Goal: Task Accomplishment & Management: Use online tool/utility

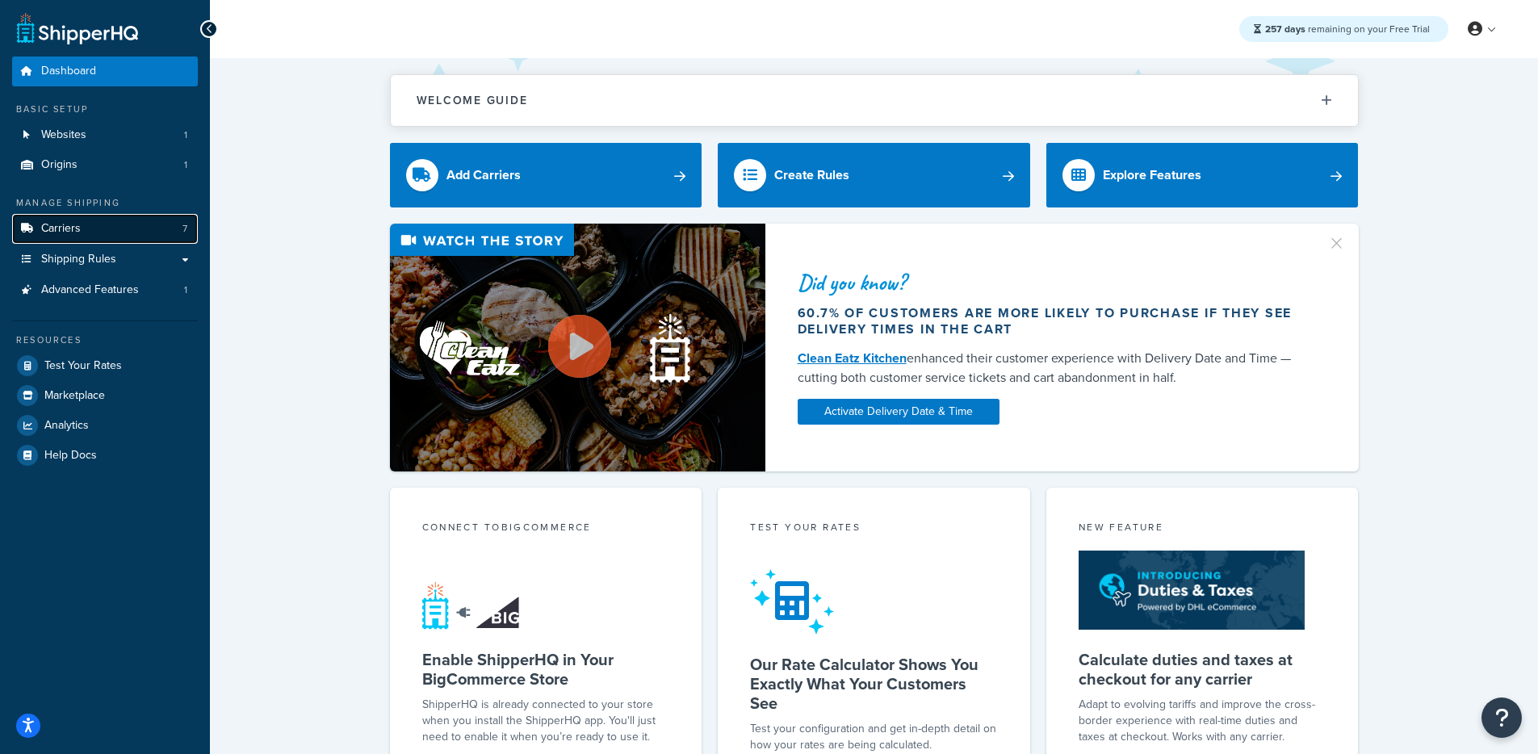
click at [132, 218] on link "Carriers 7" at bounding box center [105, 229] width 186 height 30
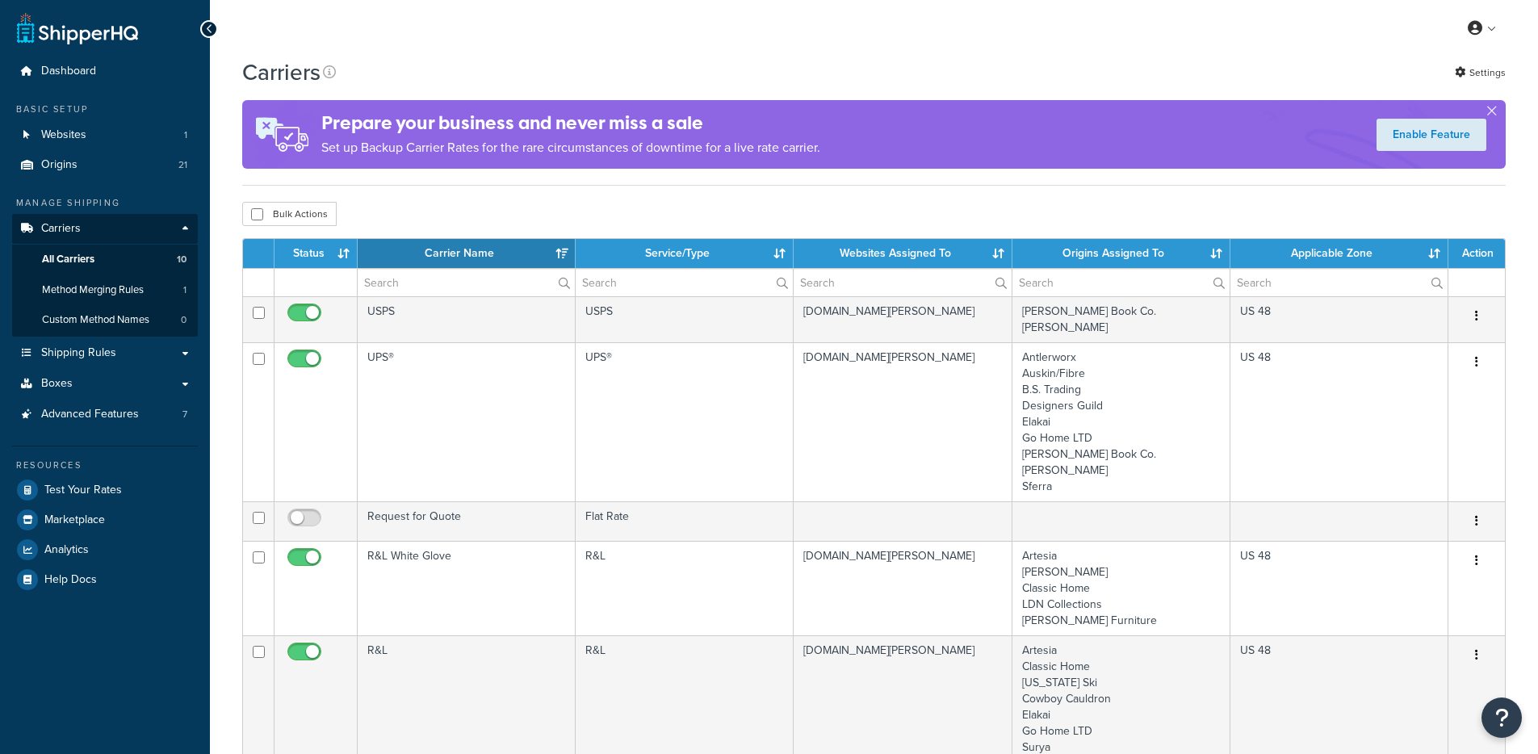
select select "15"
drag, startPoint x: 816, startPoint y: 148, endPoint x: 827, endPoint y: 144, distance: 11.2
click at [816, 148] on p "Set up Backup Carrier Rates for the rare circumstances of downtime for a live r…" at bounding box center [570, 147] width 499 height 23
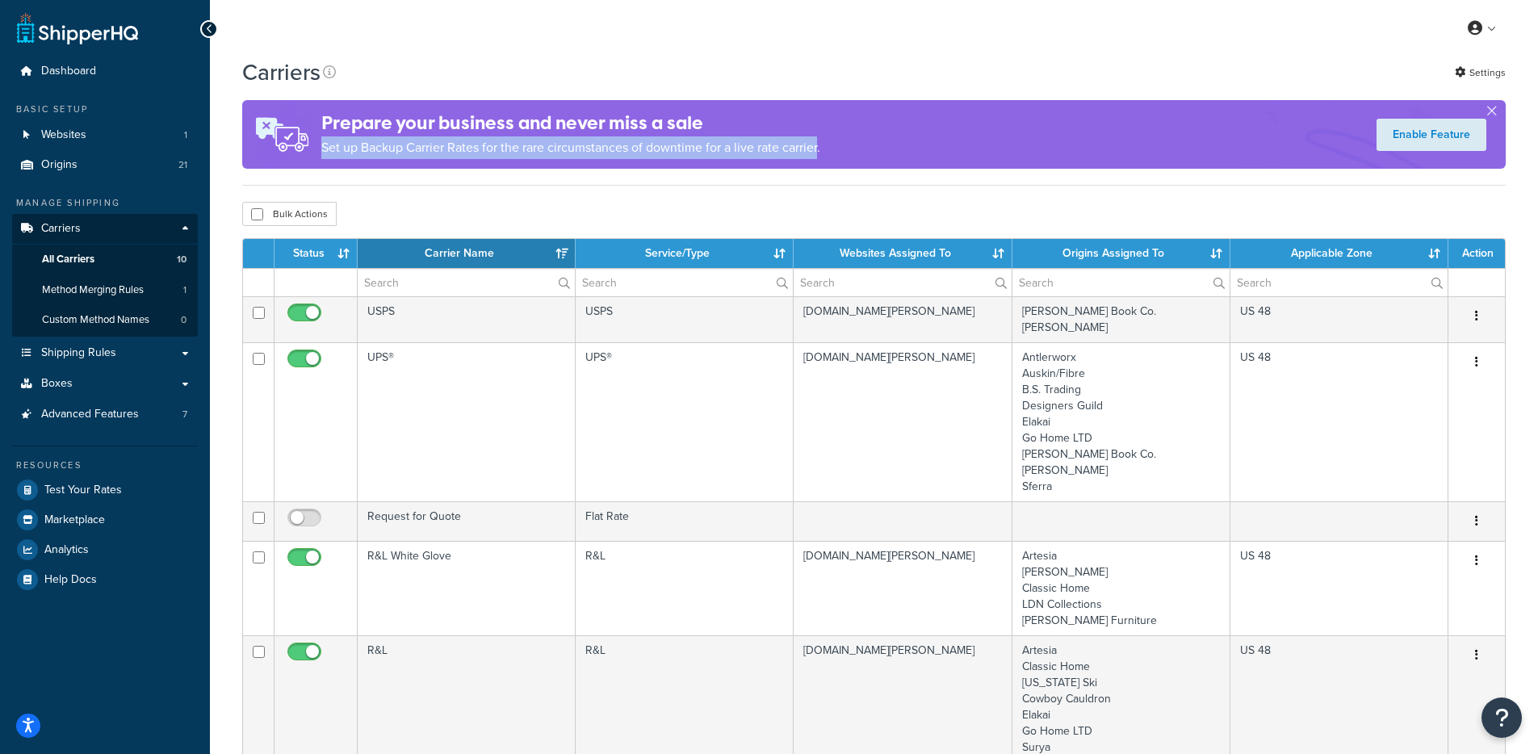
drag, startPoint x: 819, startPoint y: 156, endPoint x: 779, endPoint y: 127, distance: 49.7
click at [779, 127] on div "Prepare your business and never miss a sale Set up Backup Carrier Rates for the…" at bounding box center [570, 134] width 499 height 65
click at [763, 143] on p "Set up Backup Carrier Rates for the rare circumstances of downtime for a live r…" at bounding box center [570, 147] width 499 height 23
click at [414, 167] on div "Prepare your business and never miss a sale Set up Backup Carrier Rates for the…" at bounding box center [570, 134] width 499 height 65
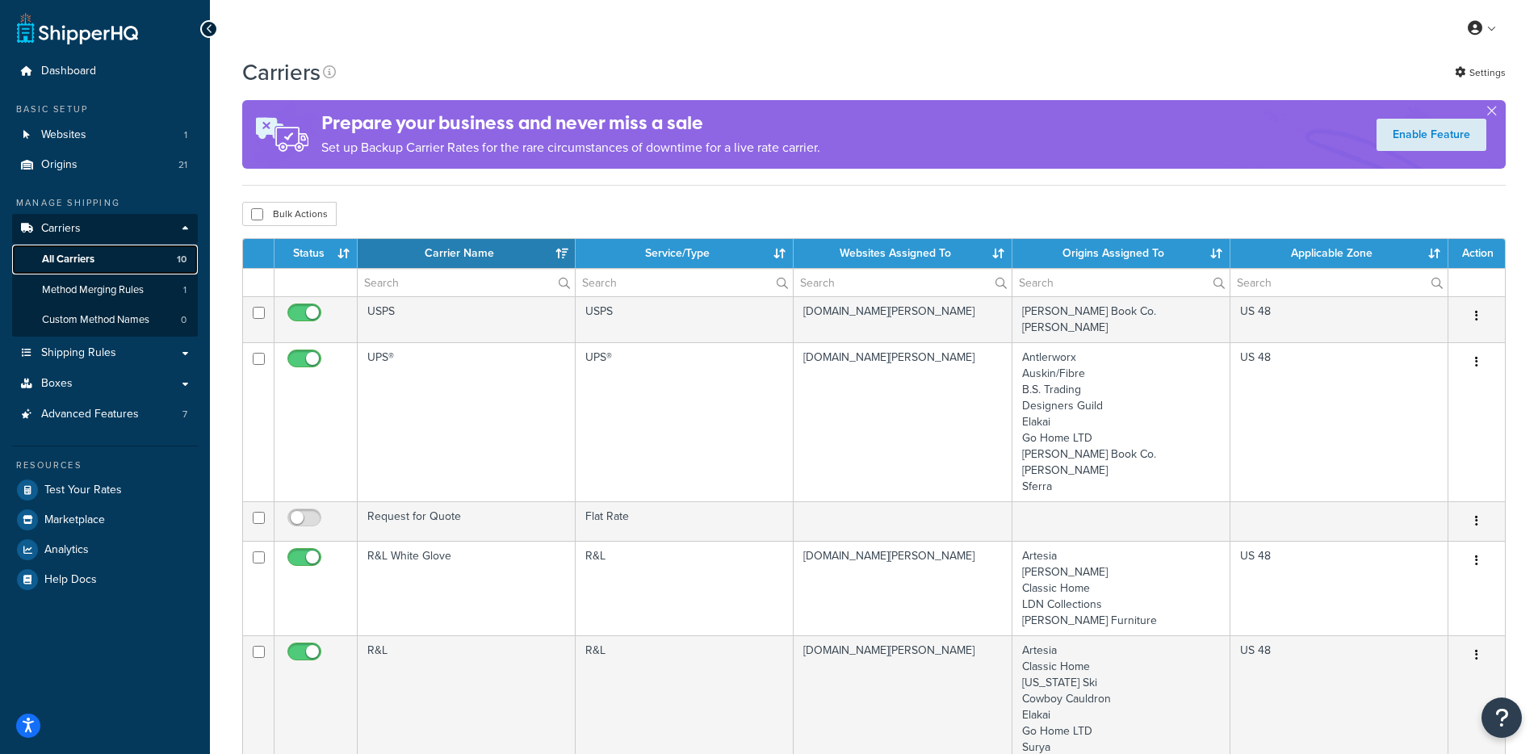
click at [123, 259] on link "All Carriers 10" at bounding box center [105, 260] width 186 height 30
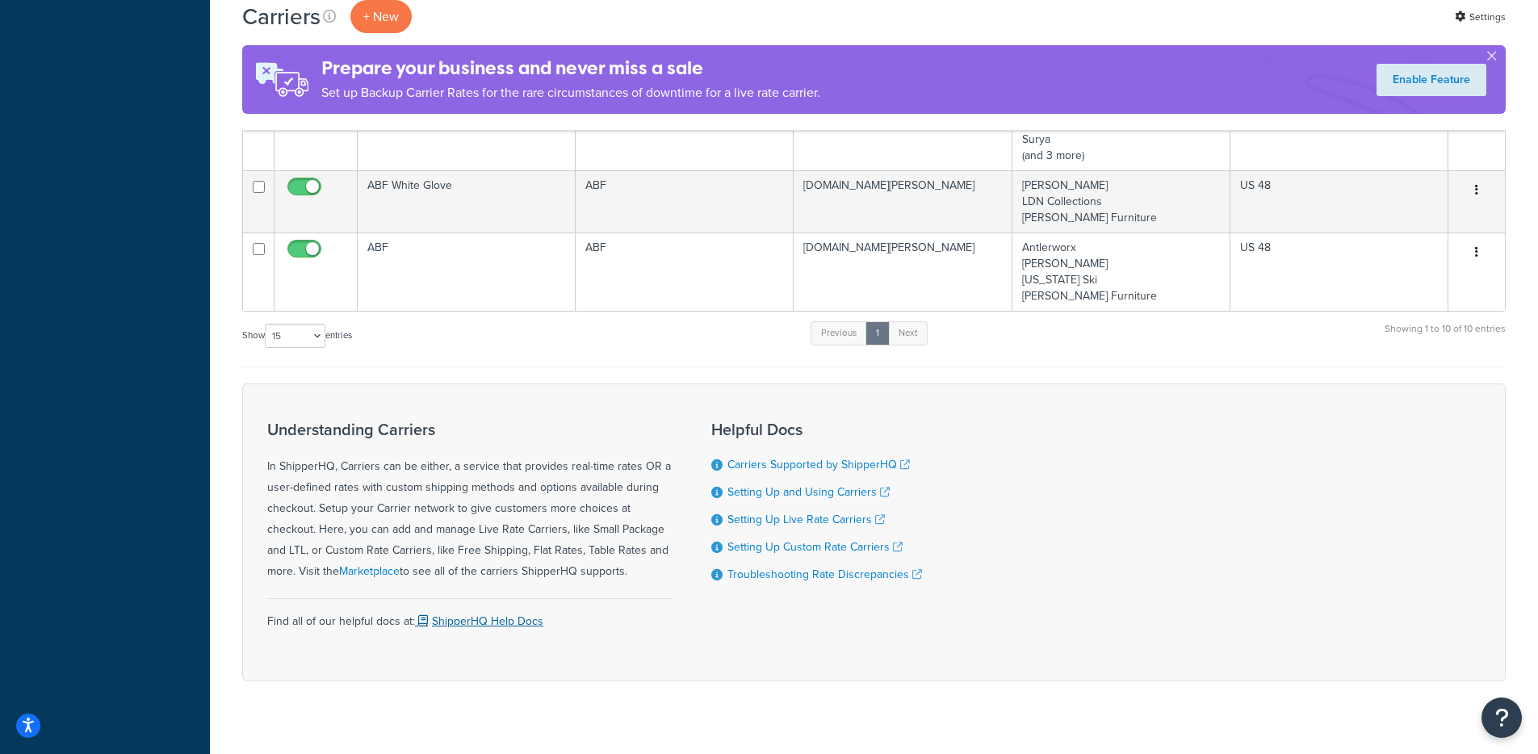
scroll to position [970, 0]
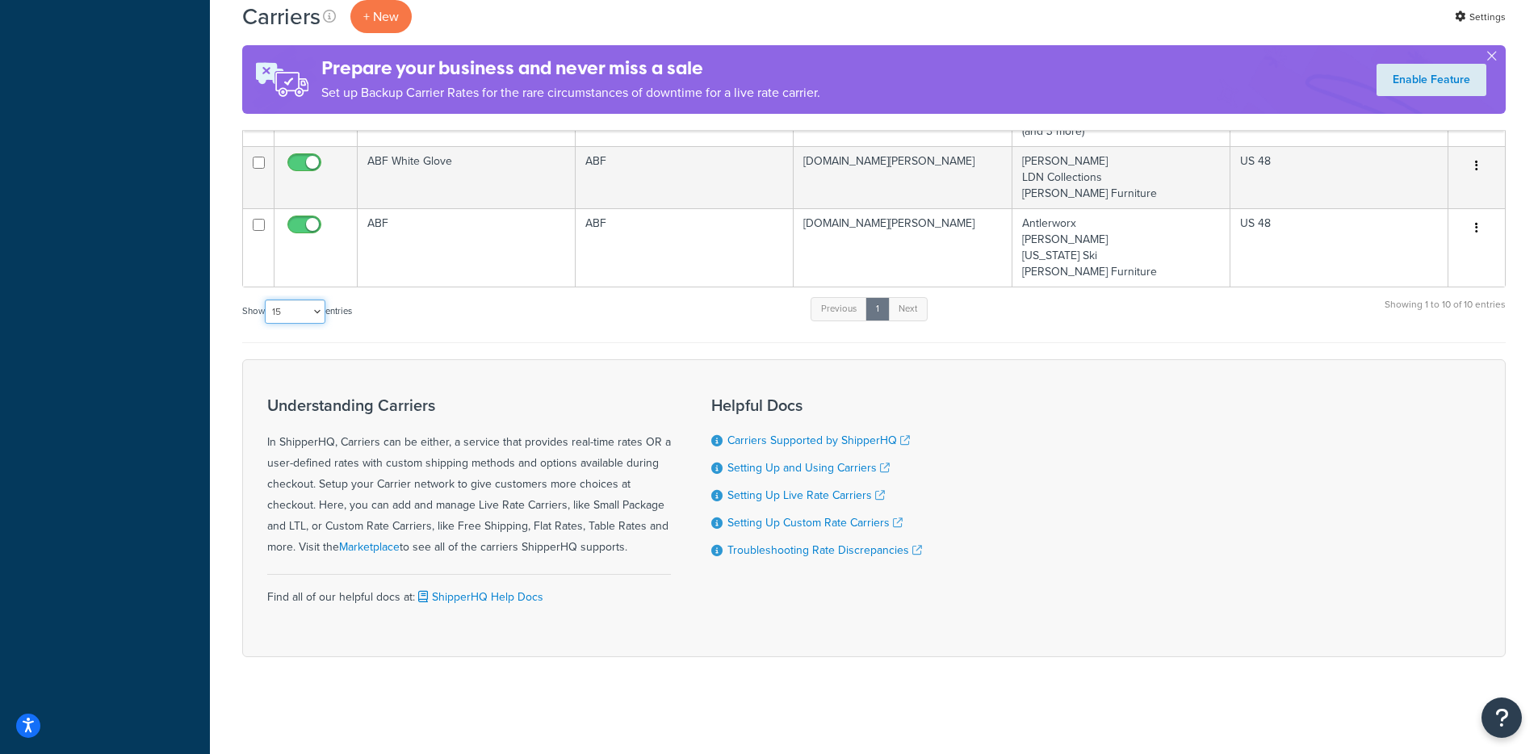
click at [298, 304] on select "10 15 25 50 100" at bounding box center [295, 312] width 61 height 24
select select "50"
click at [266, 300] on select "10 15 25 50 100" at bounding box center [295, 312] width 61 height 24
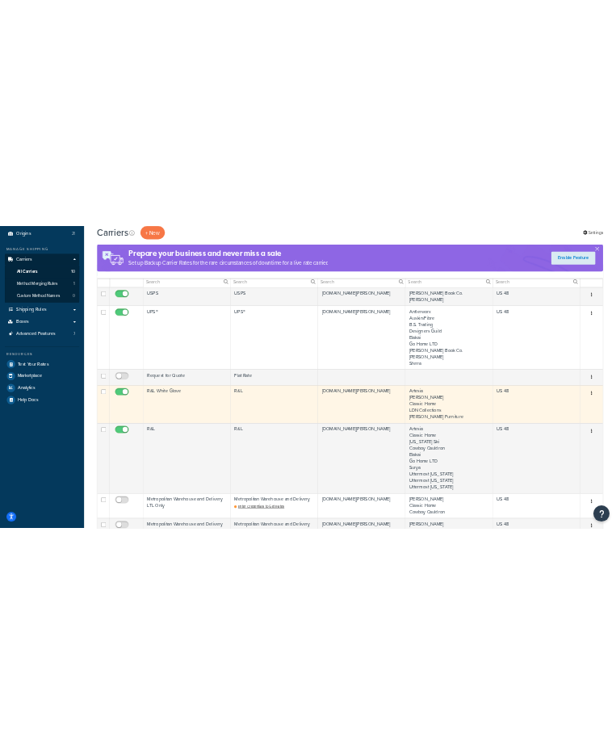
scroll to position [467, 0]
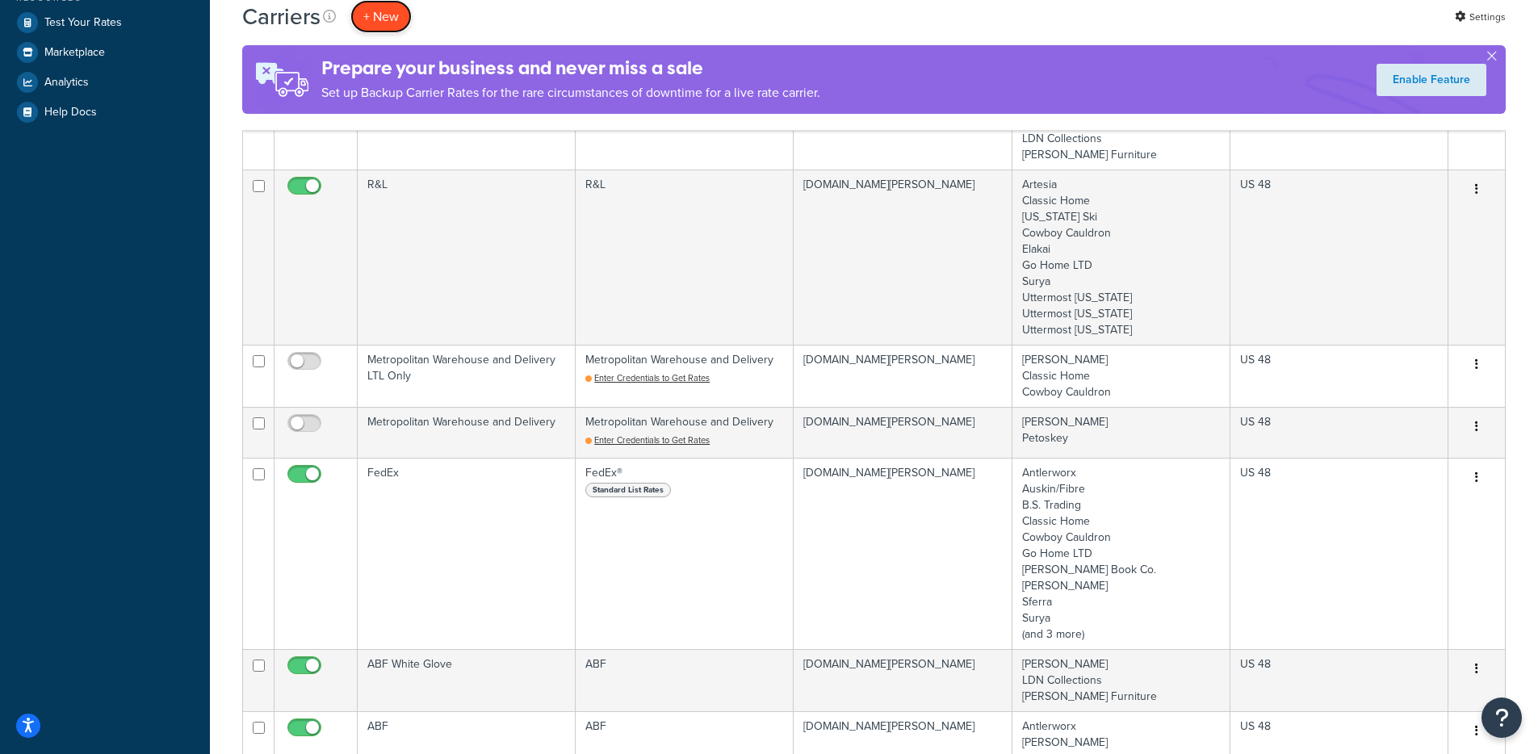
click at [374, 28] on button "+ New" at bounding box center [380, 16] width 61 height 33
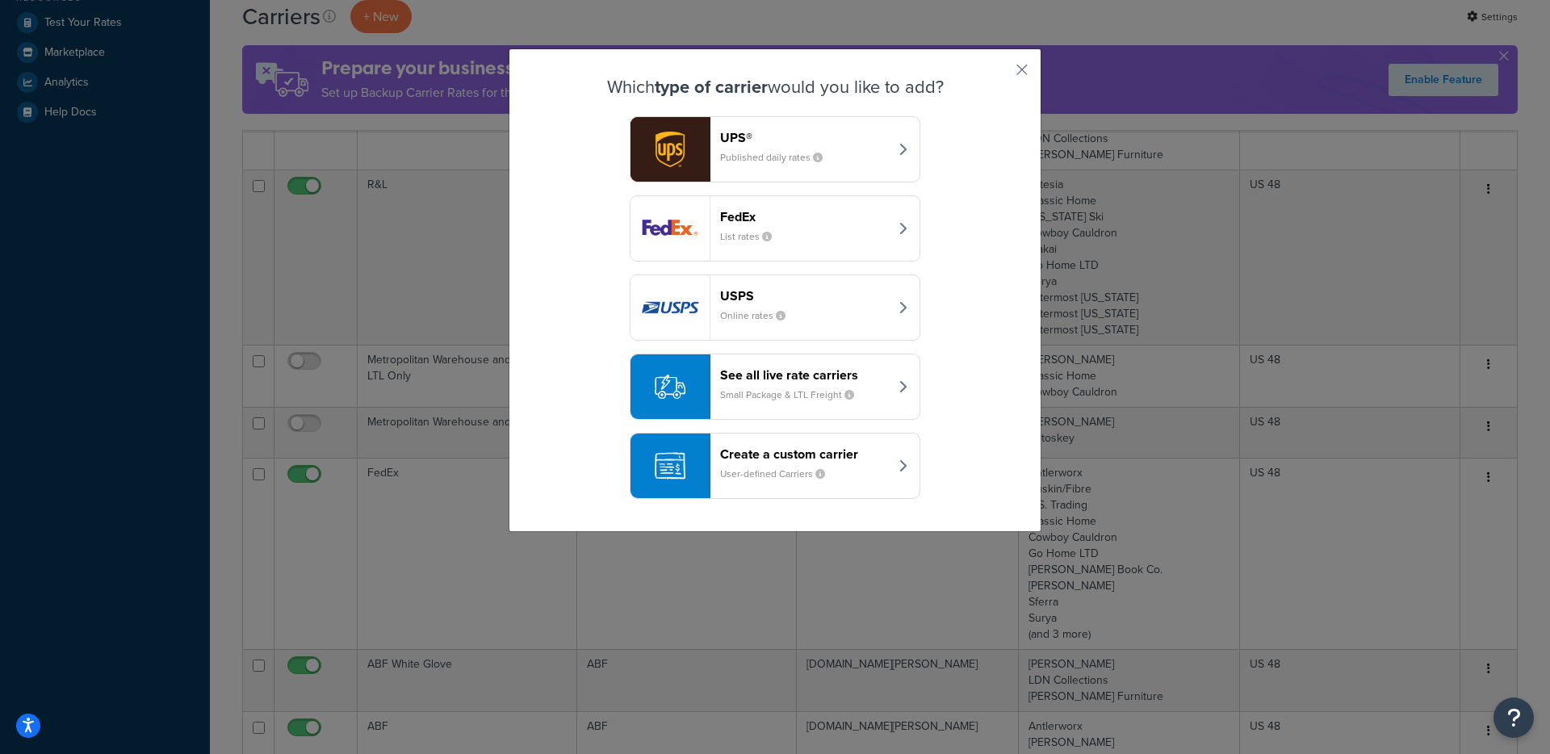
click at [848, 404] on div "See all live rate carriers Small Package & LTL Freight" at bounding box center [804, 386] width 169 height 39
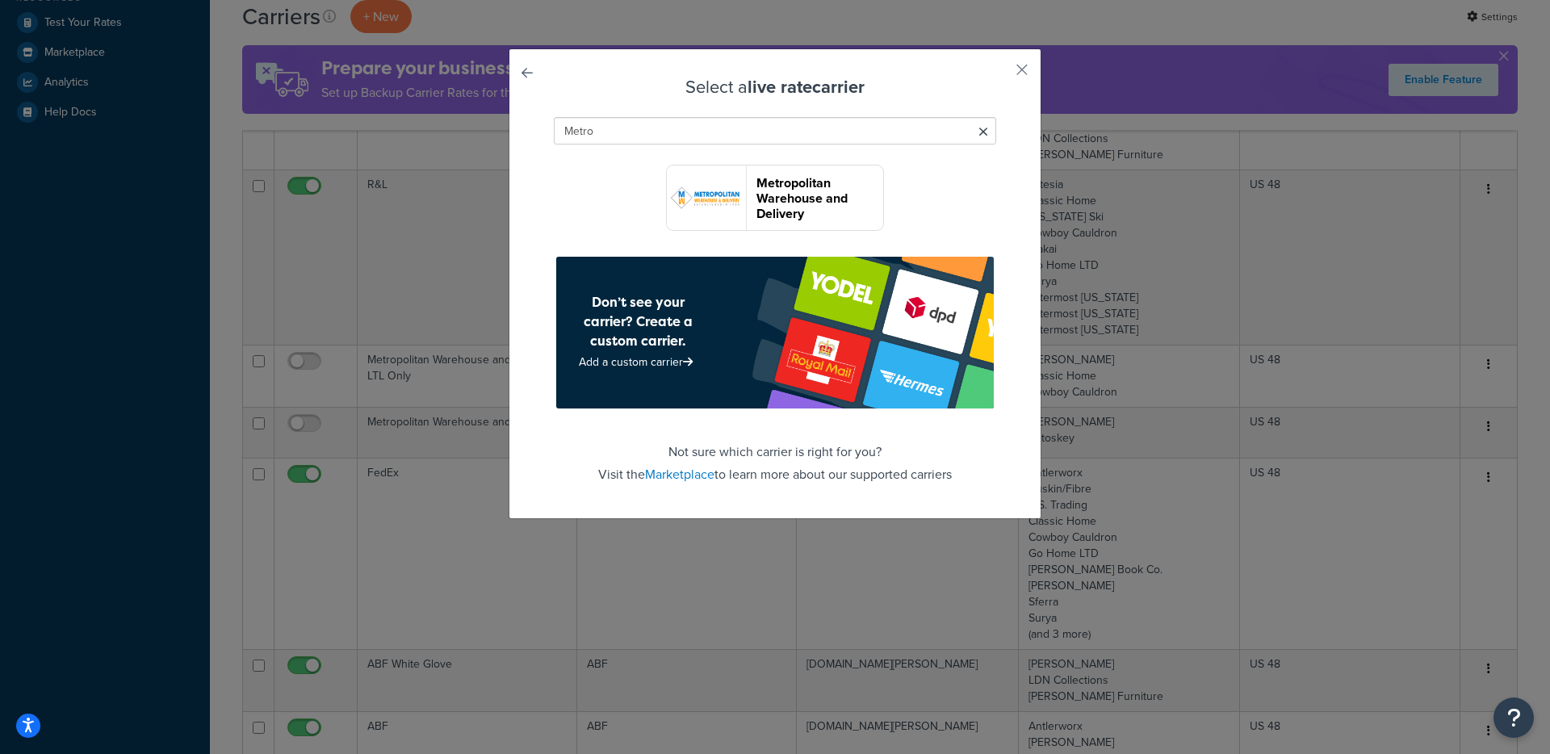
type input "Metro"
click at [739, 181] on img "button" at bounding box center [706, 198] width 79 height 65
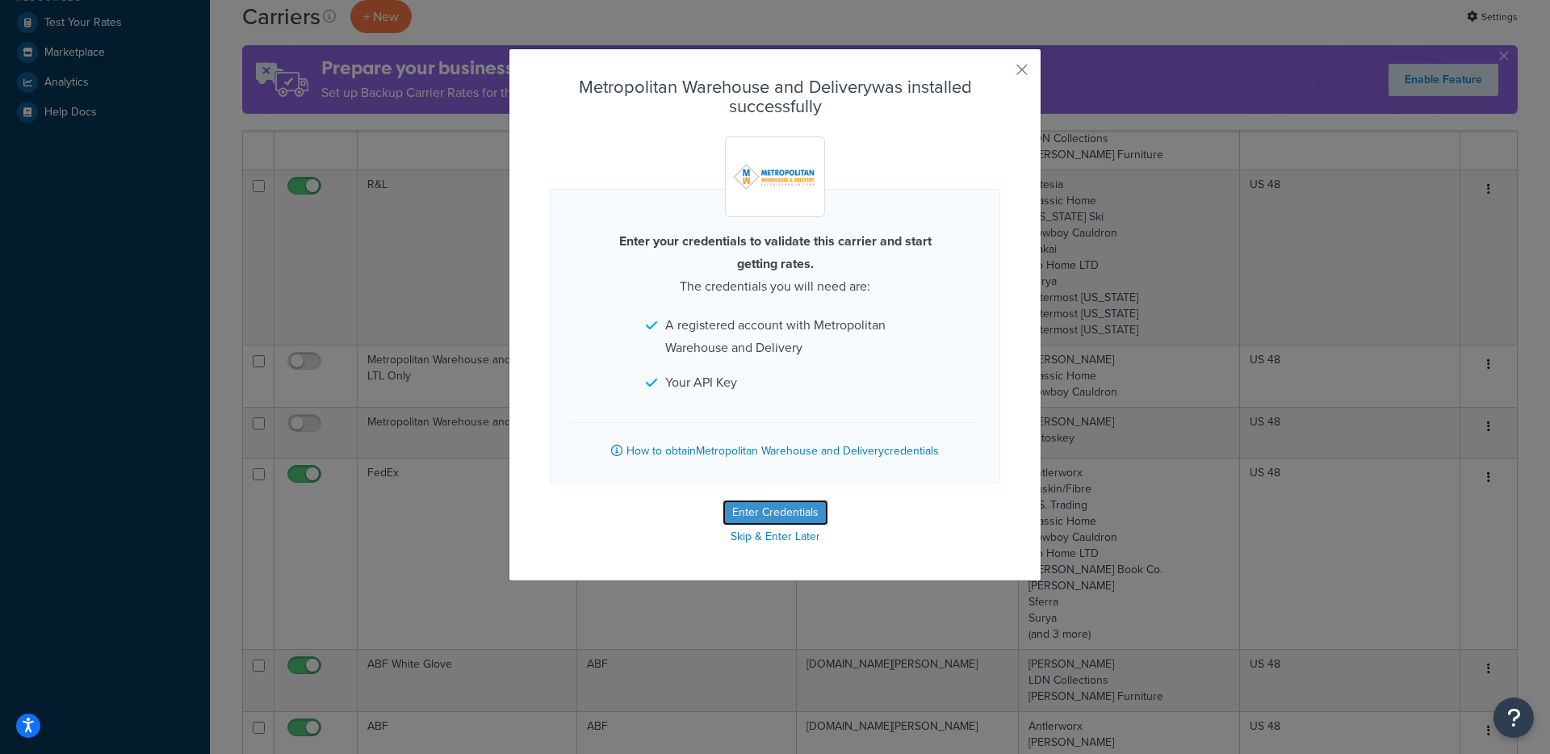
click at [725, 519] on button "Enter Credentials" at bounding box center [776, 513] width 106 height 26
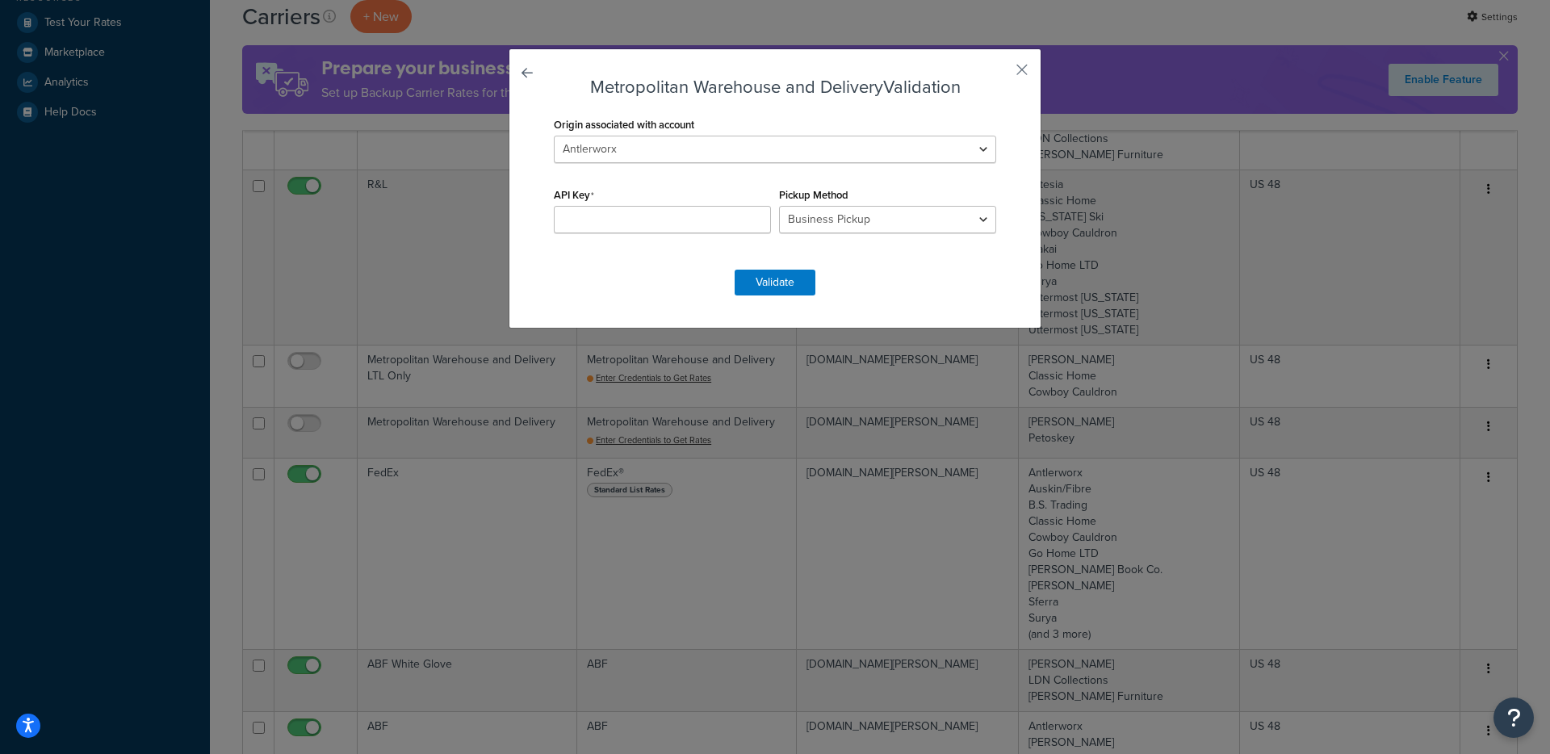
click at [704, 180] on div "Origin associated with account Antlerworx Artesia Auskin/Fibre B.S. Trading Ber…" at bounding box center [775, 148] width 450 height 70
click at [711, 147] on select "Antlerworx Artesia Auskin/Fibre B.S. Trading Bernhardt Classic Home Colorado Sk…" at bounding box center [775, 149] width 442 height 27
select select "170606"
click at [554, 136] on select "Antlerworx Artesia Auskin/Fibre B.S. Trading Bernhardt Classic Home Colorado Sk…" at bounding box center [775, 149] width 442 height 27
drag, startPoint x: 641, startPoint y: 232, endPoint x: 650, endPoint y: 224, distance: 11.5
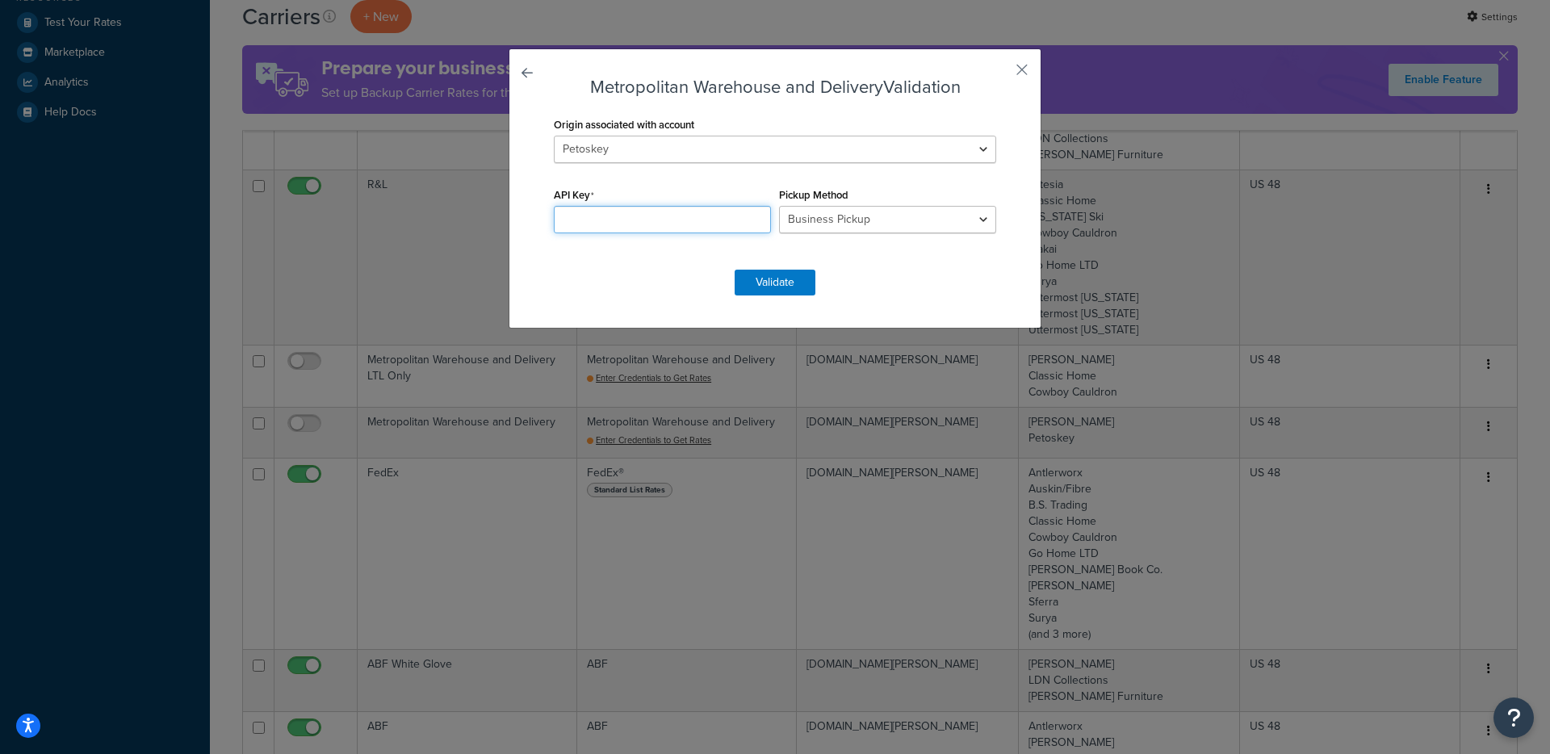
click at [641, 232] on input "API Key" at bounding box center [662, 219] width 217 height 27
click at [718, 213] on input "API Key" at bounding box center [662, 219] width 217 height 27
paste input "d77bde15-8013-461f-b9ff-d3ff21f77ac9"
type input "d77bde15-8013-461f-b9ff-d3ff21f77ac9"
click at [911, 231] on select "Business Pickup Vendor Pickup Residential Pickup Drop-off at Metro Origin Termi…" at bounding box center [887, 219] width 217 height 27
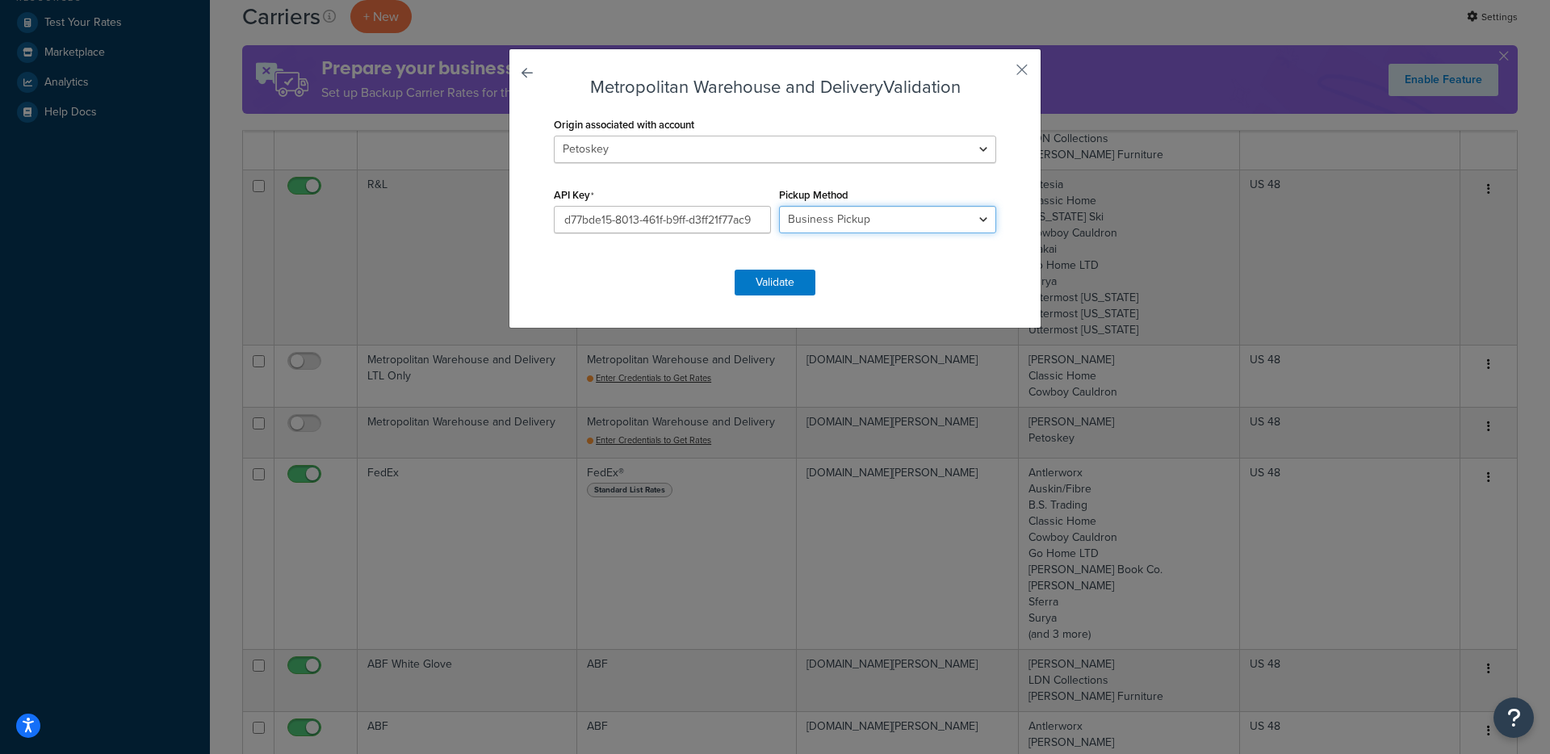
select select "vp"
click at [779, 206] on select "Business Pickup Vendor Pickup Residential Pickup Drop-off at Metro Origin Termi…" at bounding box center [887, 219] width 217 height 27
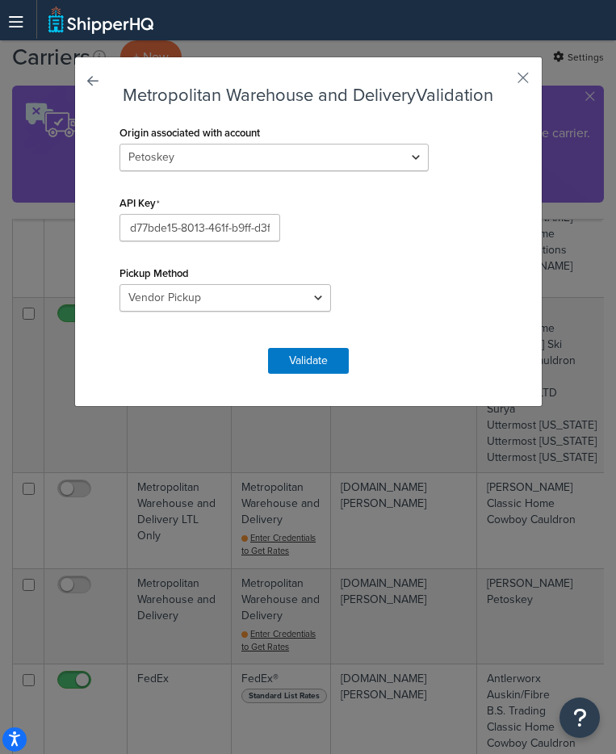
click at [404, 299] on form "Metropolitan Warehouse and Delivery Validation Origin associated with account A…" at bounding box center [308, 230] width 386 height 288
click at [316, 348] on button "Validate" at bounding box center [308, 361] width 81 height 26
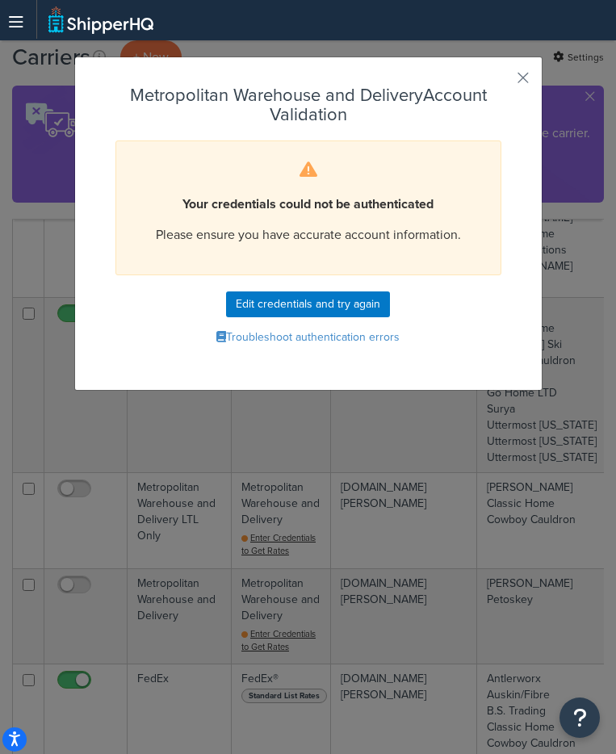
click at [534, 82] on div "Metropolitan Warehouse and Delivery Account Validation Your credentials could n…" at bounding box center [308, 224] width 468 height 334
click at [501, 82] on button "button" at bounding box center [499, 84] width 4 height 4
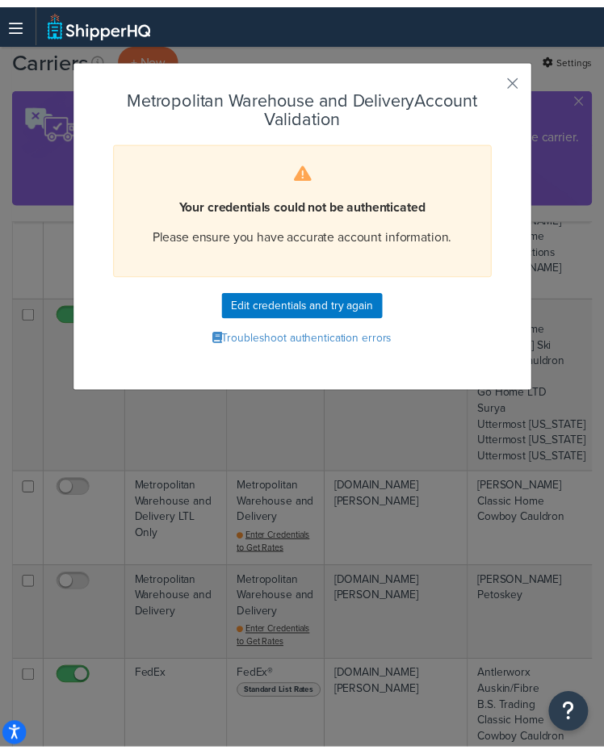
scroll to position [487, 0]
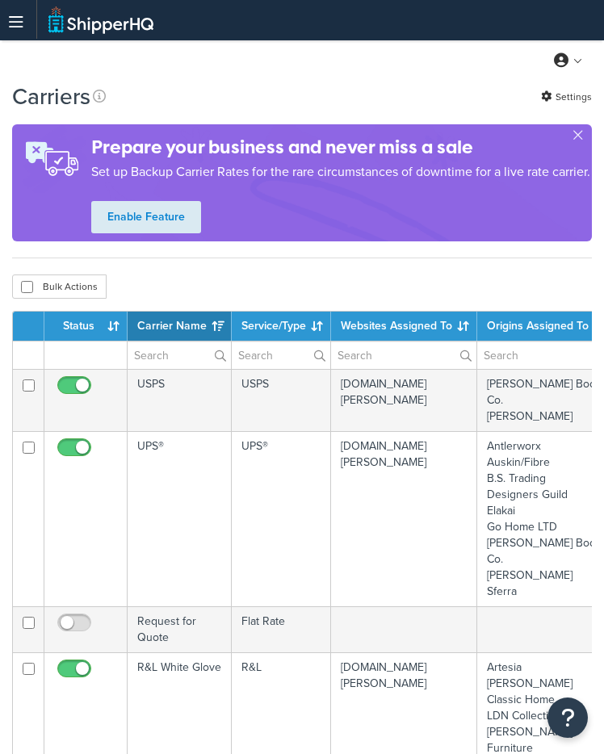
select select "15"
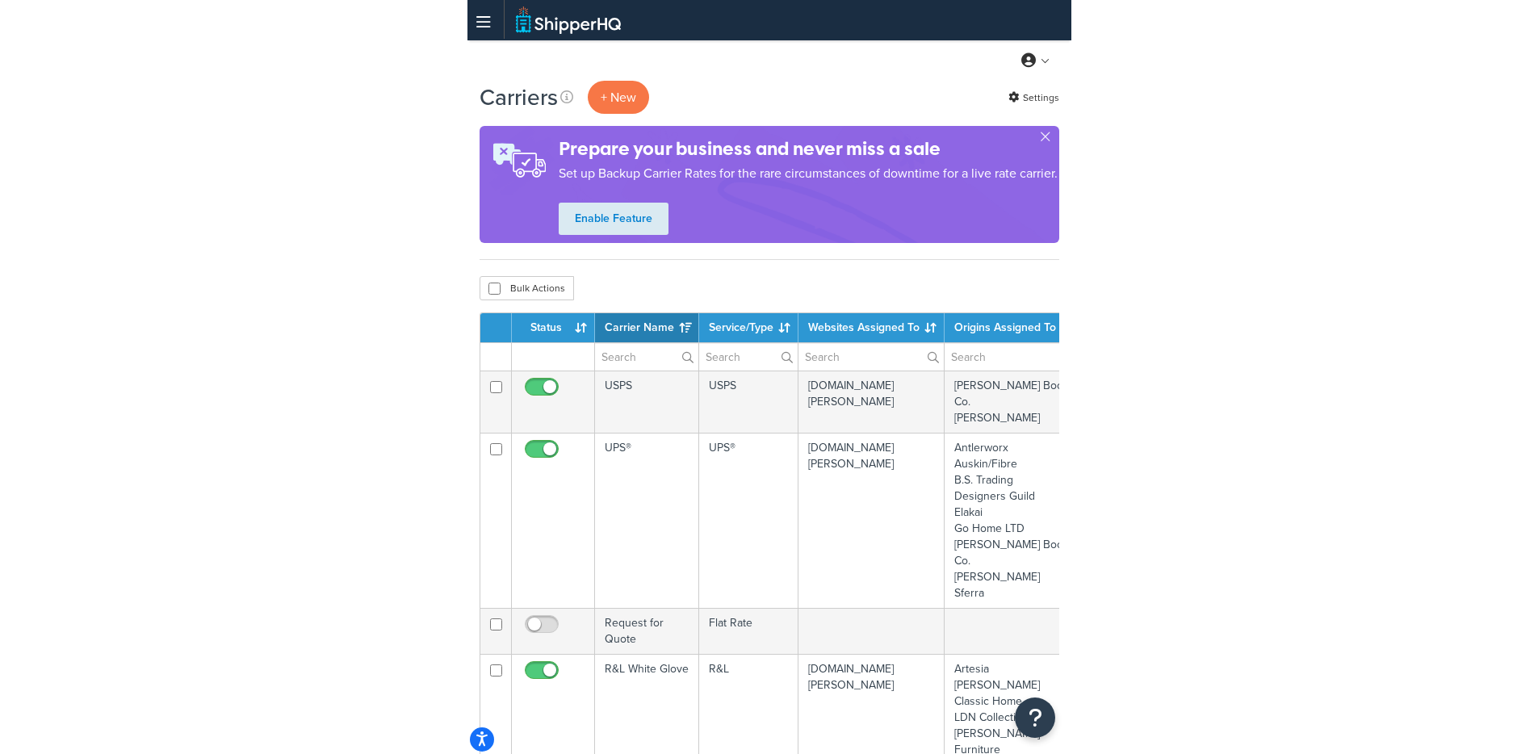
scroll to position [3, 0]
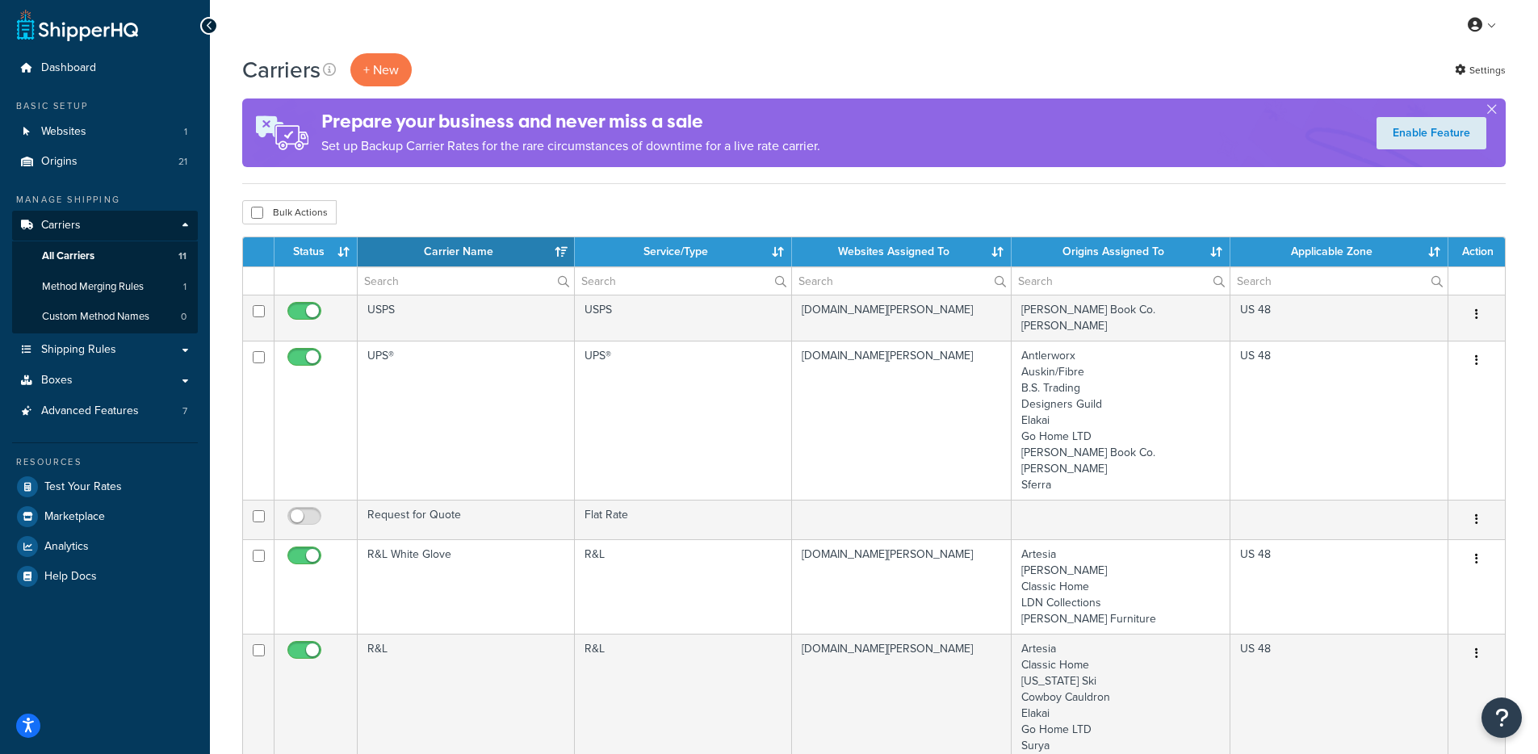
click at [603, 119] on h4 "Prepare your business and never miss a sale" at bounding box center [570, 121] width 499 height 27
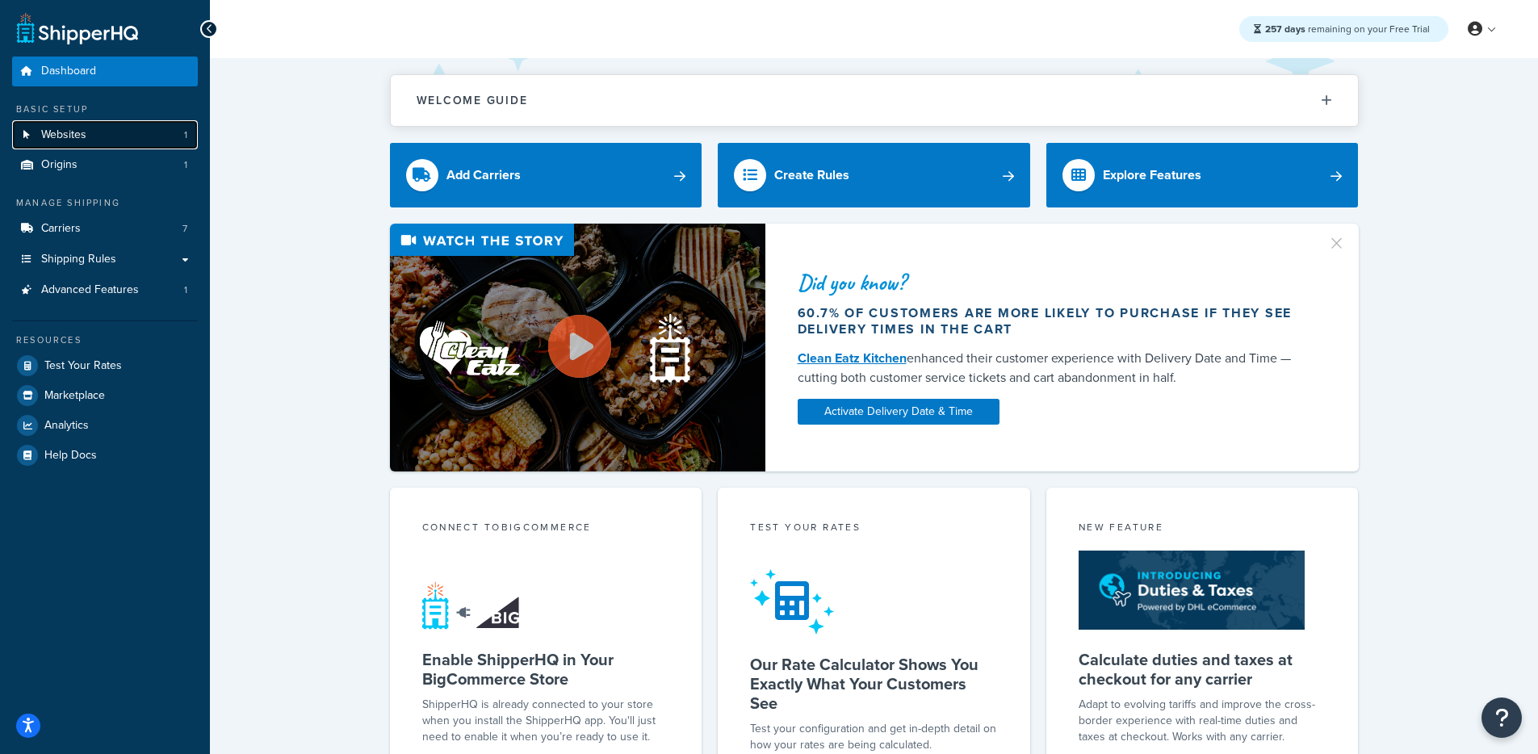
click at [89, 129] on link "Websites 1" at bounding box center [105, 135] width 186 height 30
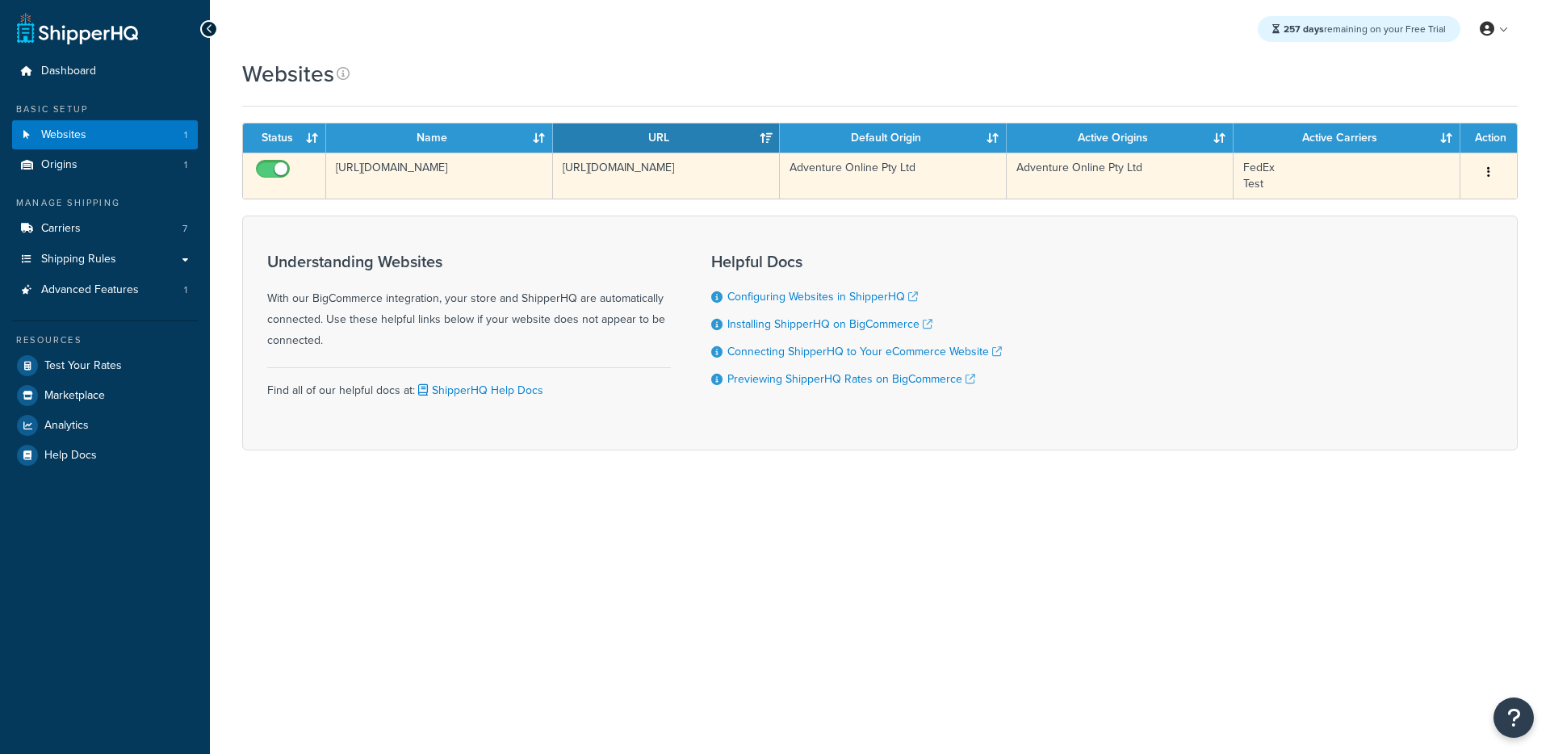
click at [534, 184] on td "[URL][DOMAIN_NAME]" at bounding box center [439, 176] width 227 height 46
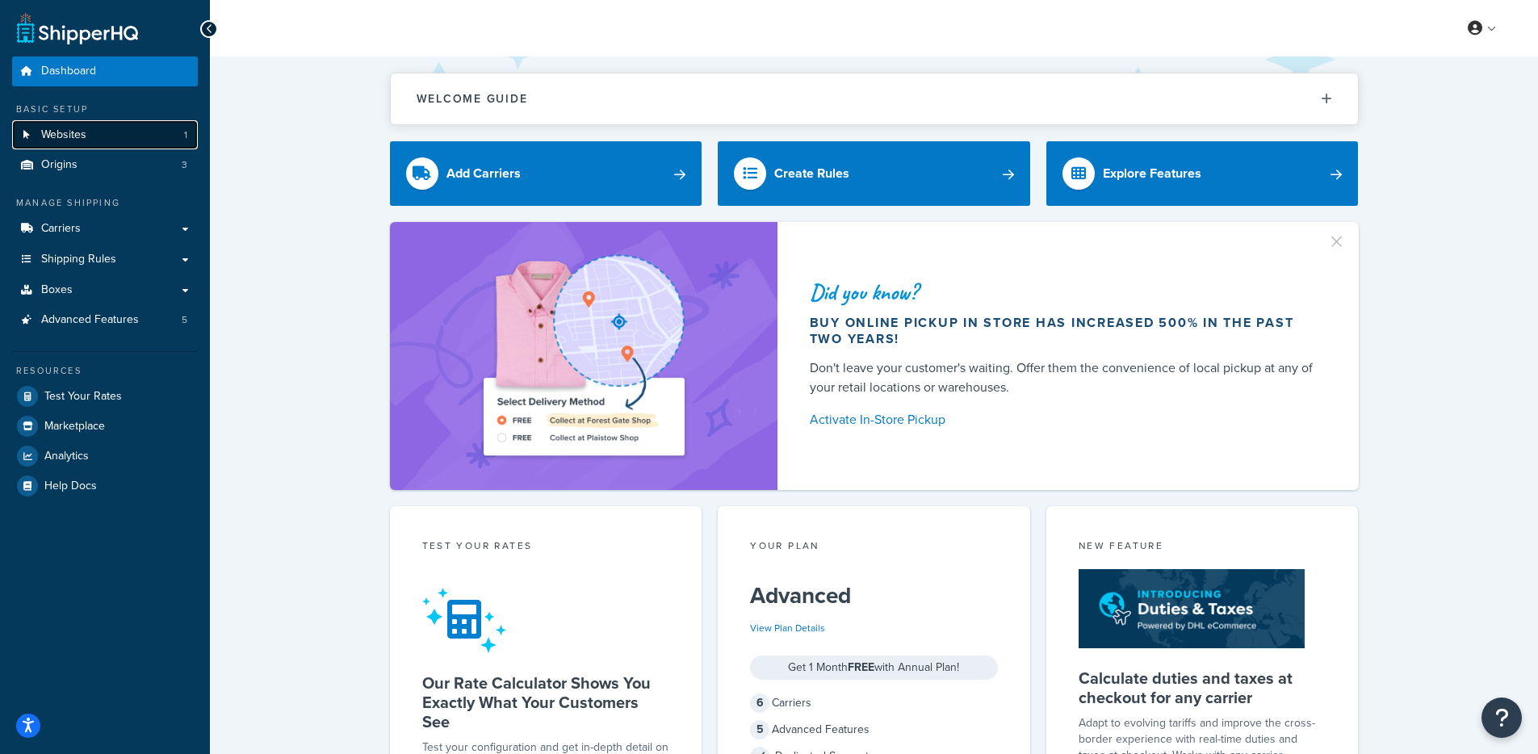
click at [86, 144] on link "Websites 1" at bounding box center [105, 135] width 186 height 30
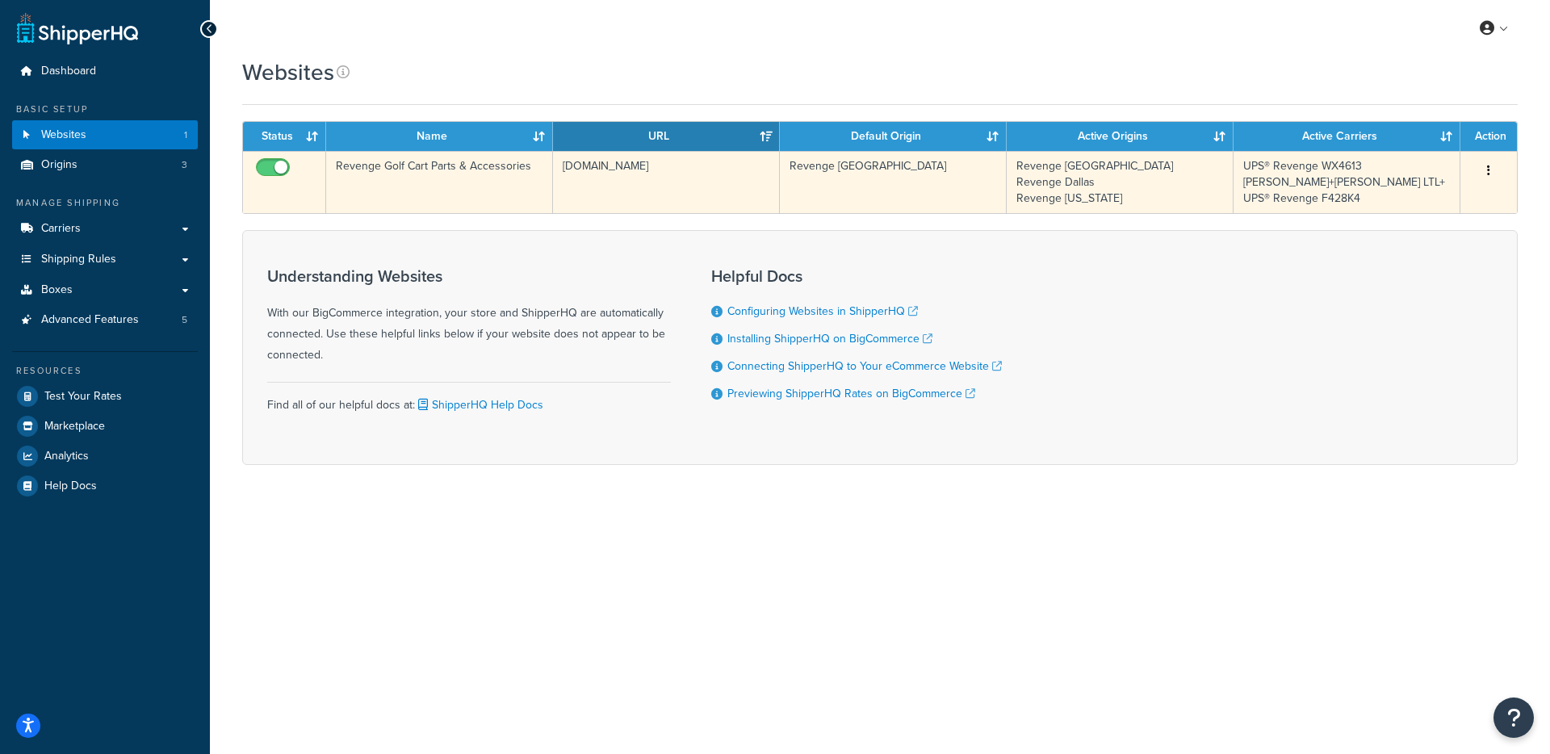
click at [539, 189] on td "Revenge Golf Cart Parts & Accessories" at bounding box center [439, 182] width 227 height 62
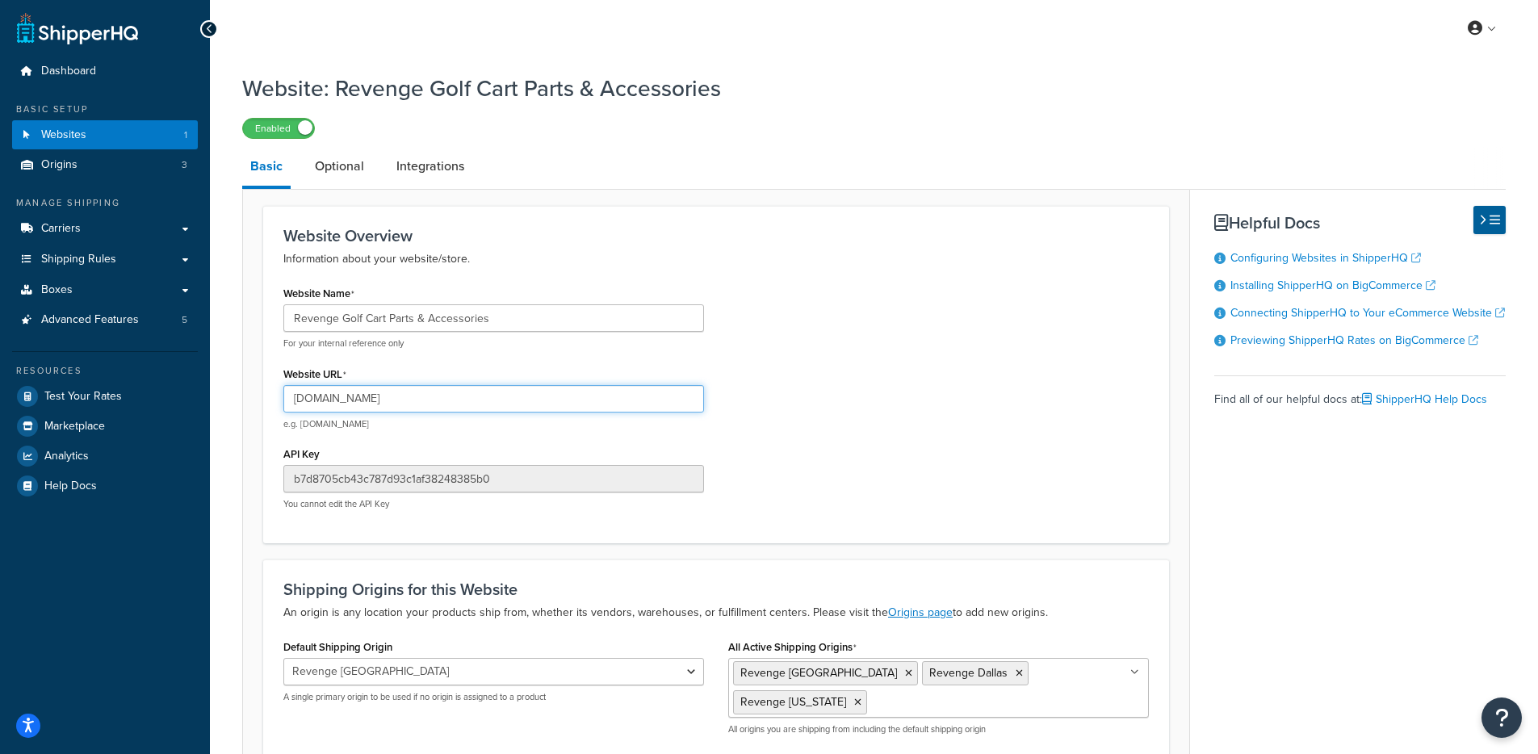
drag, startPoint x: 425, startPoint y: 405, endPoint x: 226, endPoint y: 394, distance: 198.9
click at [226, 394] on div "Website: Revenge Golf Cart Parts & Accessories Enabled Basic Optional Integrati…" at bounding box center [874, 470] width 1328 height 811
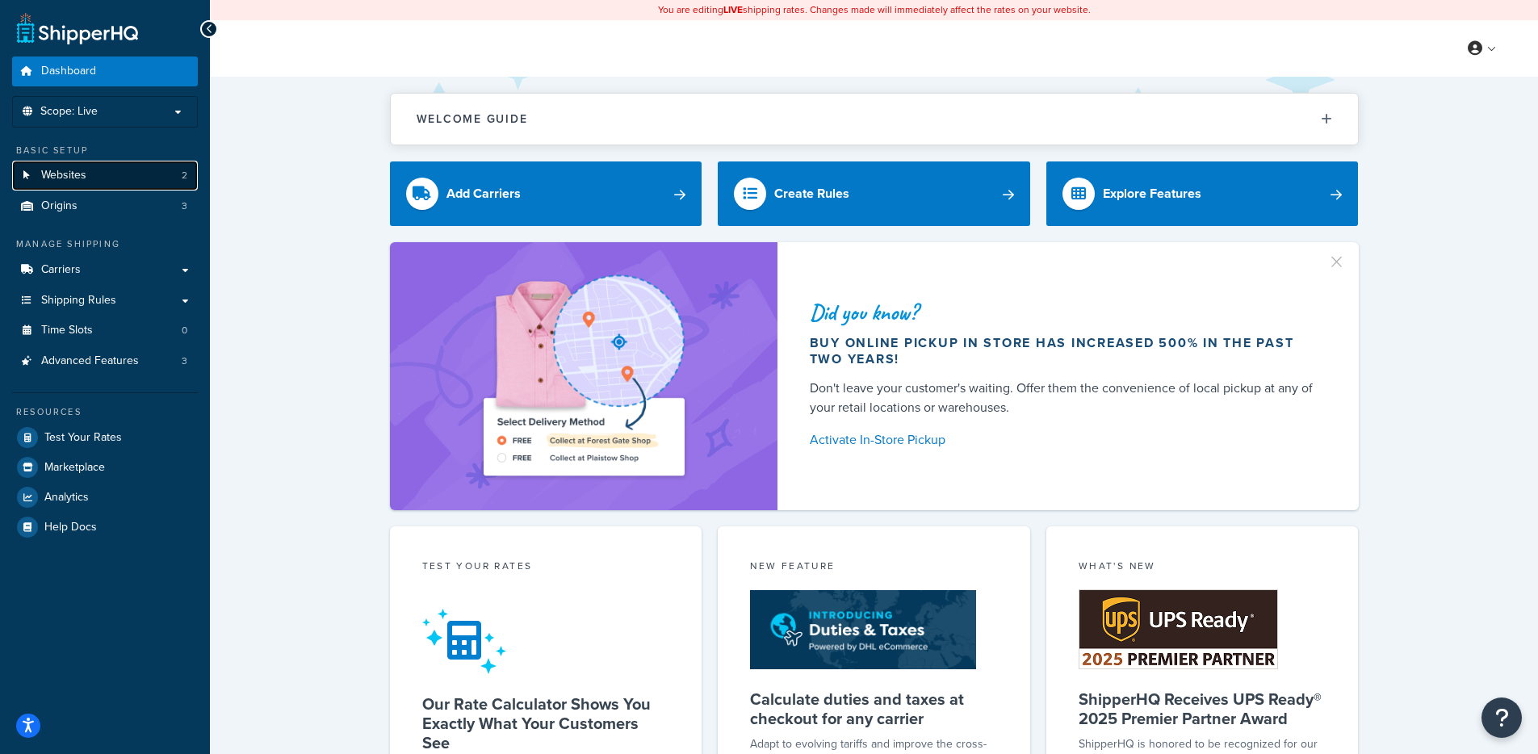
click at [124, 168] on link "Websites 2" at bounding box center [105, 176] width 186 height 30
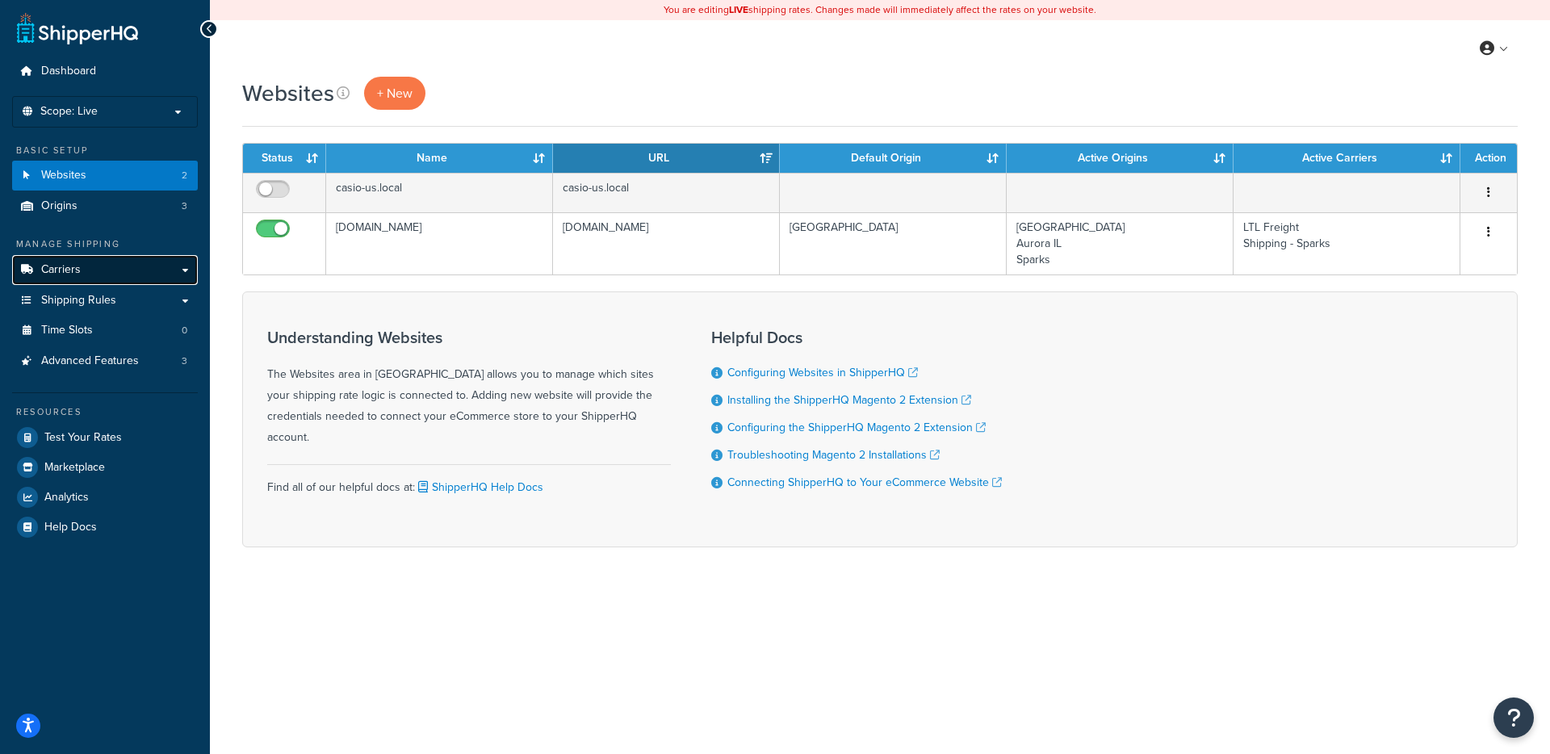
click at [114, 276] on link "Carriers" at bounding box center [105, 270] width 186 height 30
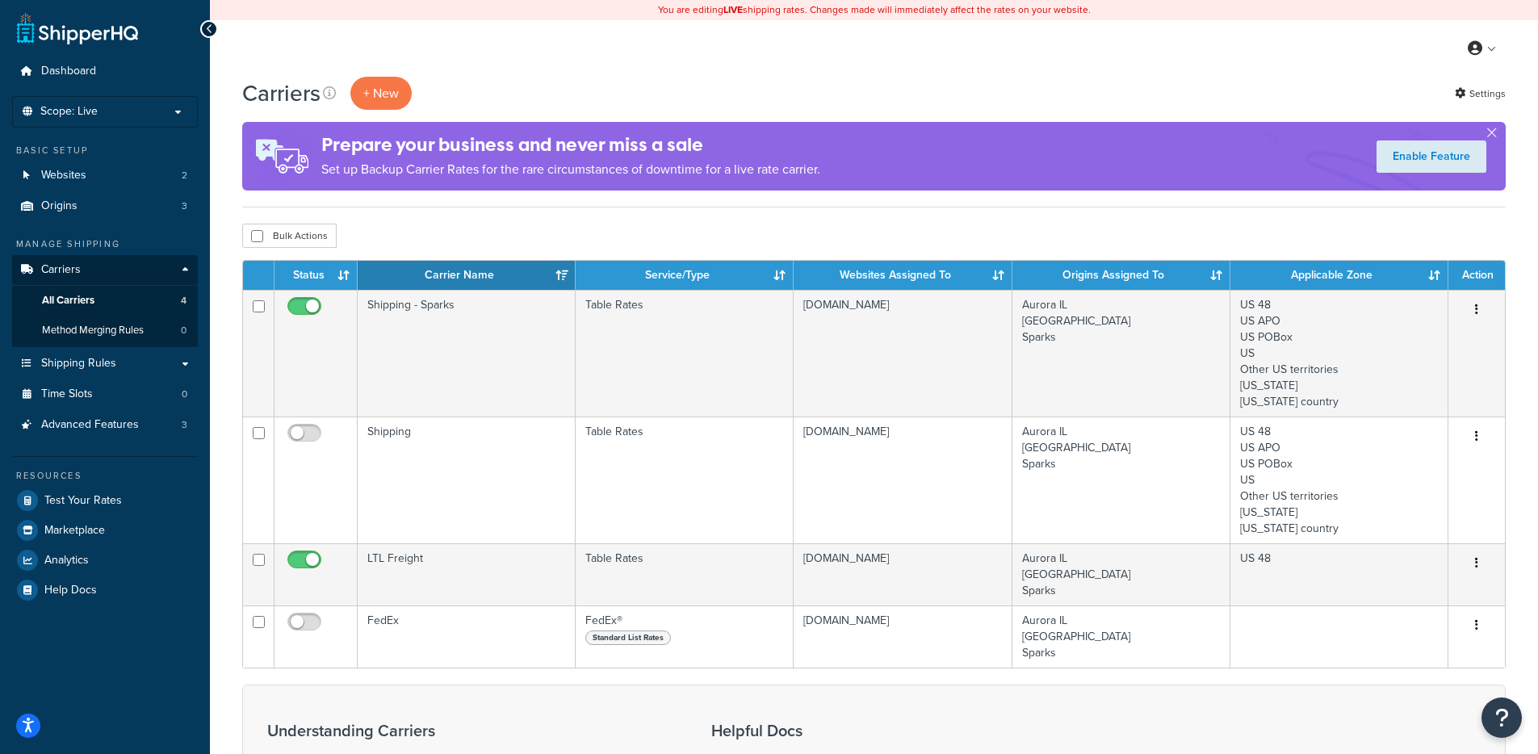
click at [455, 201] on div "Carriers + New Settings Prepare your business and never miss a sale Set up Back…" at bounding box center [873, 142] width 1263 height 131
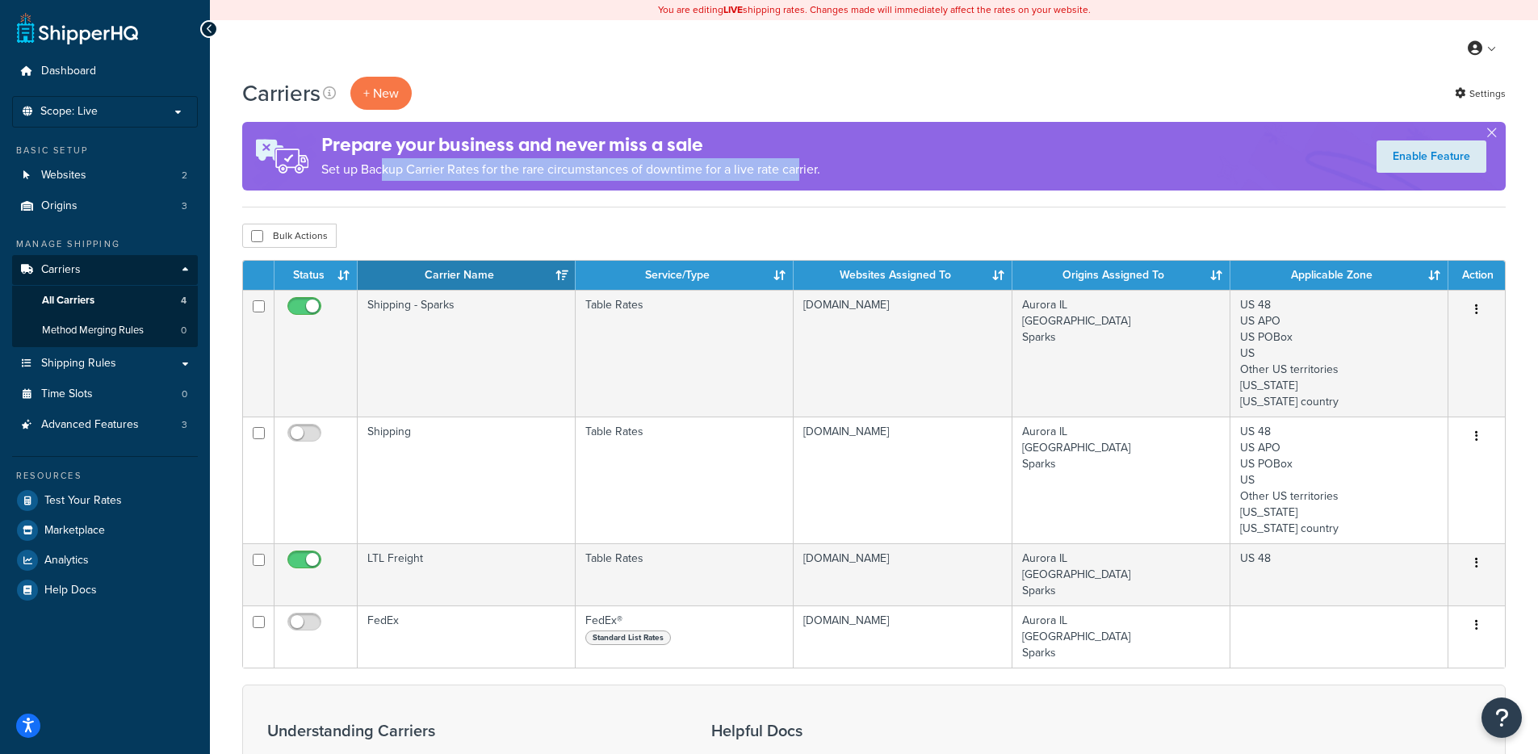
drag, startPoint x: 424, startPoint y: 165, endPoint x: 812, endPoint y: 168, distance: 388.3
click at [805, 166] on p "Set up Backup Carrier Rates for the rare circumstances of downtime for a live r…" at bounding box center [570, 169] width 499 height 23
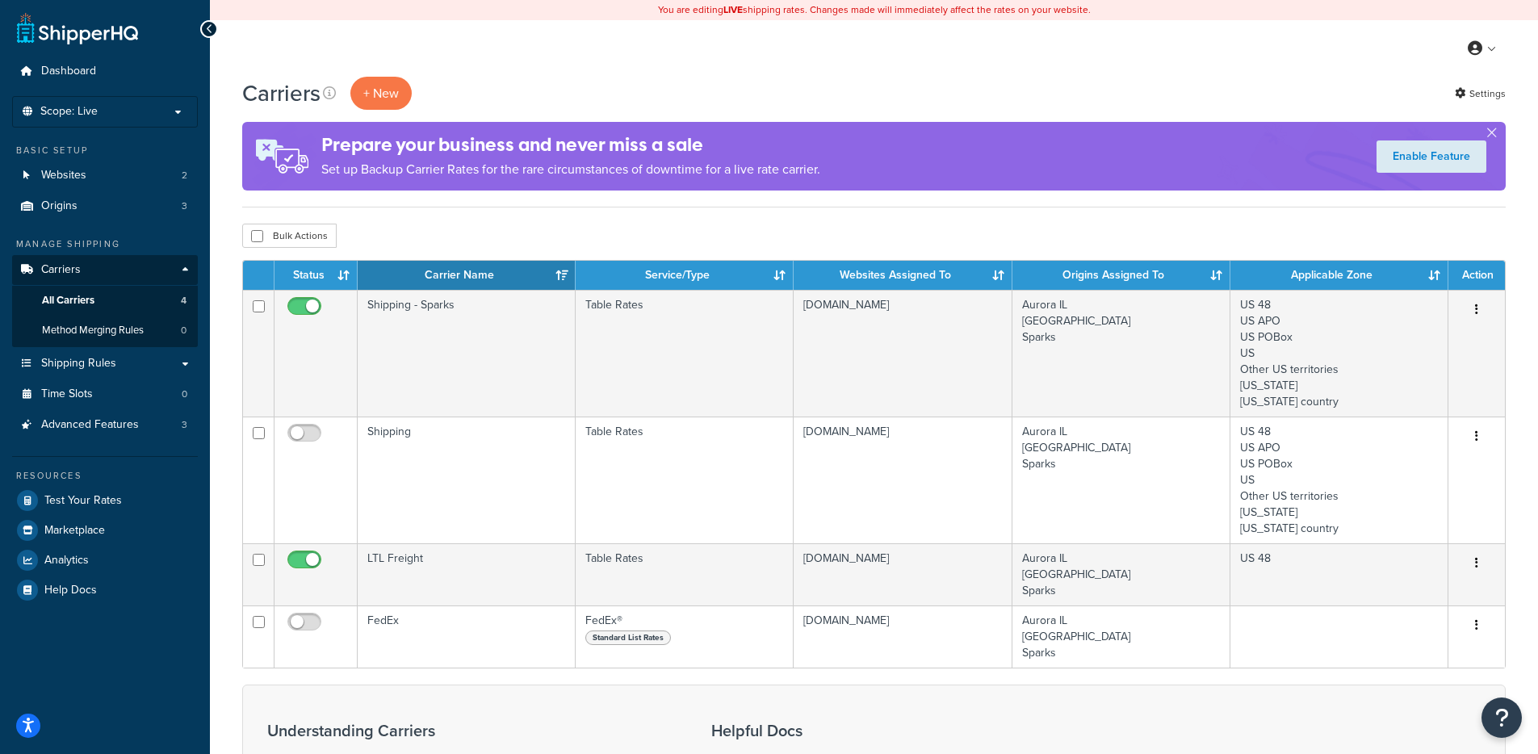
click at [820, 170] on p "Set up Backup Carrier Rates for the rare circumstances of downtime for a live r…" at bounding box center [570, 169] width 499 height 23
click at [107, 176] on link "Websites 2" at bounding box center [105, 176] width 186 height 30
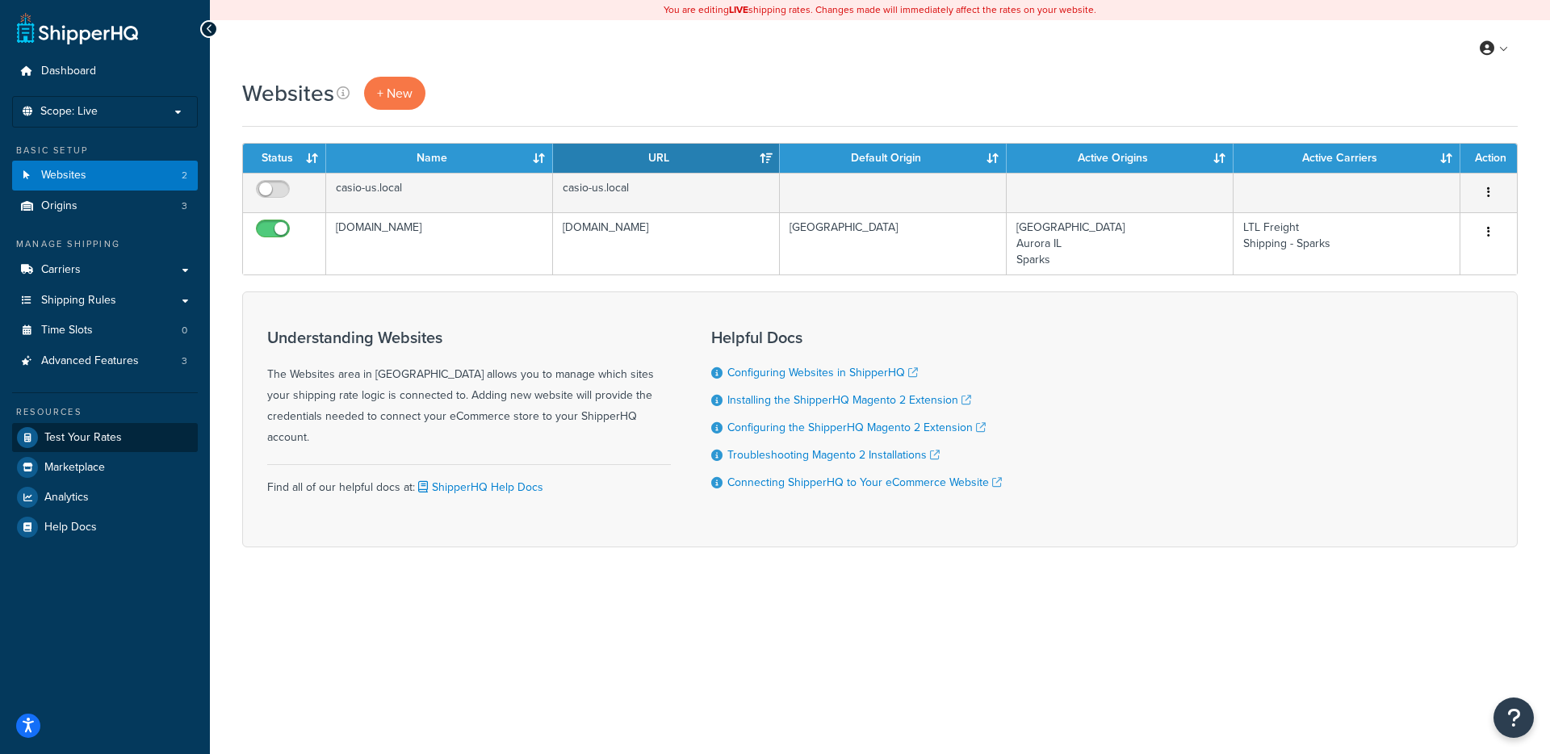
click at [88, 428] on div "Resources Test Your Rates Marketplace Analytics Help Docs" at bounding box center [105, 466] width 186 height 149
click at [90, 431] on span "Test Your Rates" at bounding box center [83, 438] width 78 height 14
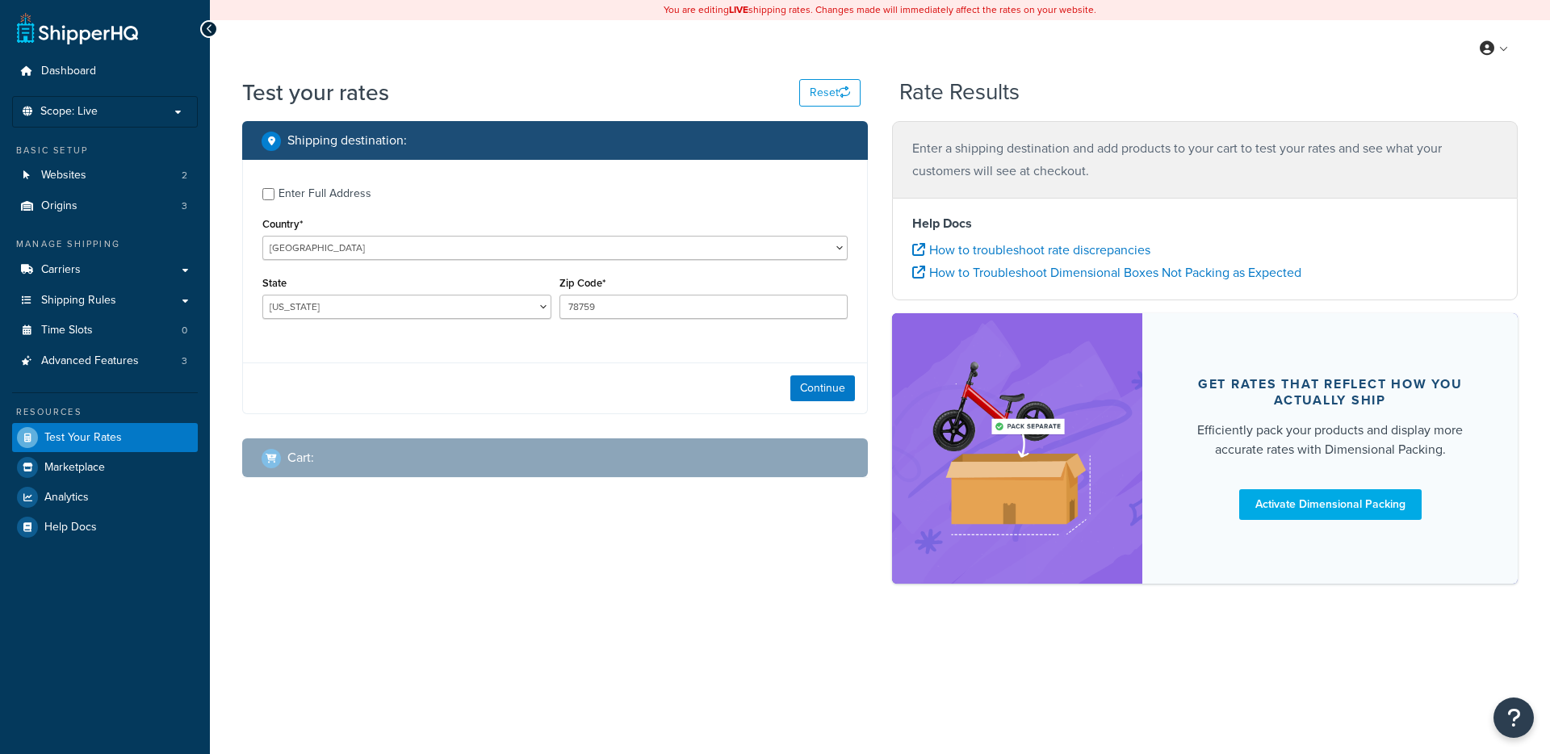
select select "[GEOGRAPHIC_DATA]"
click at [134, 361] on span "Advanced Features" at bounding box center [90, 361] width 98 height 14
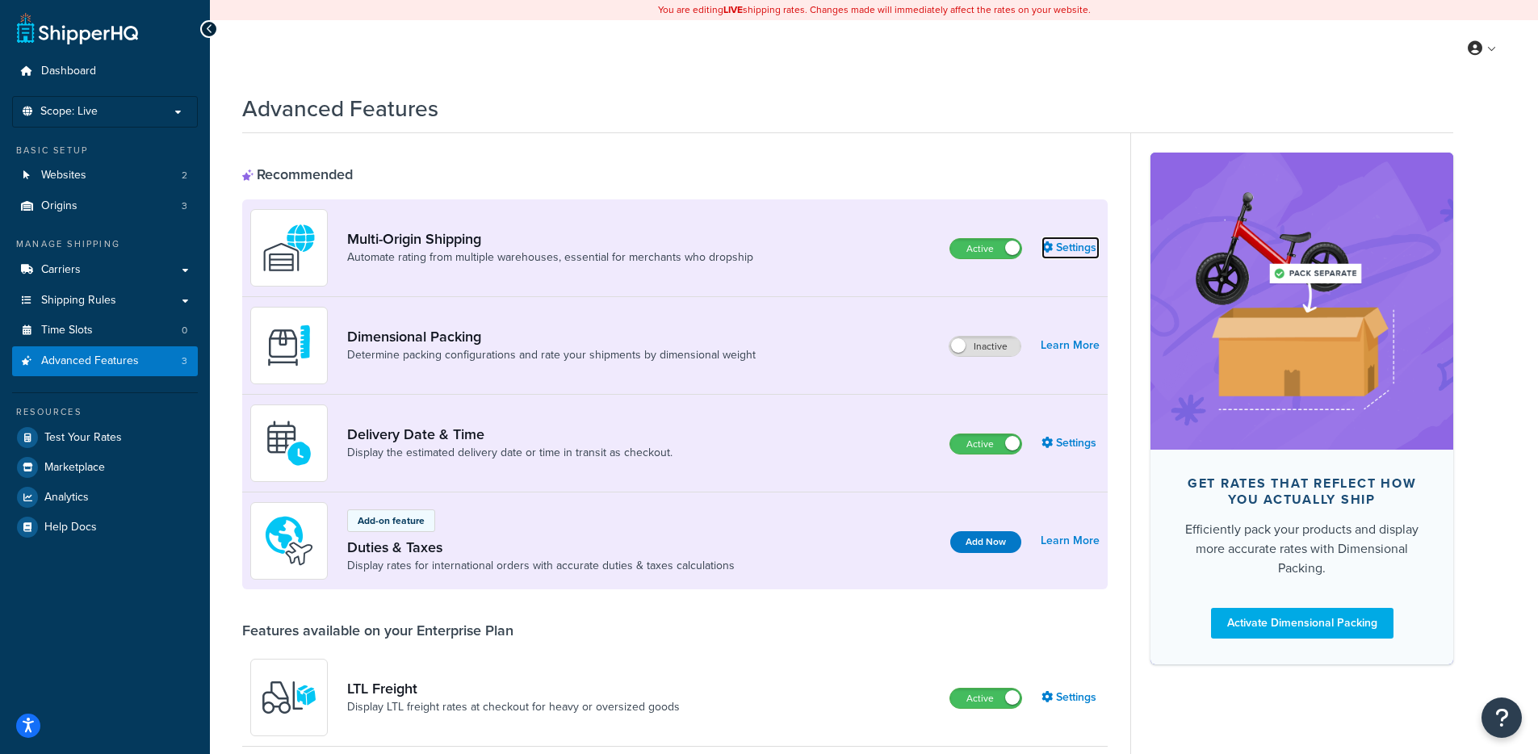
click at [1073, 252] on link "Settings" at bounding box center [1070, 248] width 58 height 23
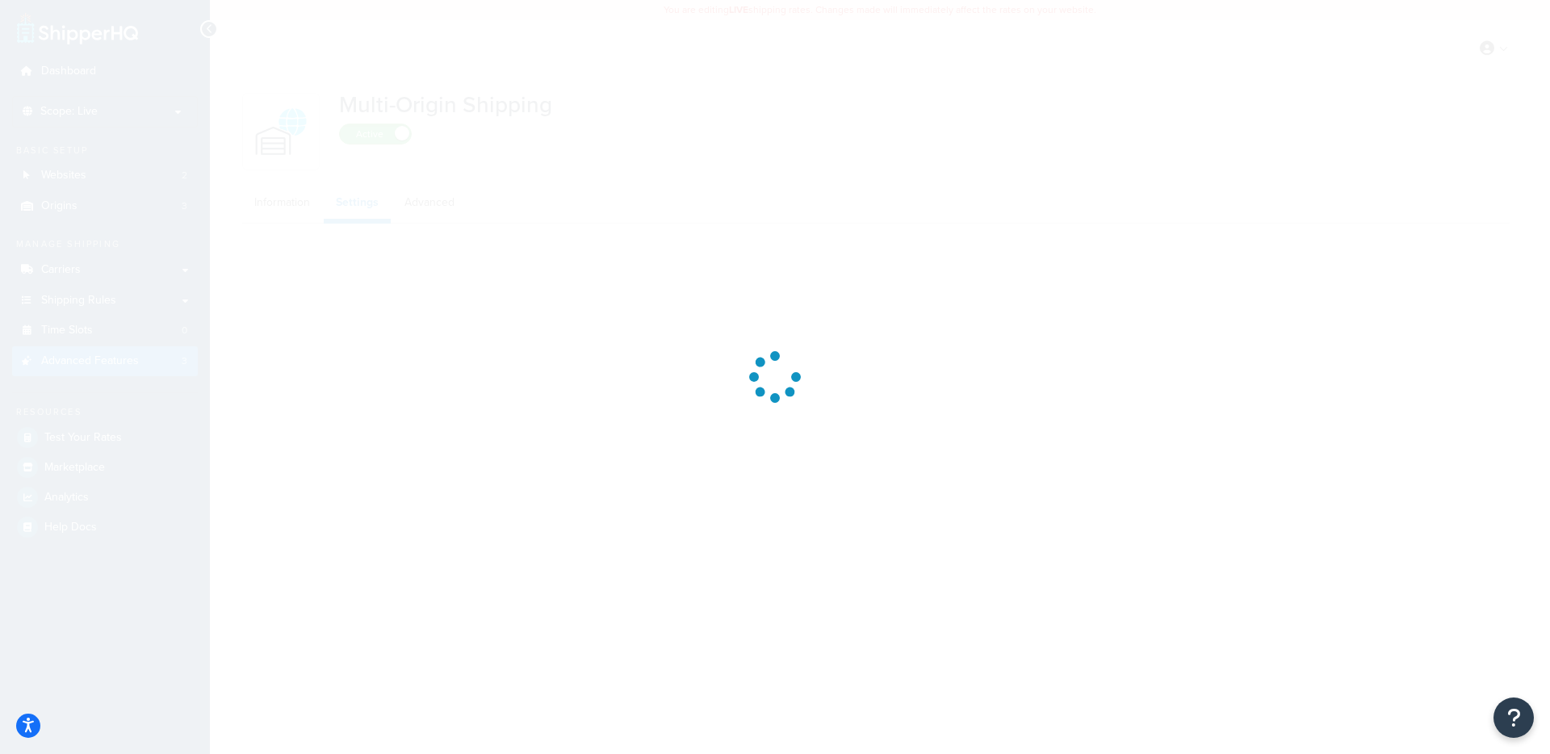
select select "false"
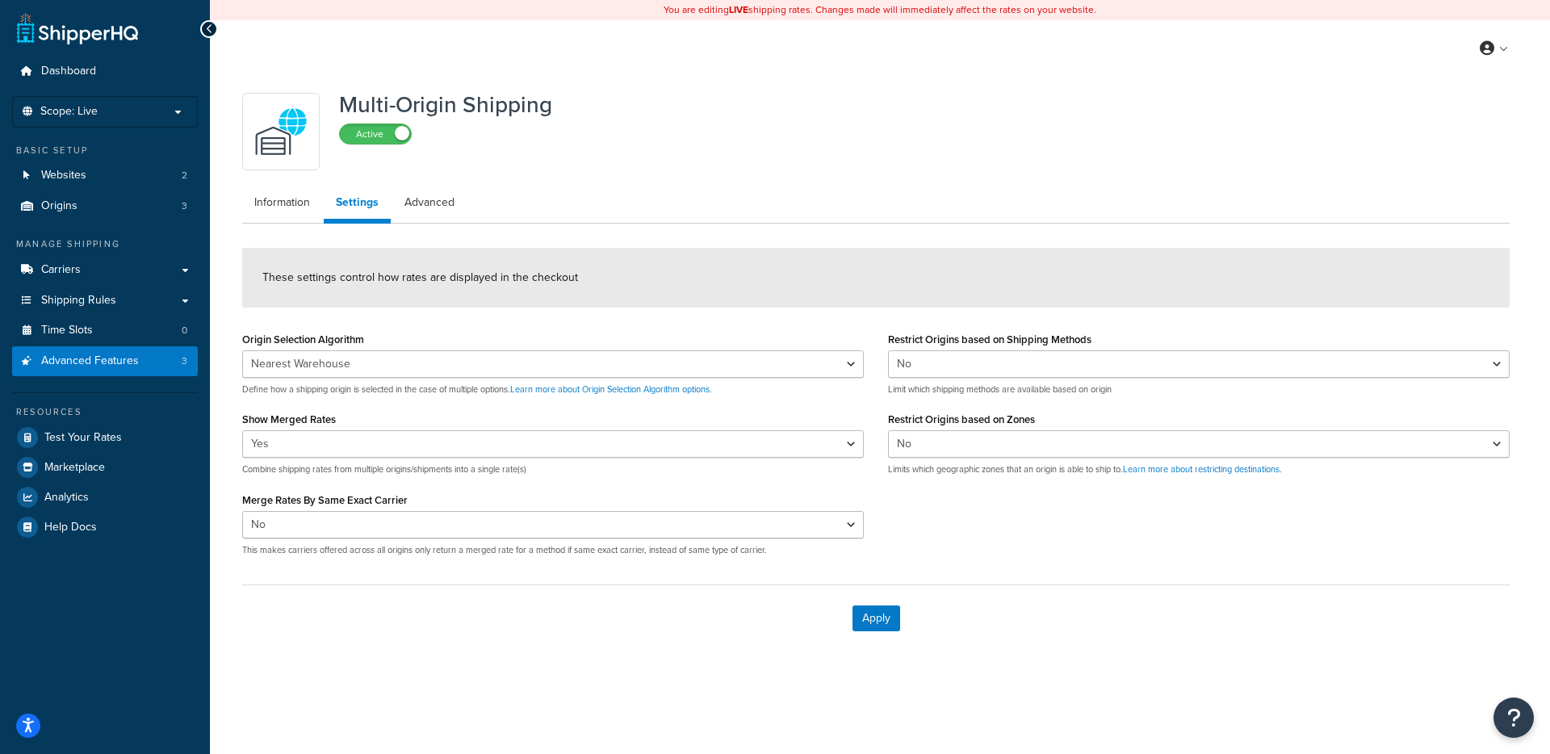
click at [1188, 554] on div "Origin Selection Algorithm Nearest Warehouse Fewest Warehouses Define how a shi…" at bounding box center [876, 448] width 1292 height 241
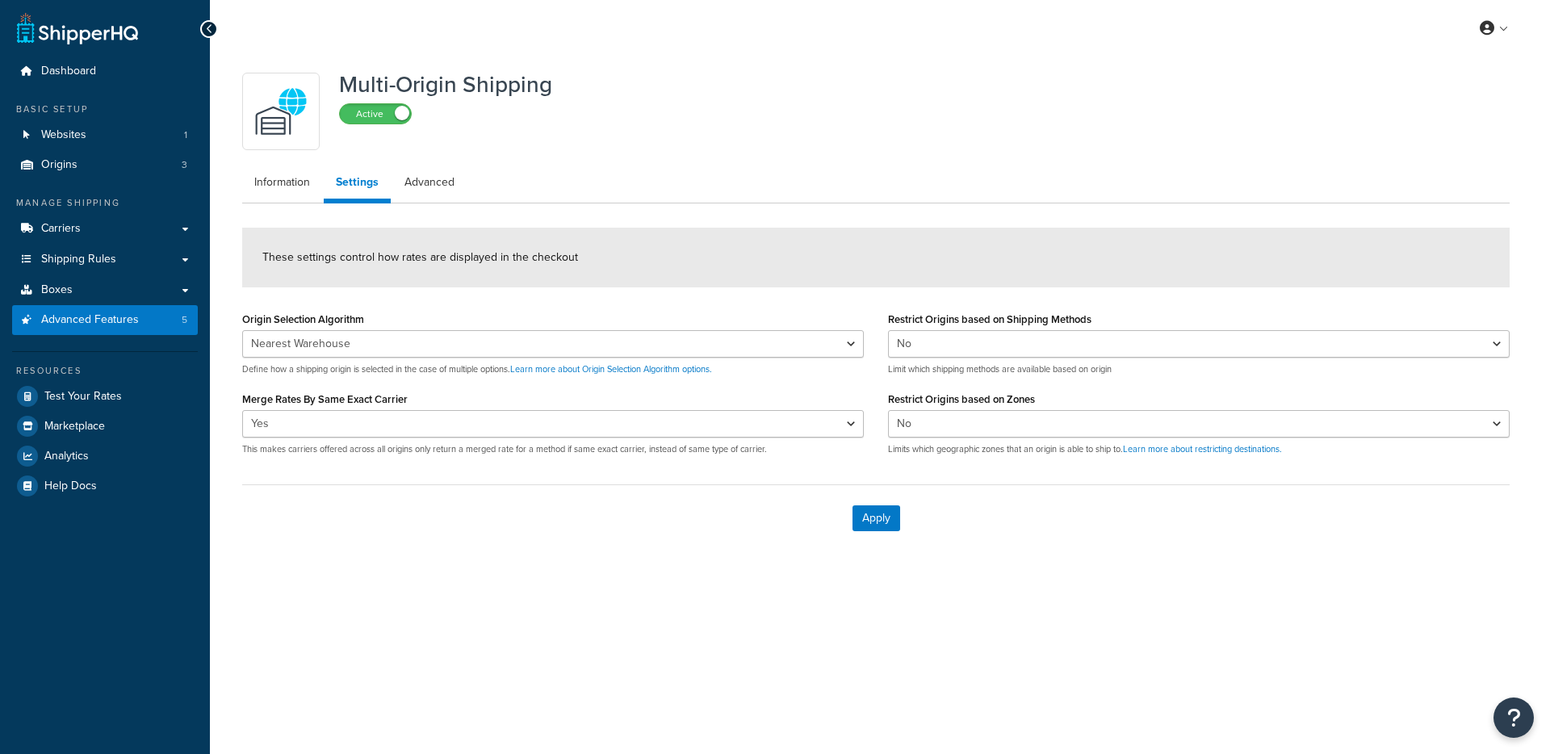
select select "false"
click at [103, 254] on span "Shipping Rules" at bounding box center [78, 260] width 75 height 14
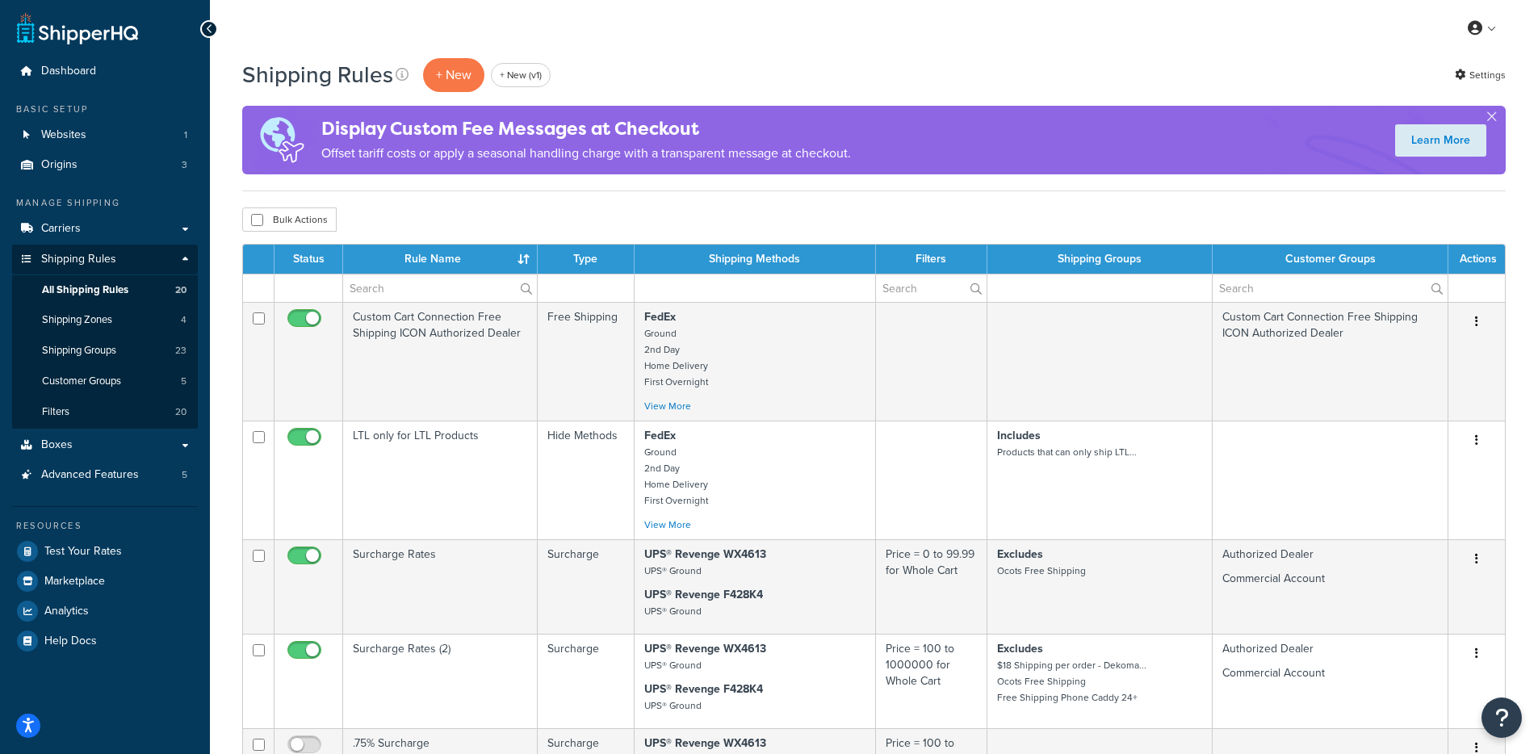
click at [569, 178] on div "Shipping Rules + New + New (v1) Settings Display Custom Fee Messages at Checkou…" at bounding box center [873, 124] width 1263 height 135
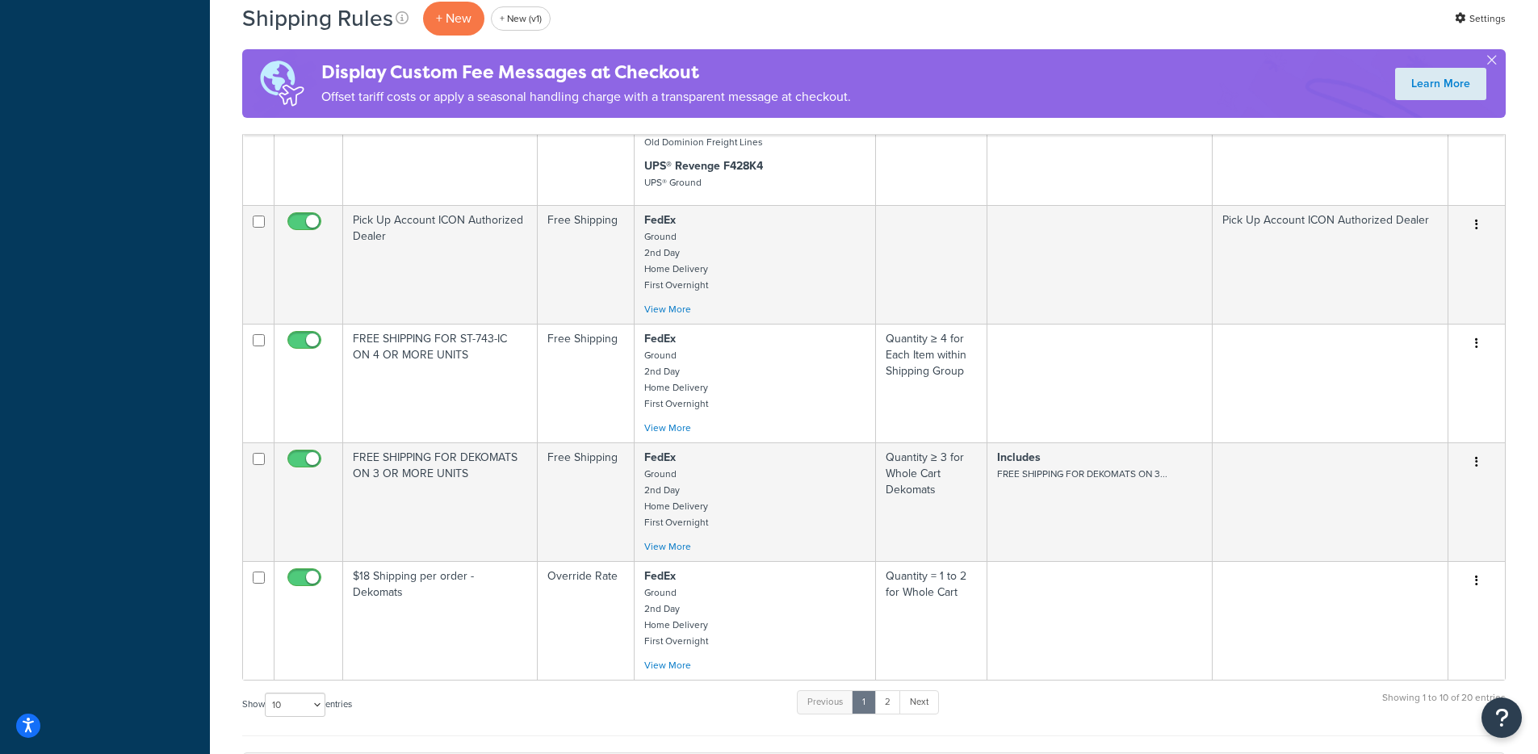
scroll to position [1184, 0]
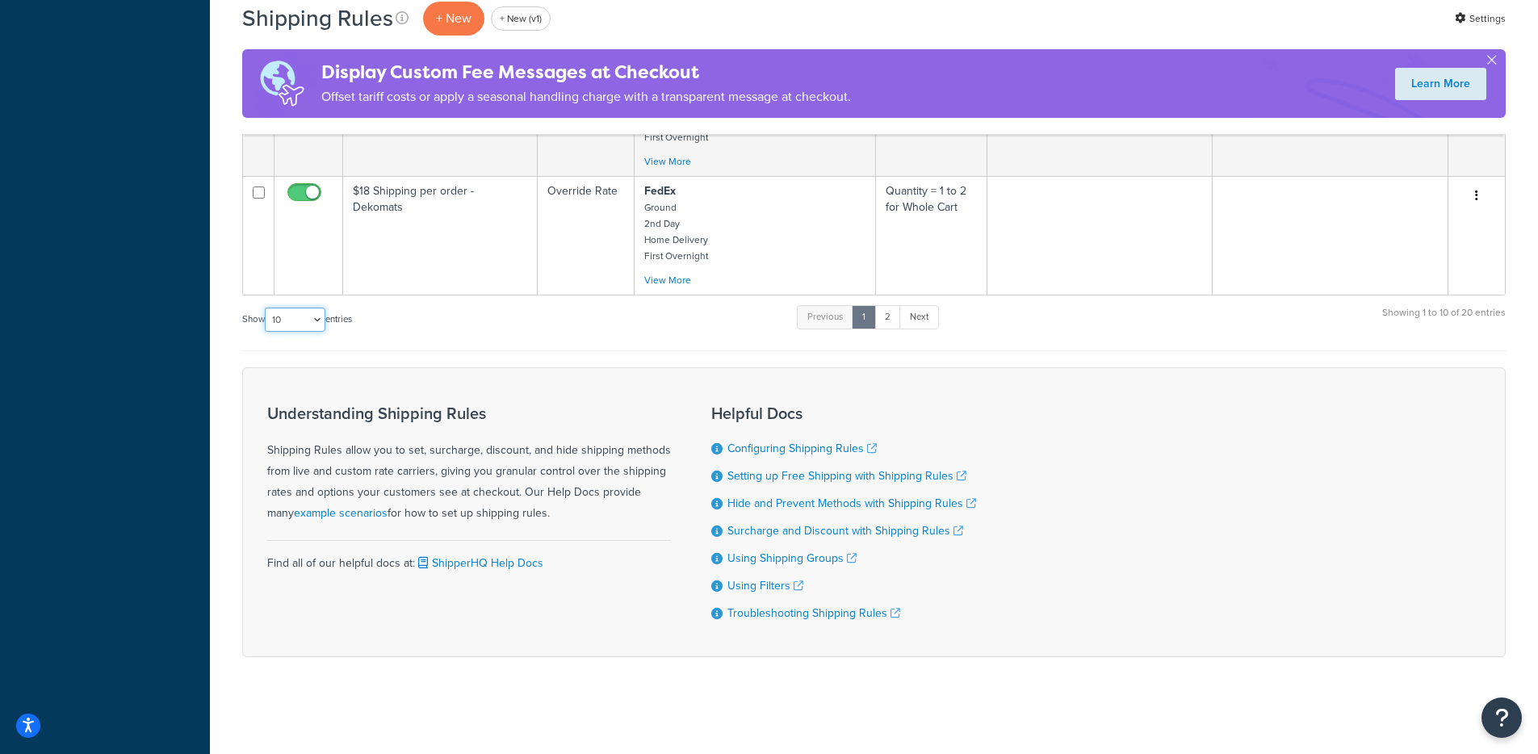
click at [312, 313] on select "10 15 25 50 100 1000" at bounding box center [295, 320] width 61 height 24
select select "100"
click at [266, 308] on select "10 15 25 50 100 1000" at bounding box center [295, 320] width 61 height 24
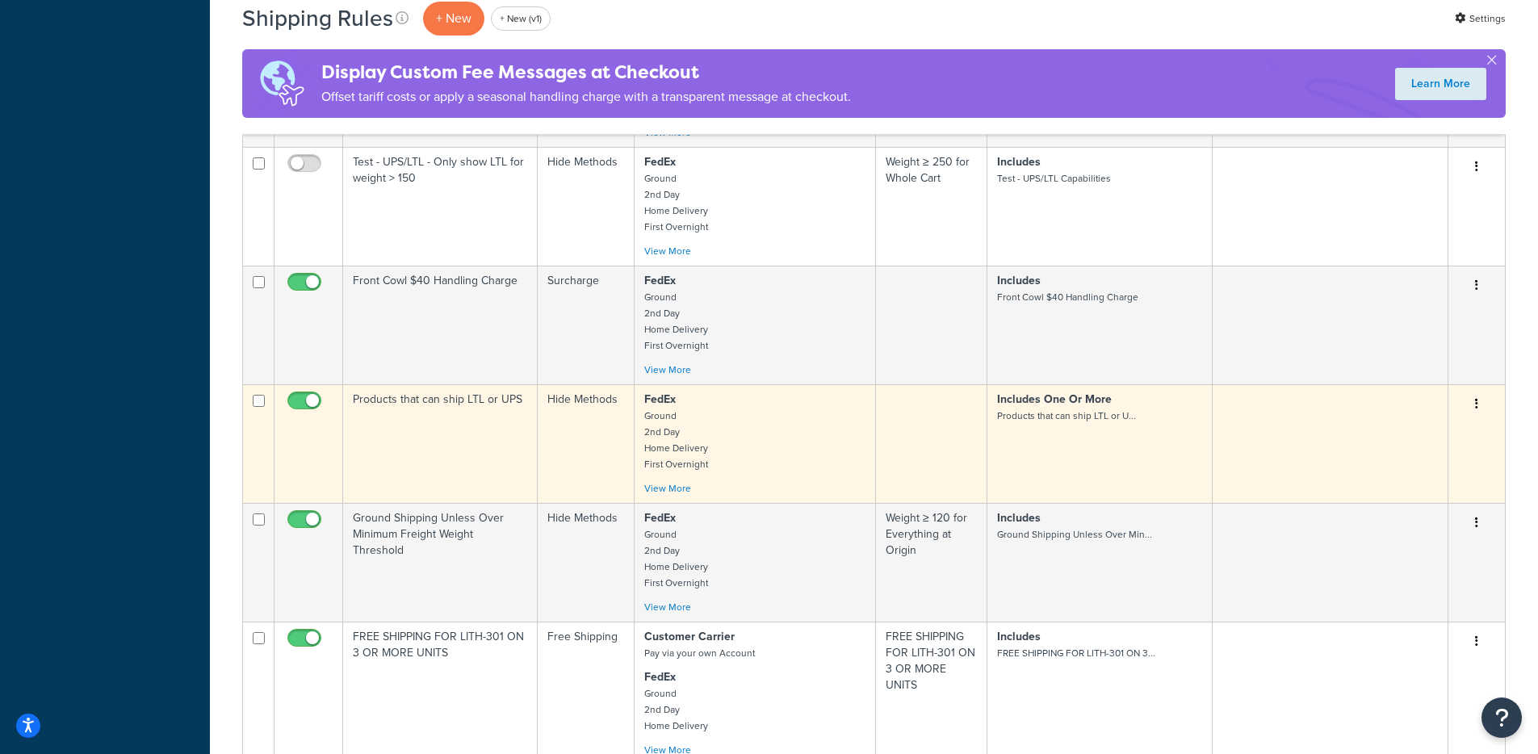
scroll to position [1870, 0]
click at [1054, 426] on td "Includes One Or More Products that can ship LTL or U..." at bounding box center [1100, 444] width 226 height 119
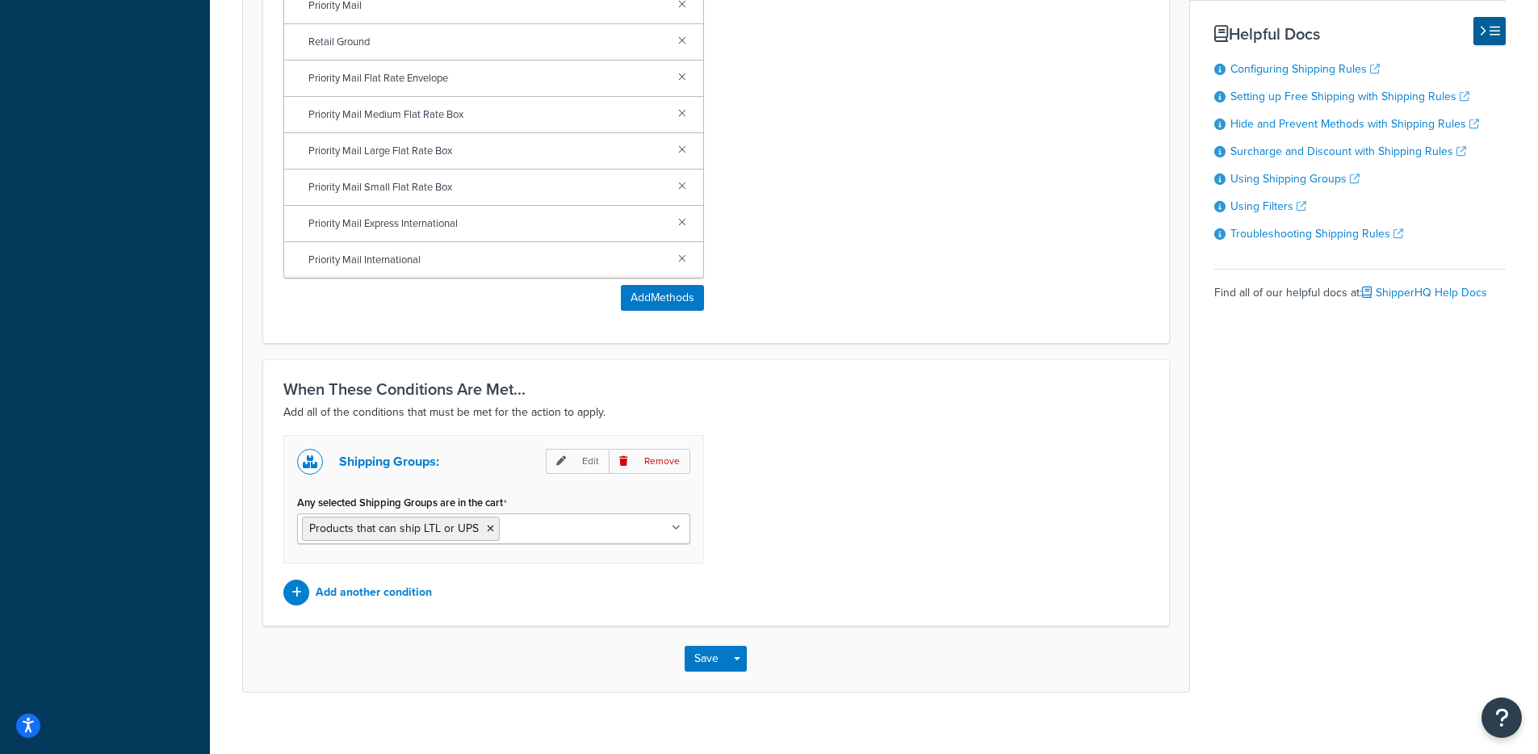
scroll to position [853, 0]
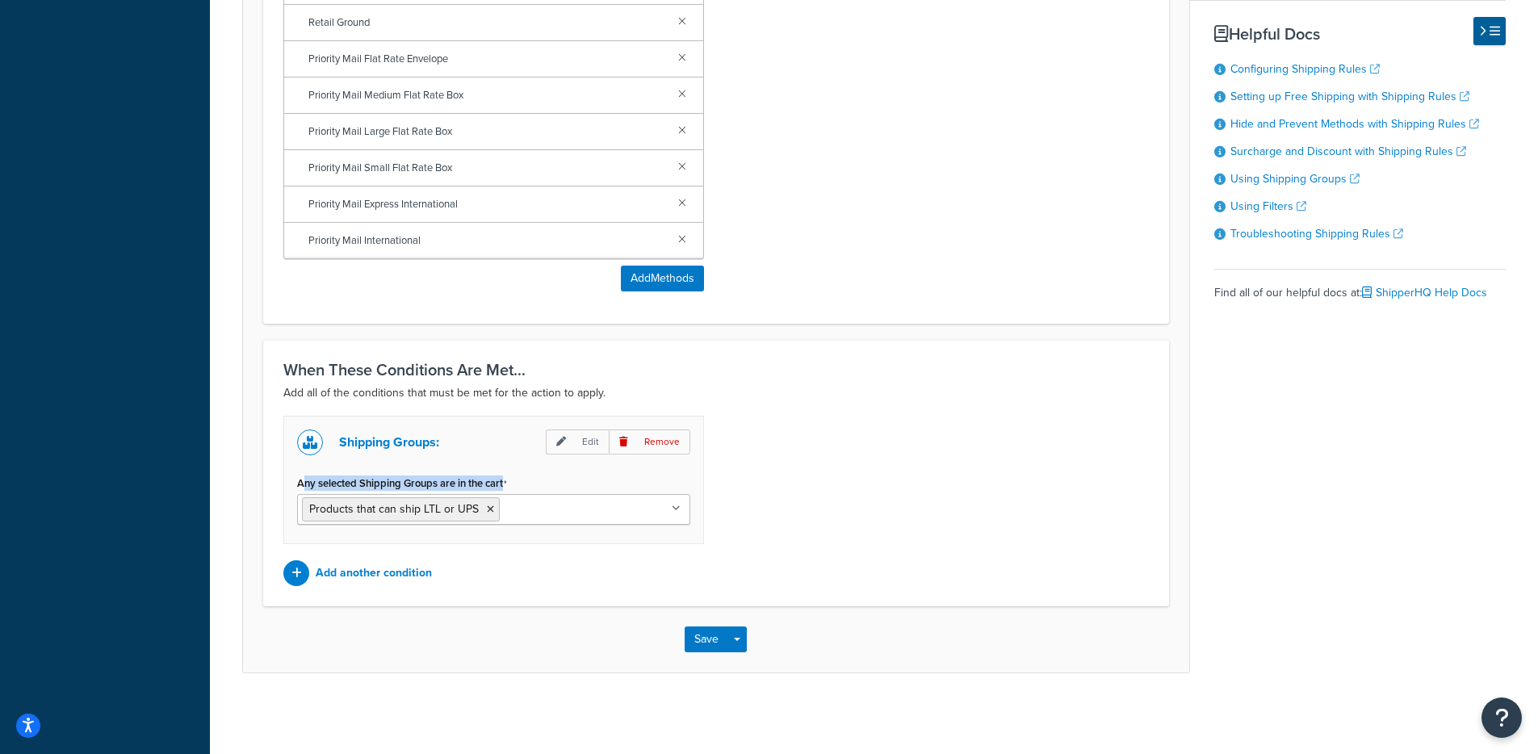
drag, startPoint x: 313, startPoint y: 485, endPoint x: 605, endPoint y: 497, distance: 291.7
click at [605, 497] on div "Any selected Shipping Groups are in the cart Products that can ship LTL or UPS …" at bounding box center [493, 497] width 393 height 53
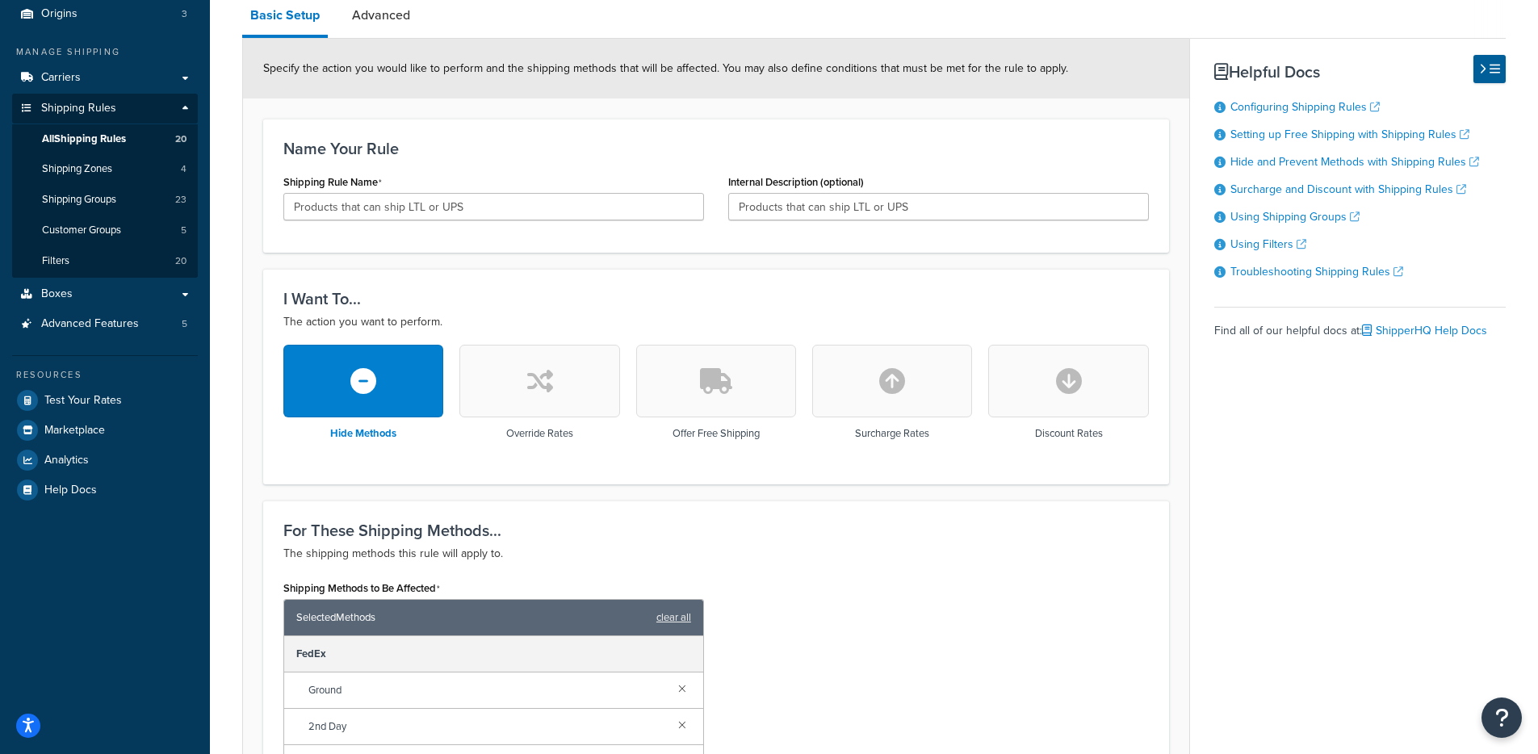
scroll to position [0, 0]
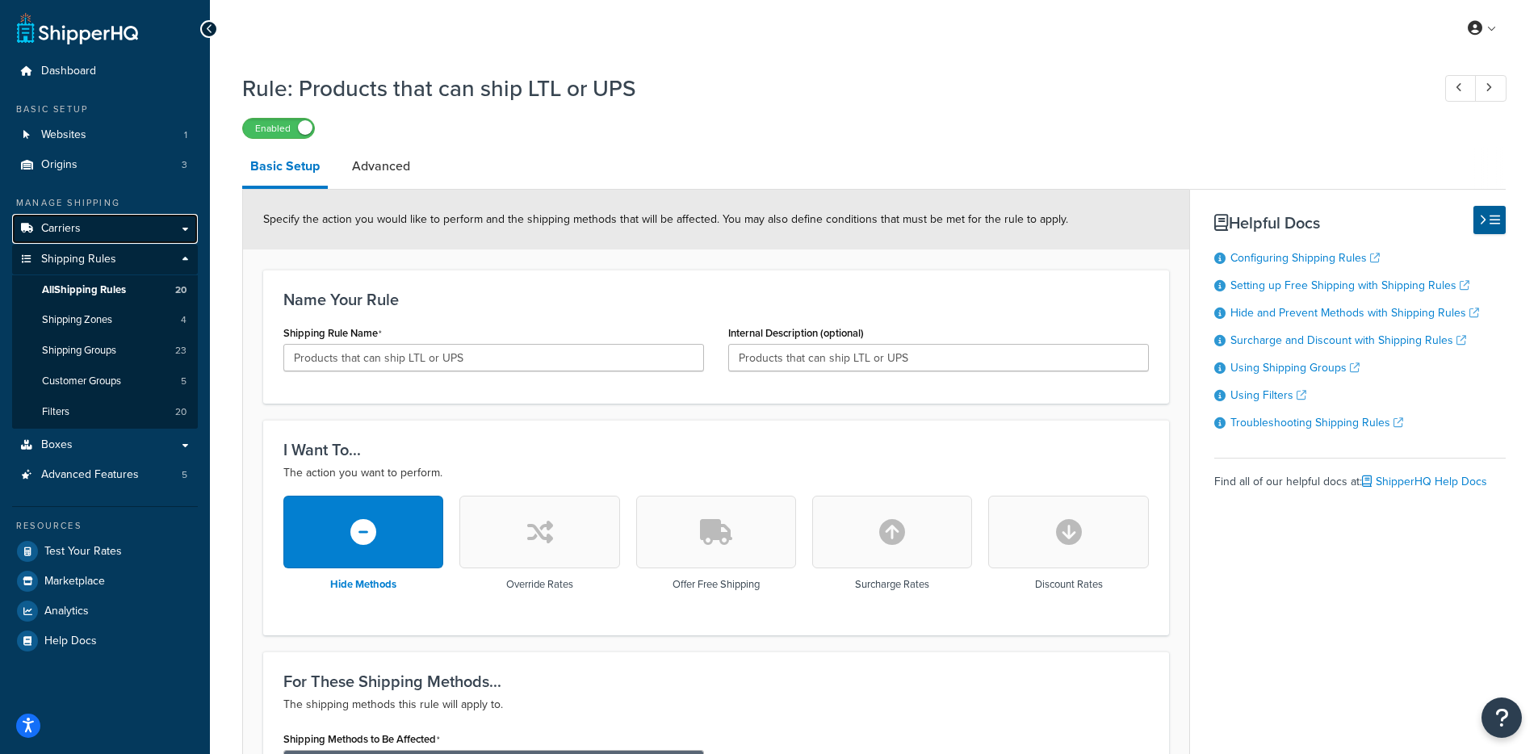
click at [85, 233] on link "Carriers" at bounding box center [105, 229] width 186 height 30
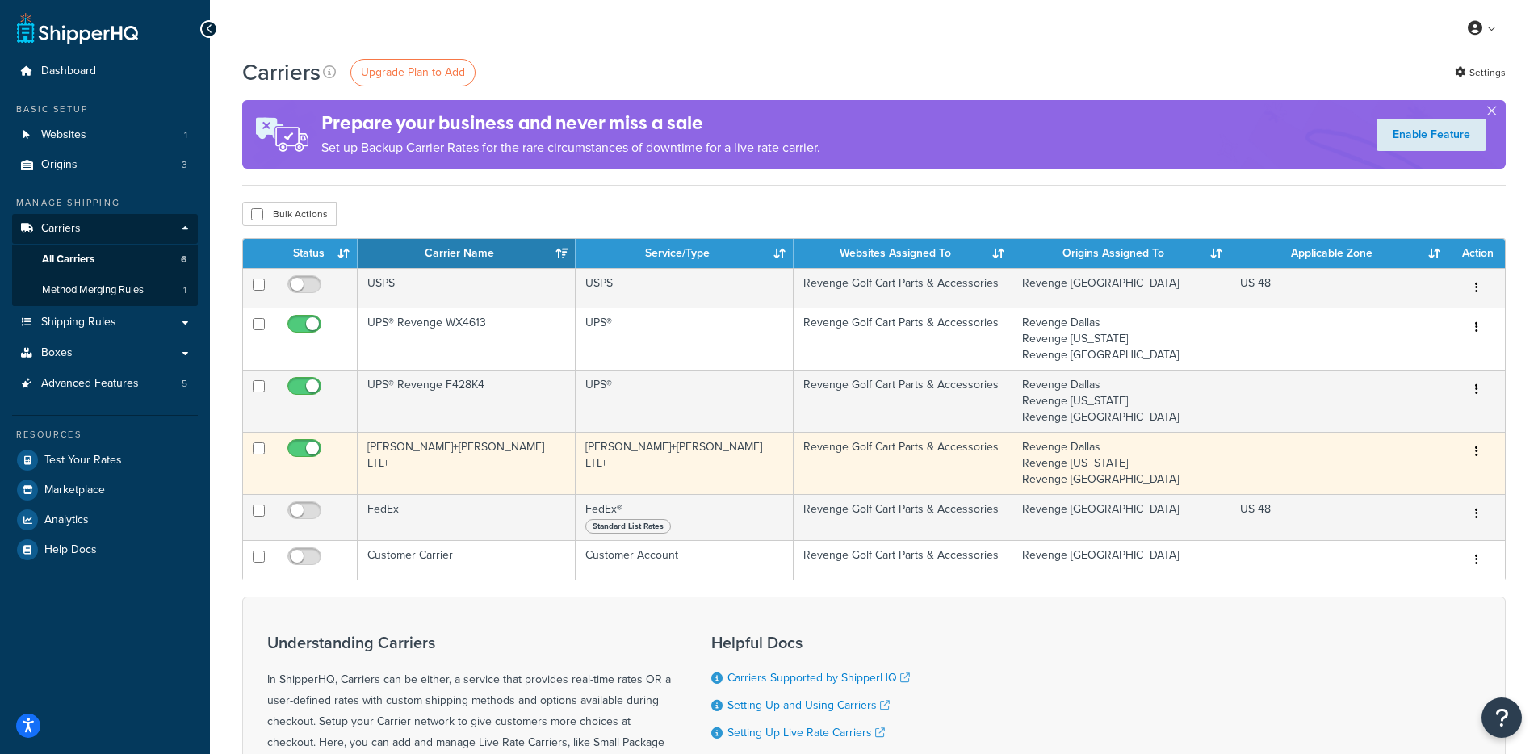
click at [480, 477] on td "Kuehne+Nagel LTL+" at bounding box center [467, 463] width 218 height 62
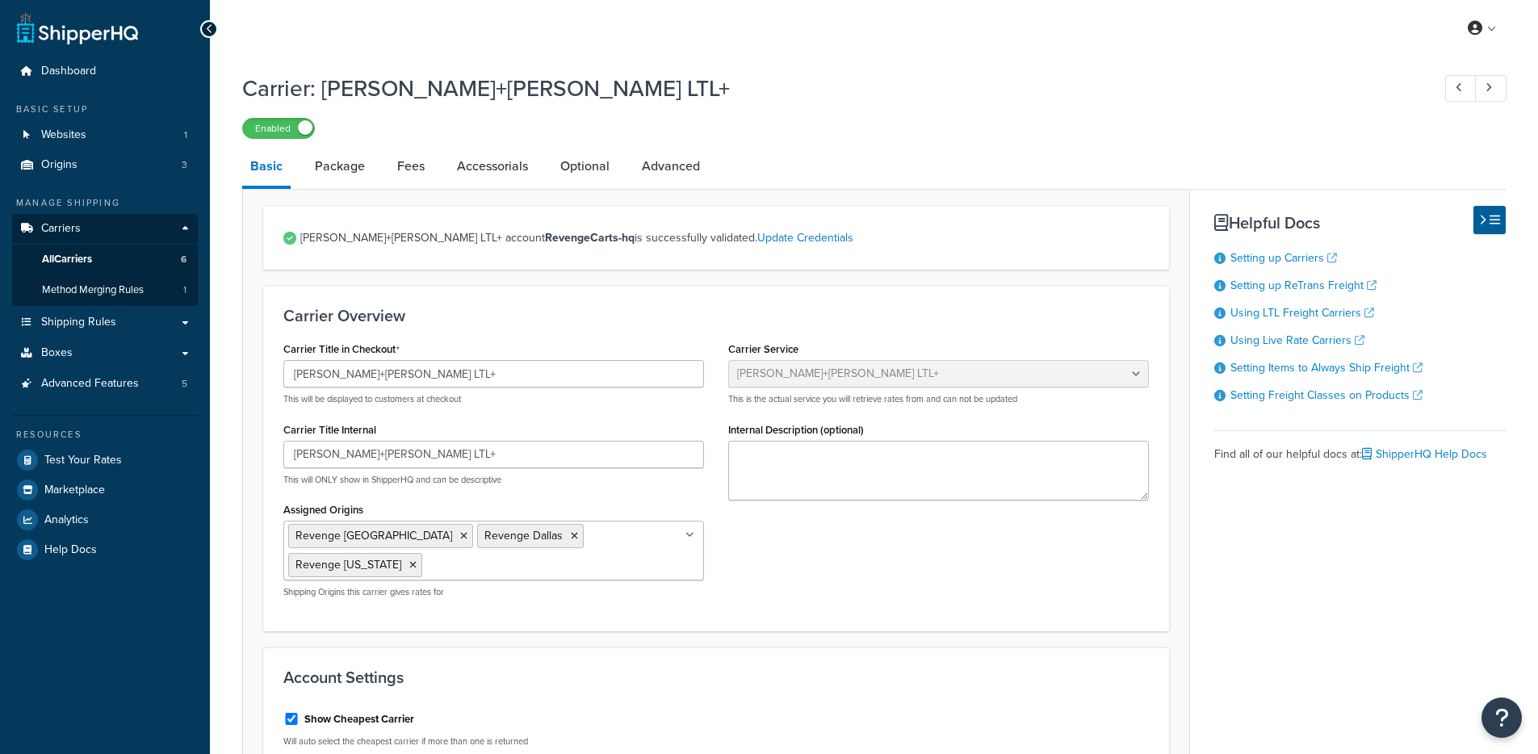
select select "reTransFreight"
click at [497, 172] on link "Accessorials" at bounding box center [492, 166] width 87 height 39
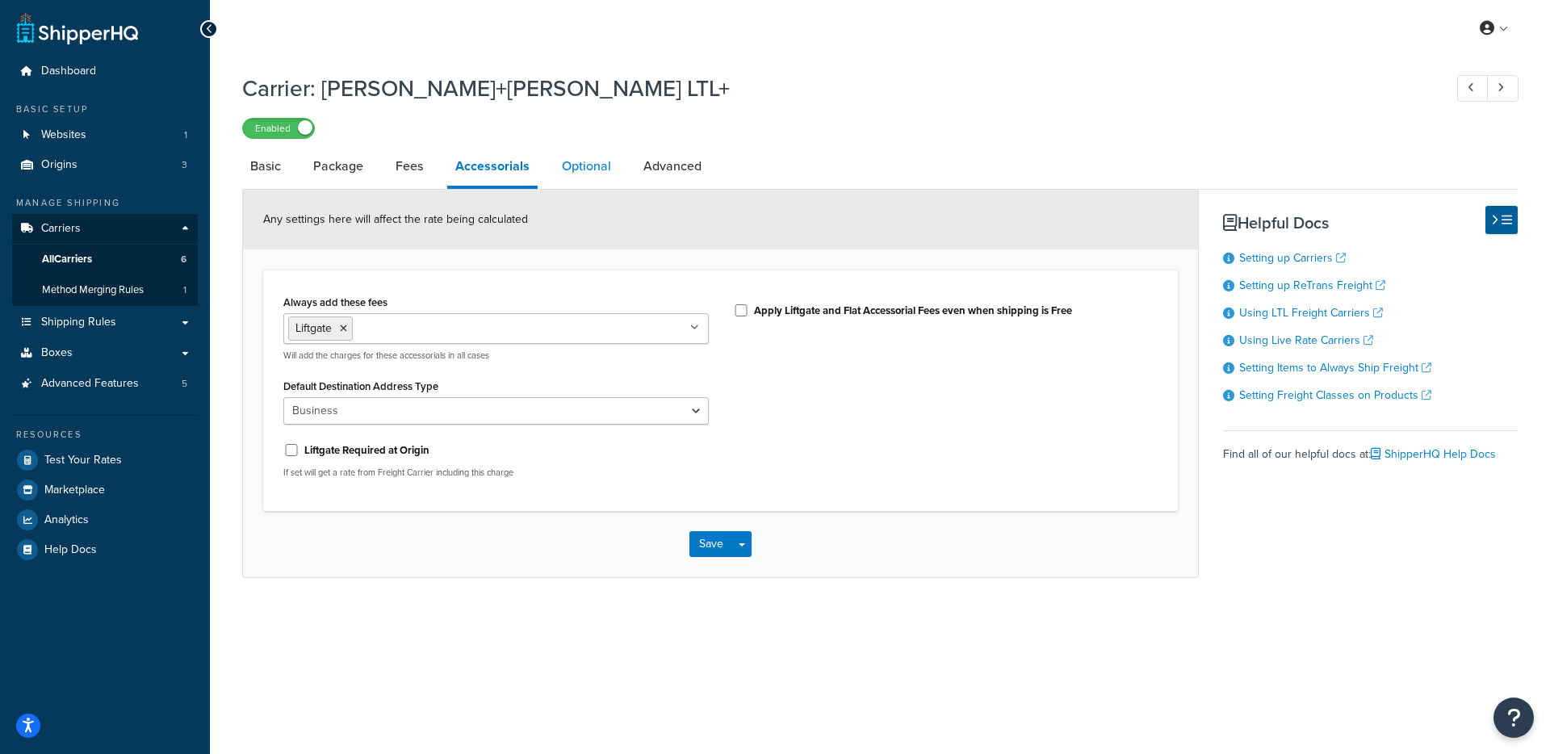
click at [565, 175] on link "Optional" at bounding box center [586, 166] width 65 height 39
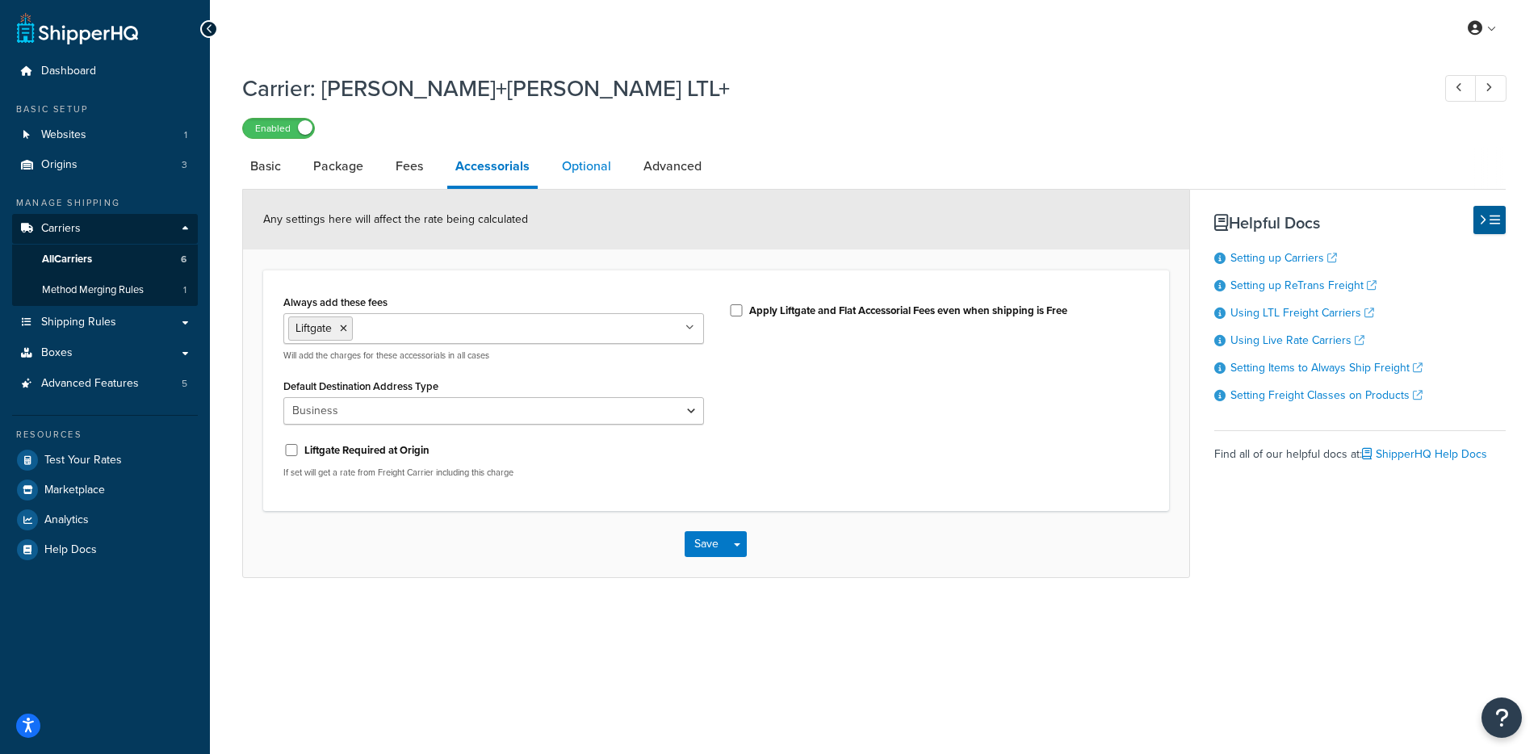
select select "65"
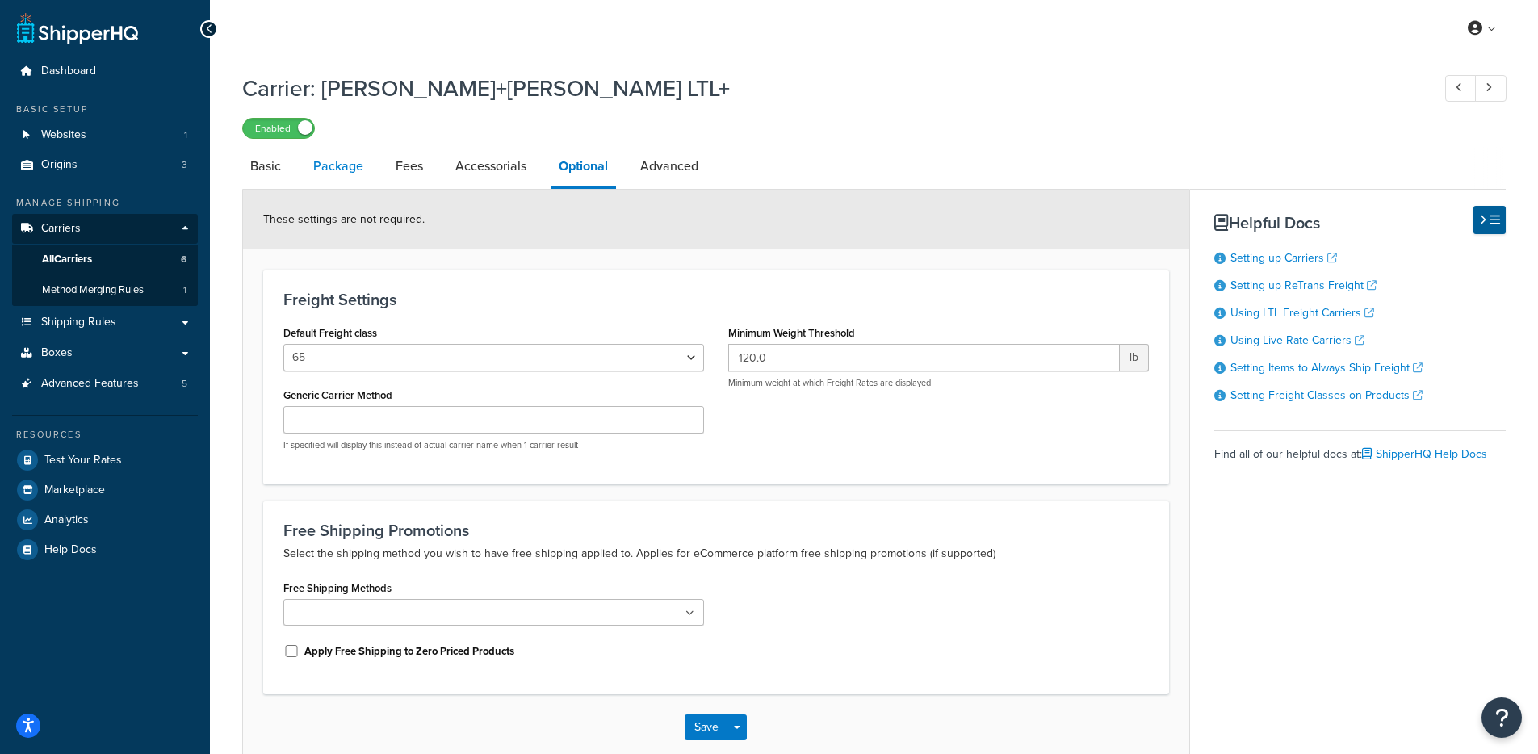
click at [334, 175] on link "Package" at bounding box center [338, 166] width 66 height 39
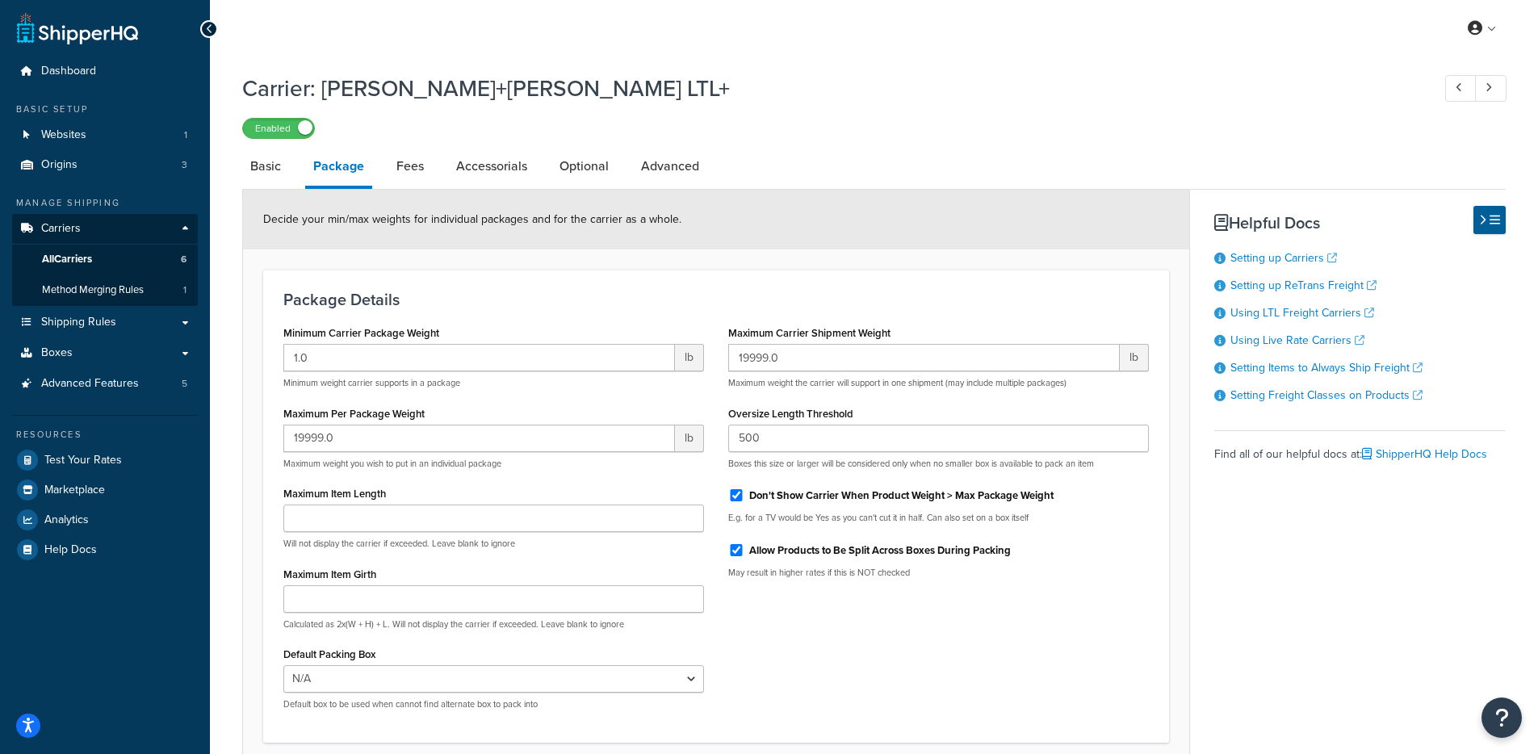
click at [291, 174] on li "Basic" at bounding box center [273, 166] width 63 height 39
click at [270, 169] on link "Basic" at bounding box center [265, 166] width 47 height 39
select select "reTransFreight"
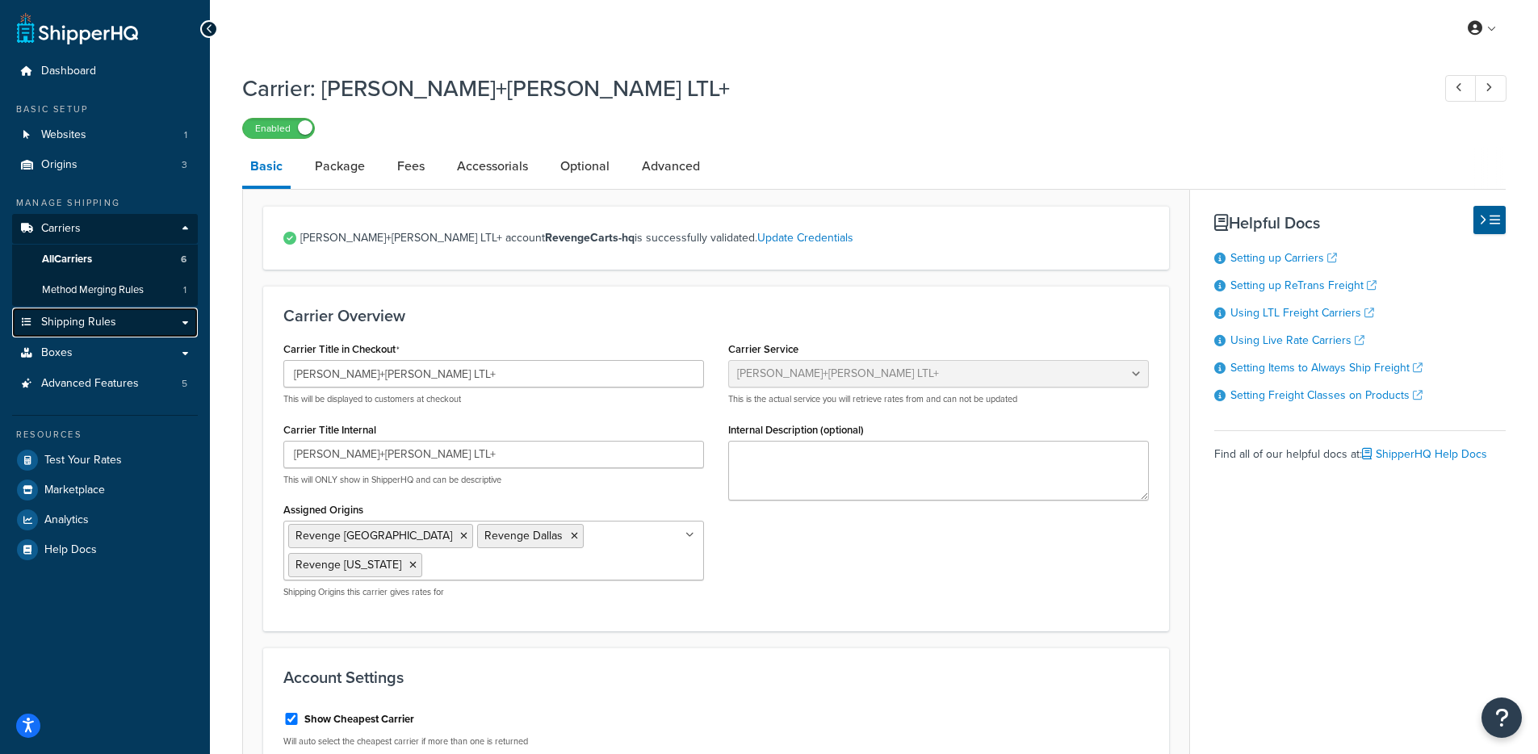
click at [111, 323] on span "Shipping Rules" at bounding box center [78, 323] width 75 height 14
click at [572, 160] on link "Optional" at bounding box center [584, 166] width 65 height 39
select select "65"
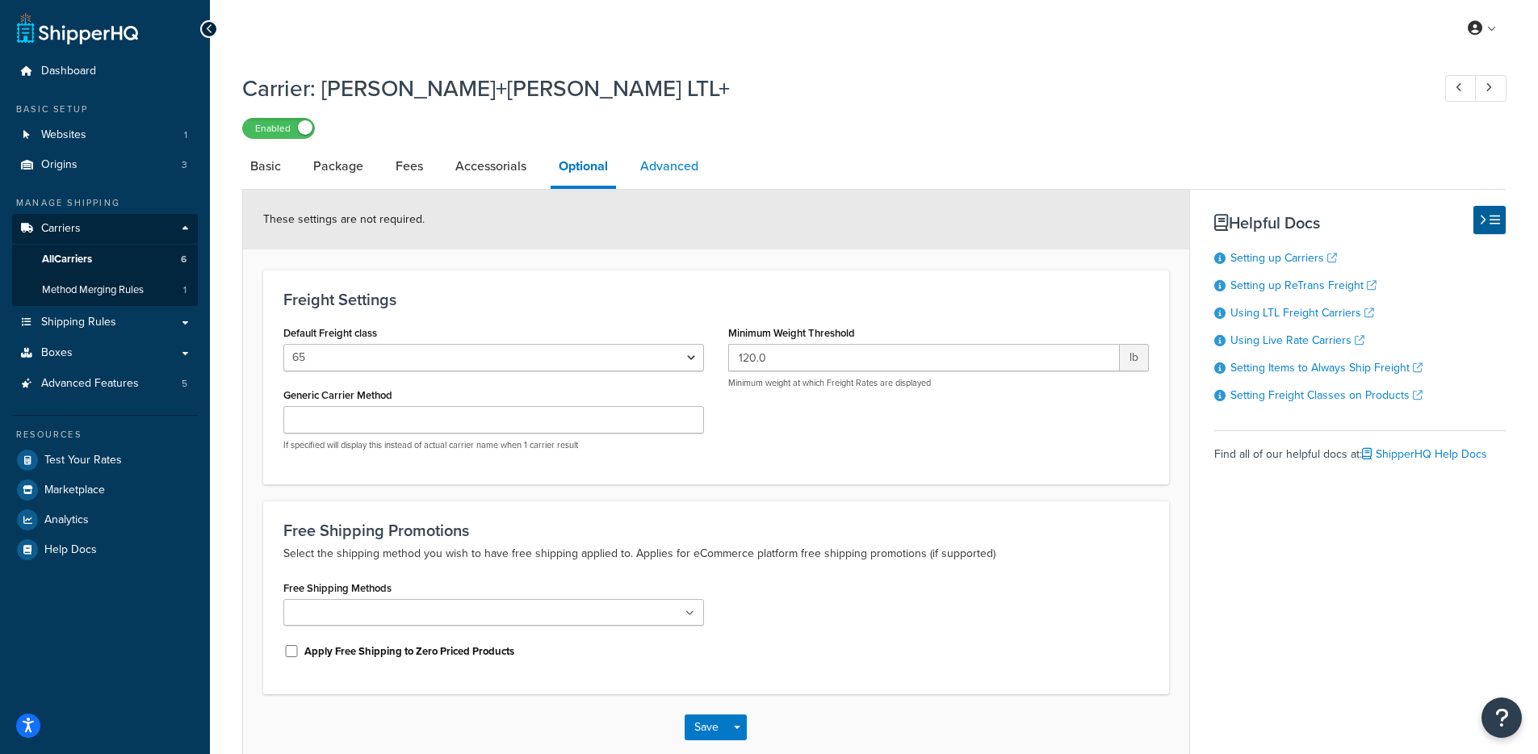
click at [644, 166] on link "Advanced" at bounding box center [669, 166] width 74 height 39
select select "false"
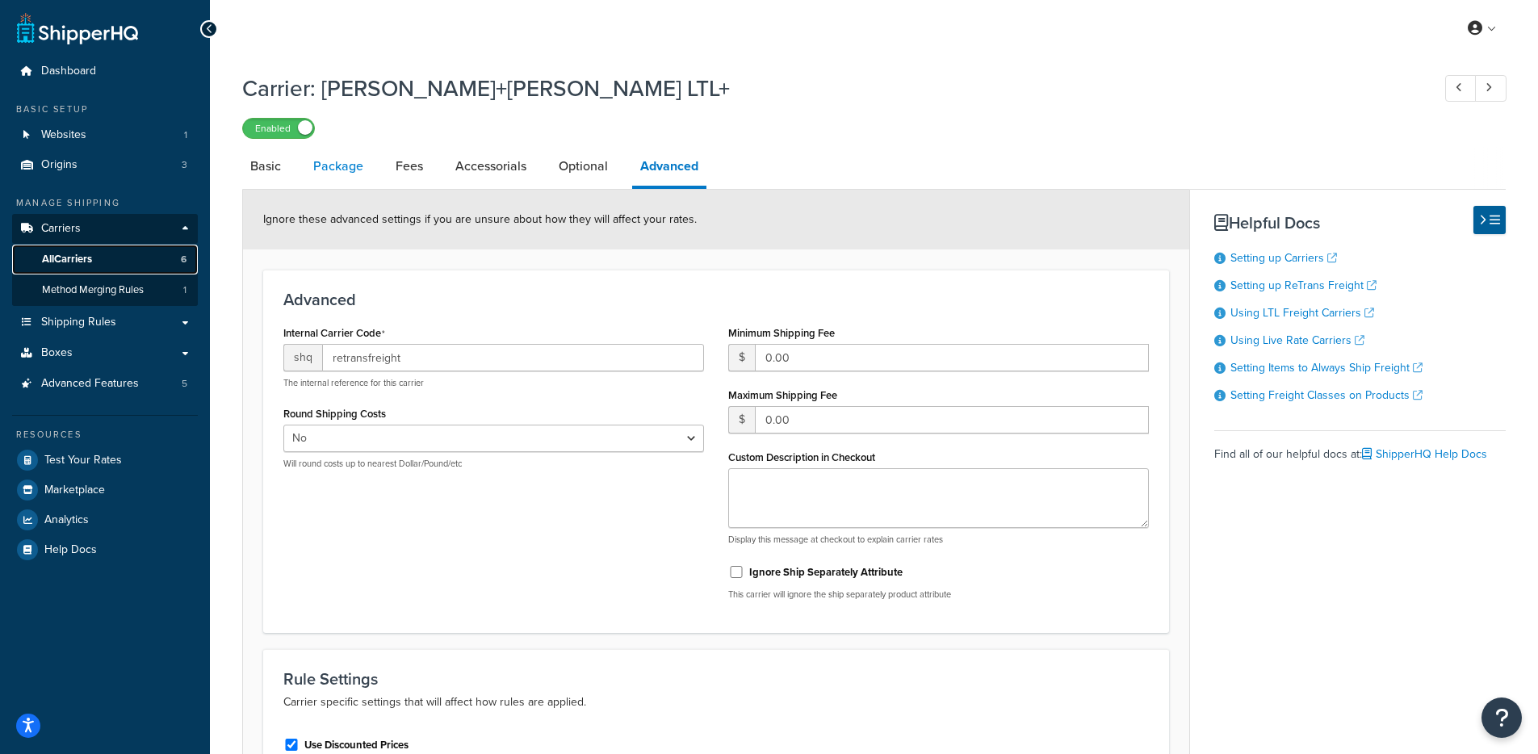
drag, startPoint x: 43, startPoint y: 265, endPoint x: 308, endPoint y: 165, distance: 283.1
click at [43, 265] on span "All Carriers" at bounding box center [67, 260] width 50 height 14
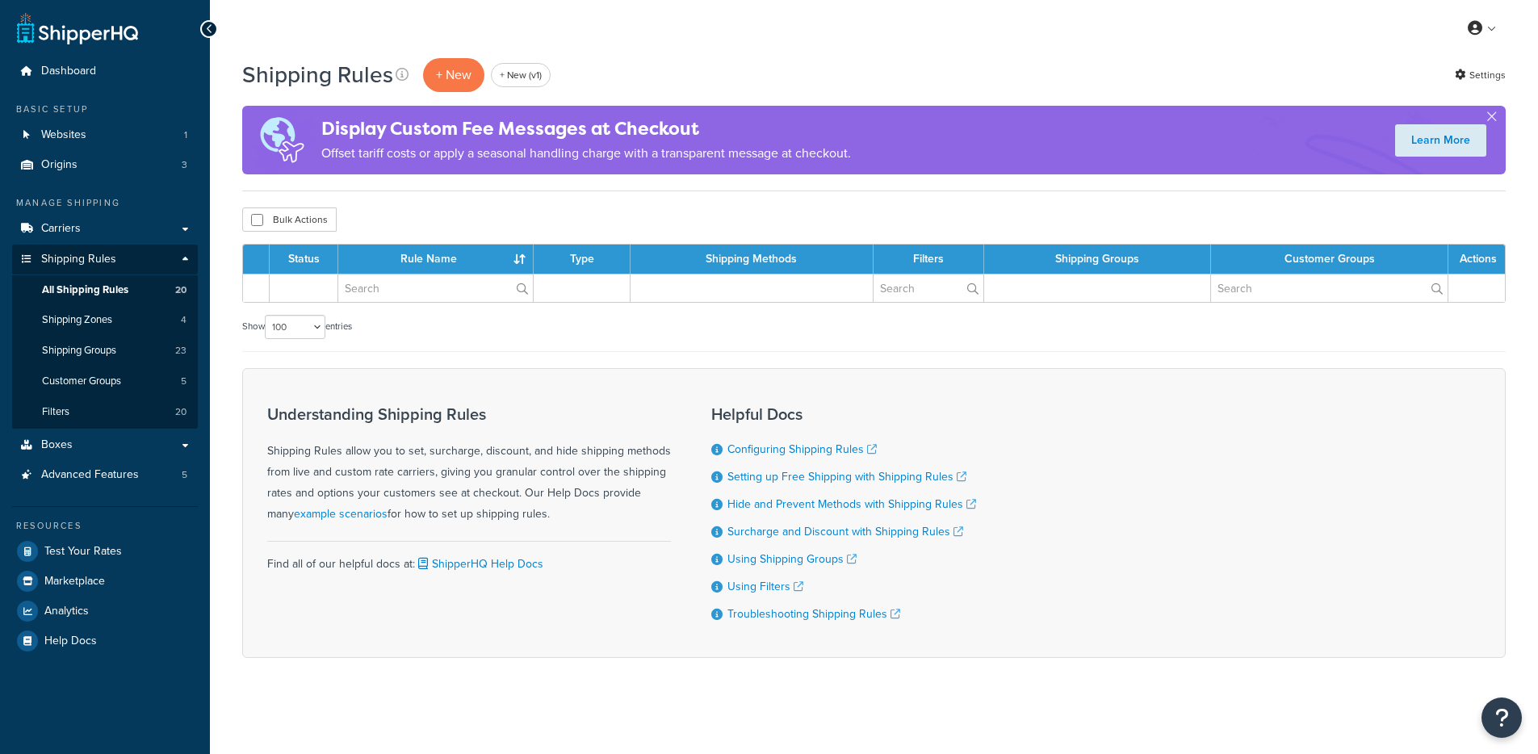
select select "100"
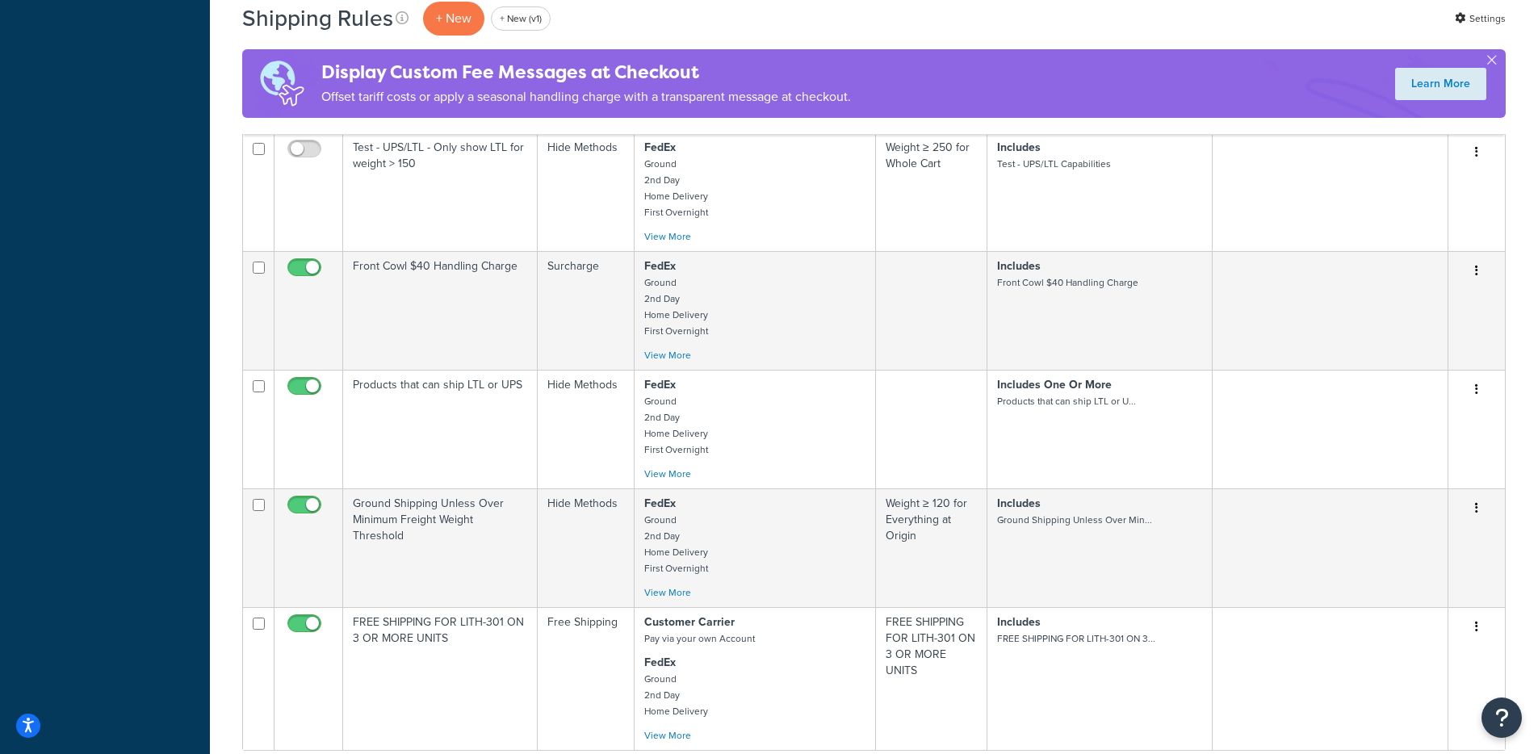
scroll to position [1894, 0]
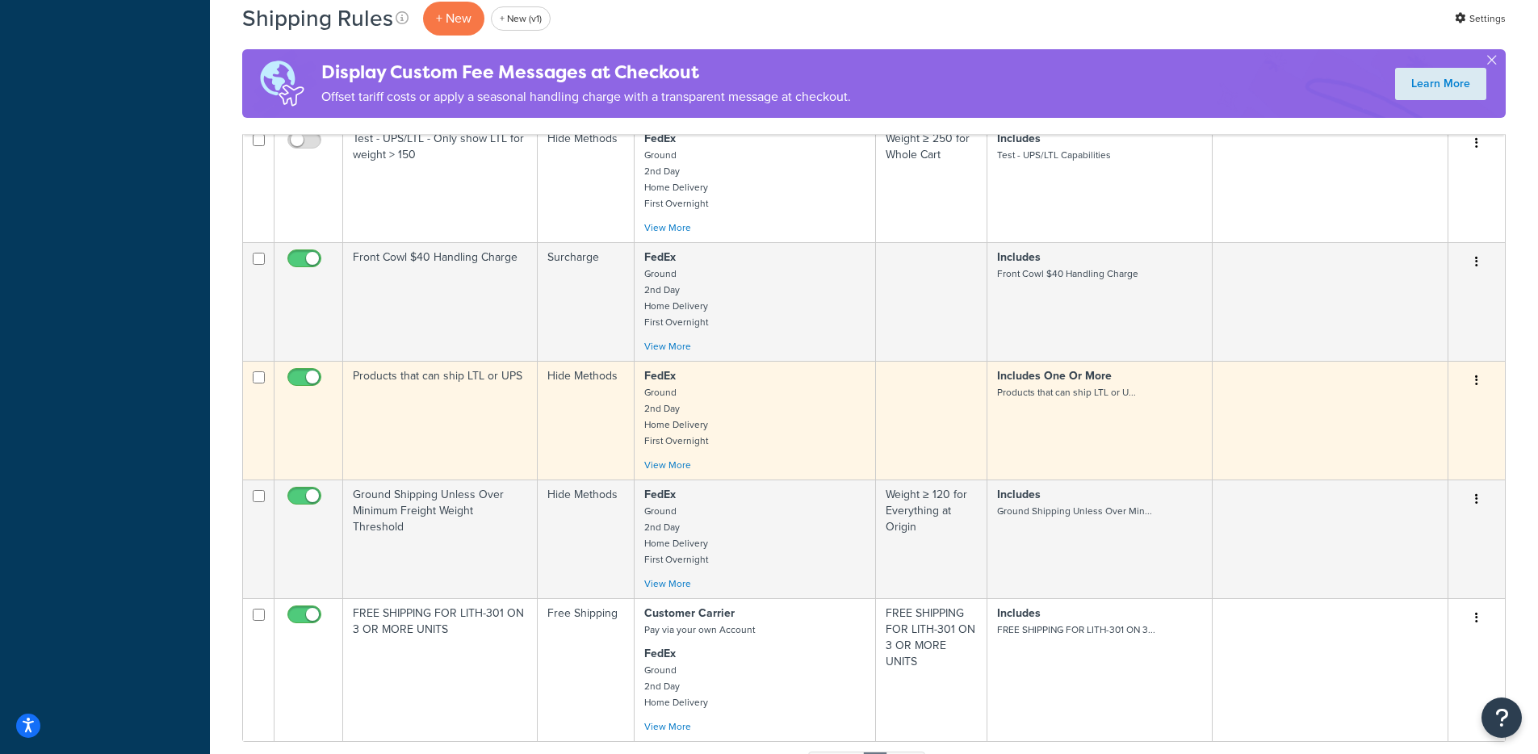
click at [488, 421] on td "Products that can ship LTL or UPS" at bounding box center [440, 420] width 195 height 119
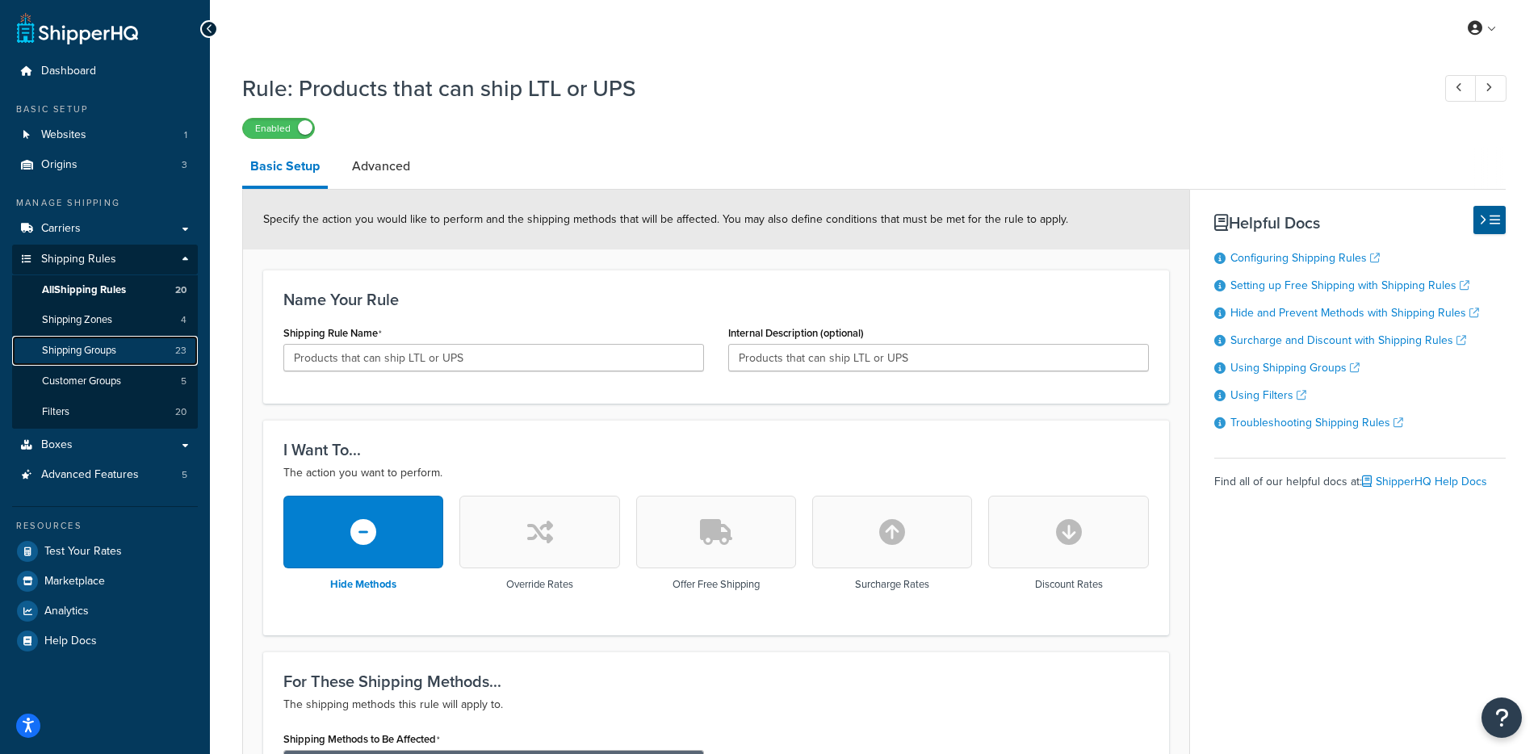
click at [103, 353] on span "Shipping Groups" at bounding box center [79, 351] width 74 height 14
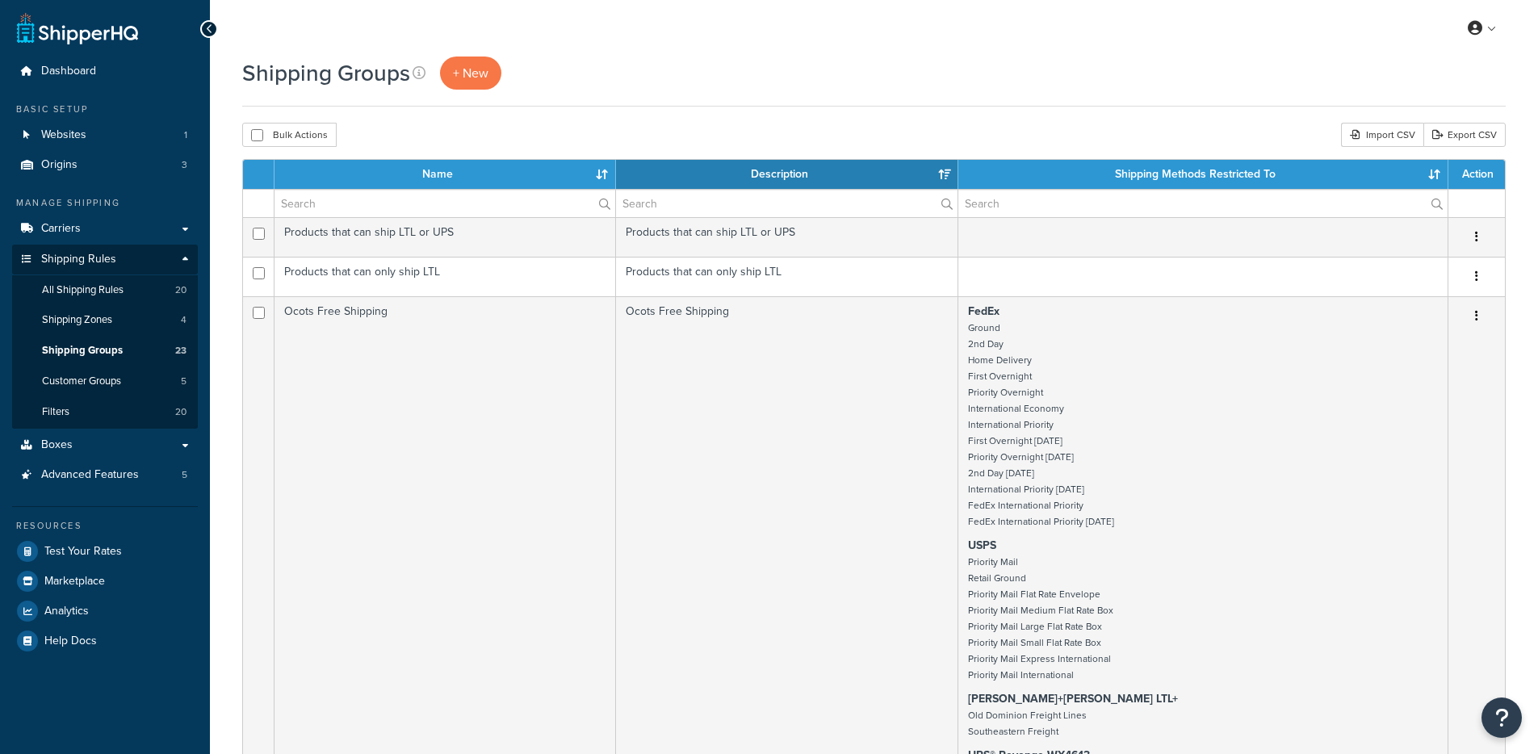
select select "15"
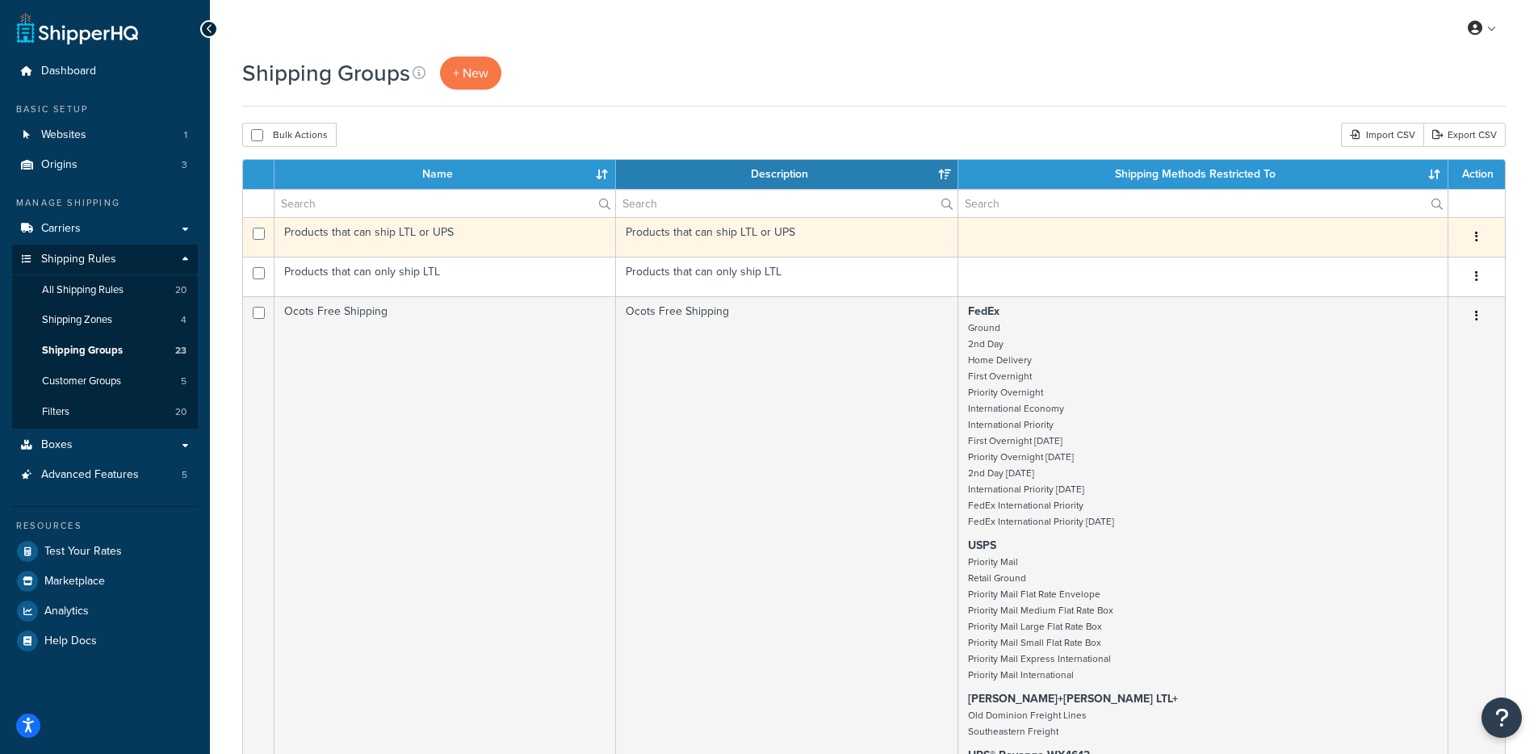
click at [532, 232] on td "Products that can ship LTL or UPS" at bounding box center [444, 237] width 341 height 40
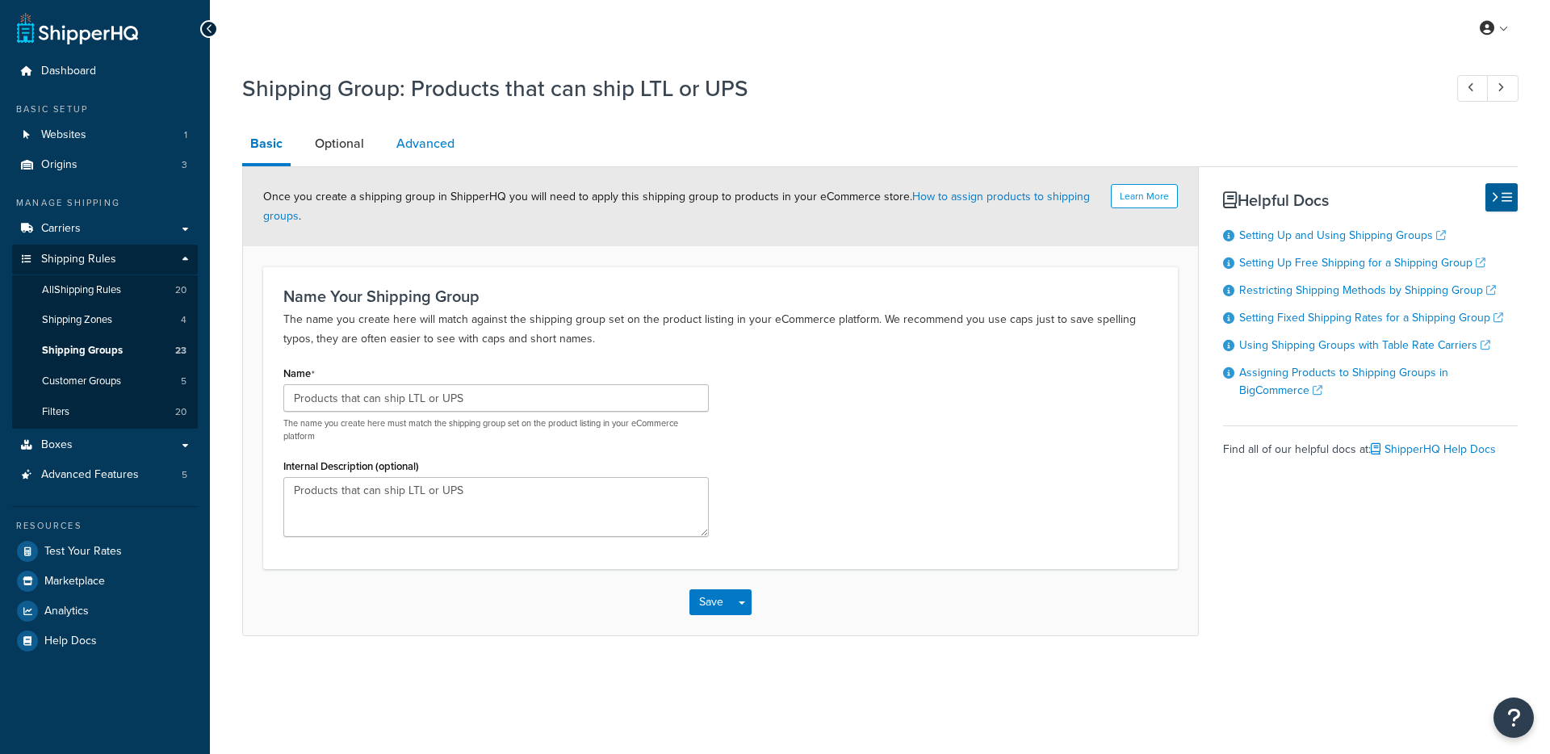
click at [430, 150] on link "Advanced" at bounding box center [425, 143] width 74 height 39
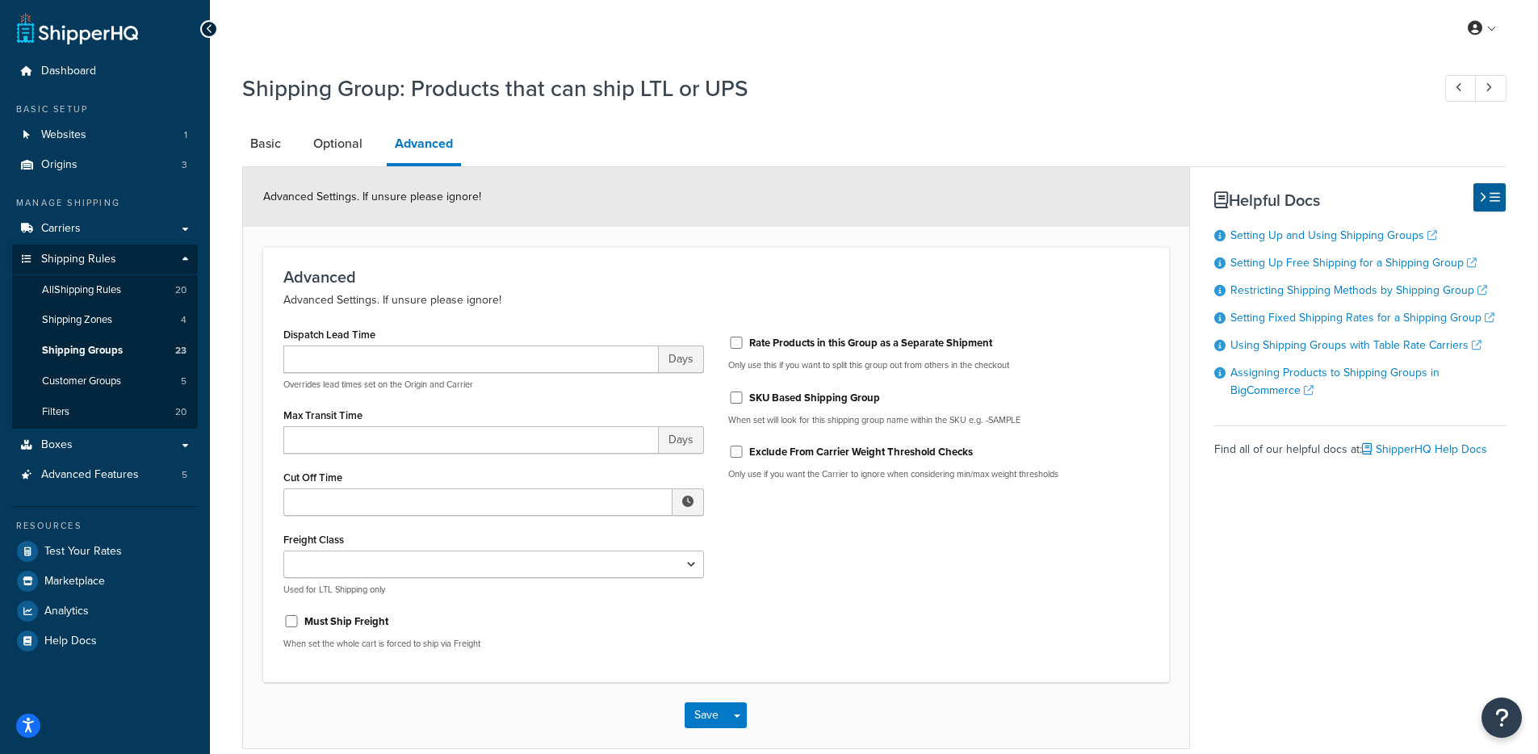
scroll to position [3, 0]
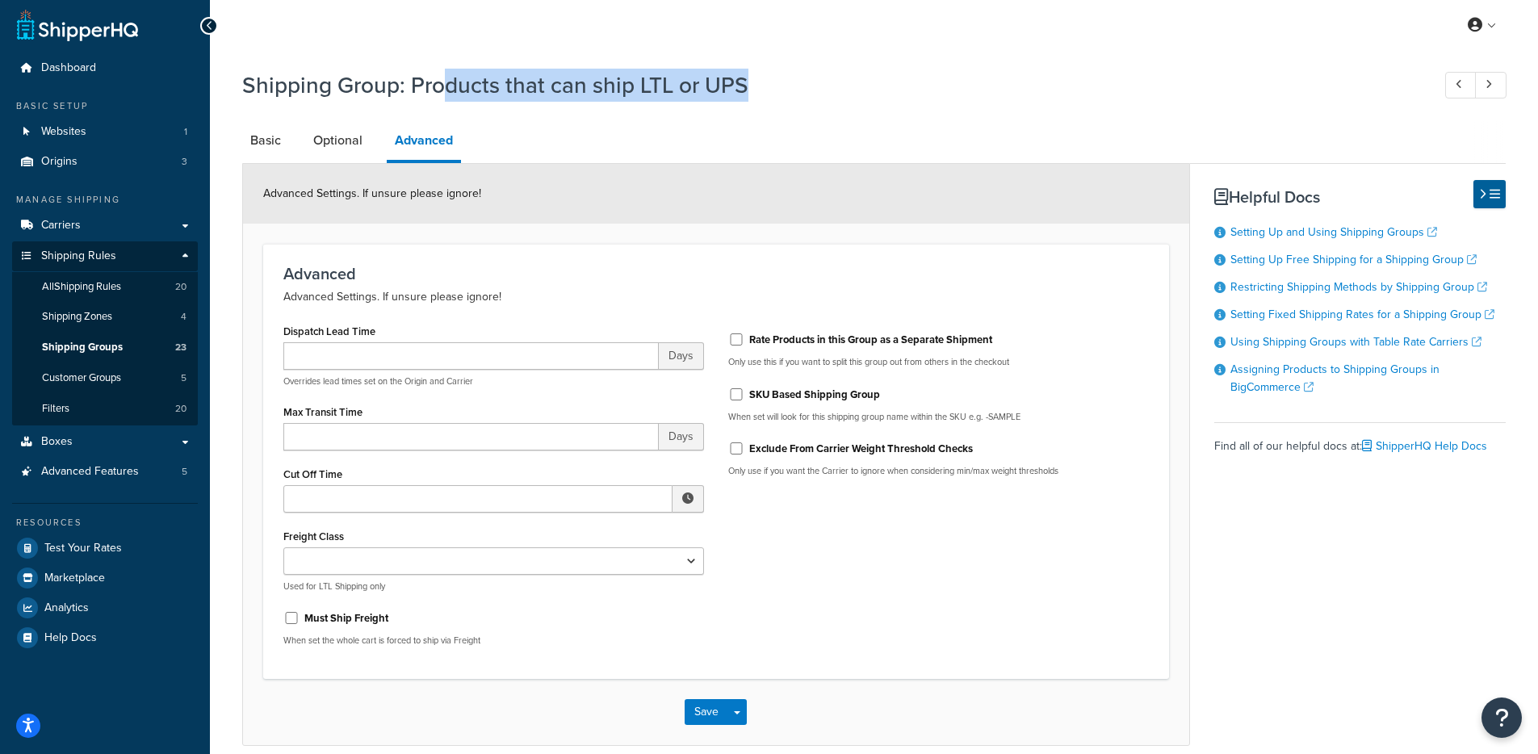
drag, startPoint x: 705, startPoint y: 88, endPoint x: 361, endPoint y: 61, distance: 345.0
click at [424, 71] on h1 "Shipping Group: Products that can ship LTL or UPS" at bounding box center [828, 84] width 1173 height 31
click at [730, 259] on div "Advanced Advanced Settings. If unsure please ignore! Dispatch Lead Time Days Ov…" at bounding box center [716, 461] width 906 height 435
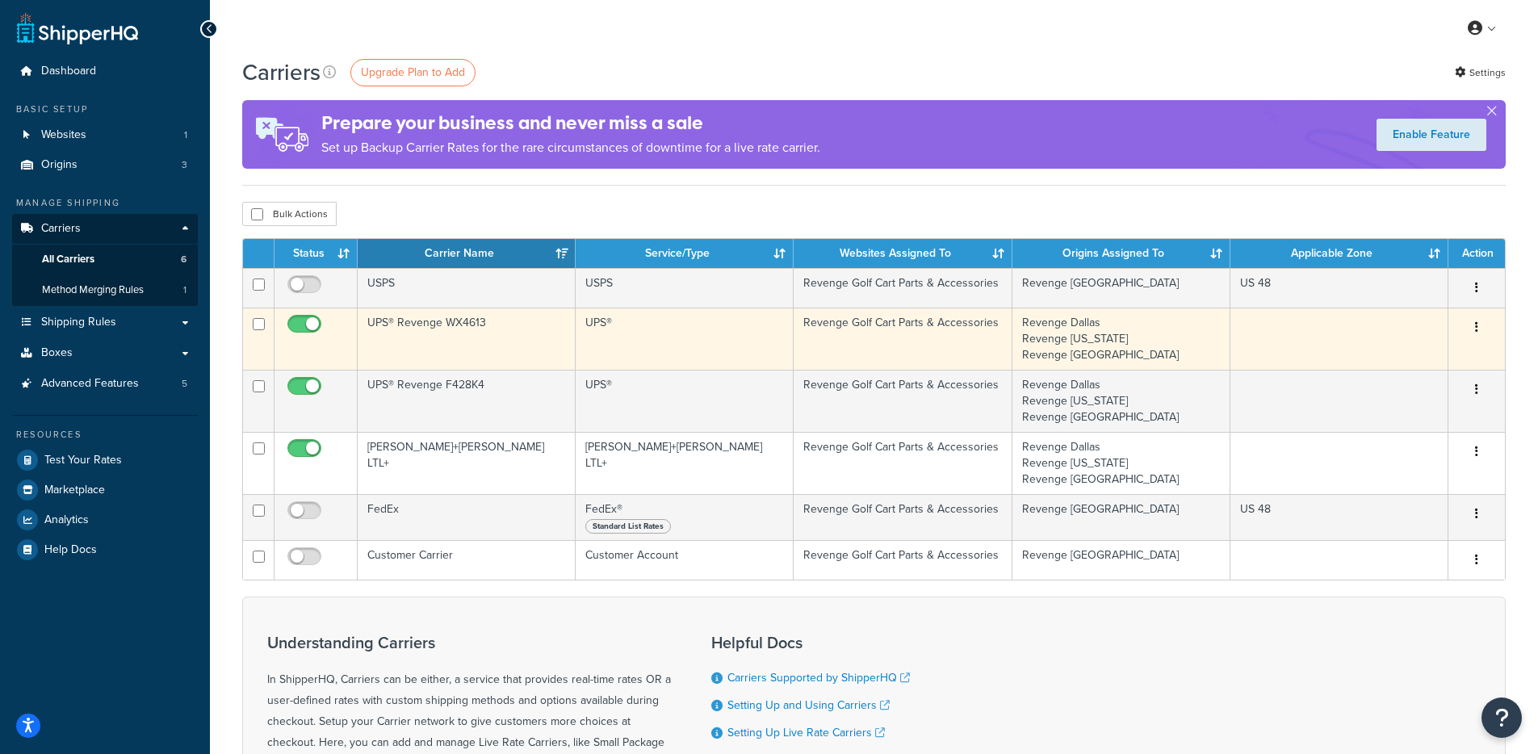
click at [498, 350] on td "UPS® Revenge WX4613" at bounding box center [467, 339] width 218 height 62
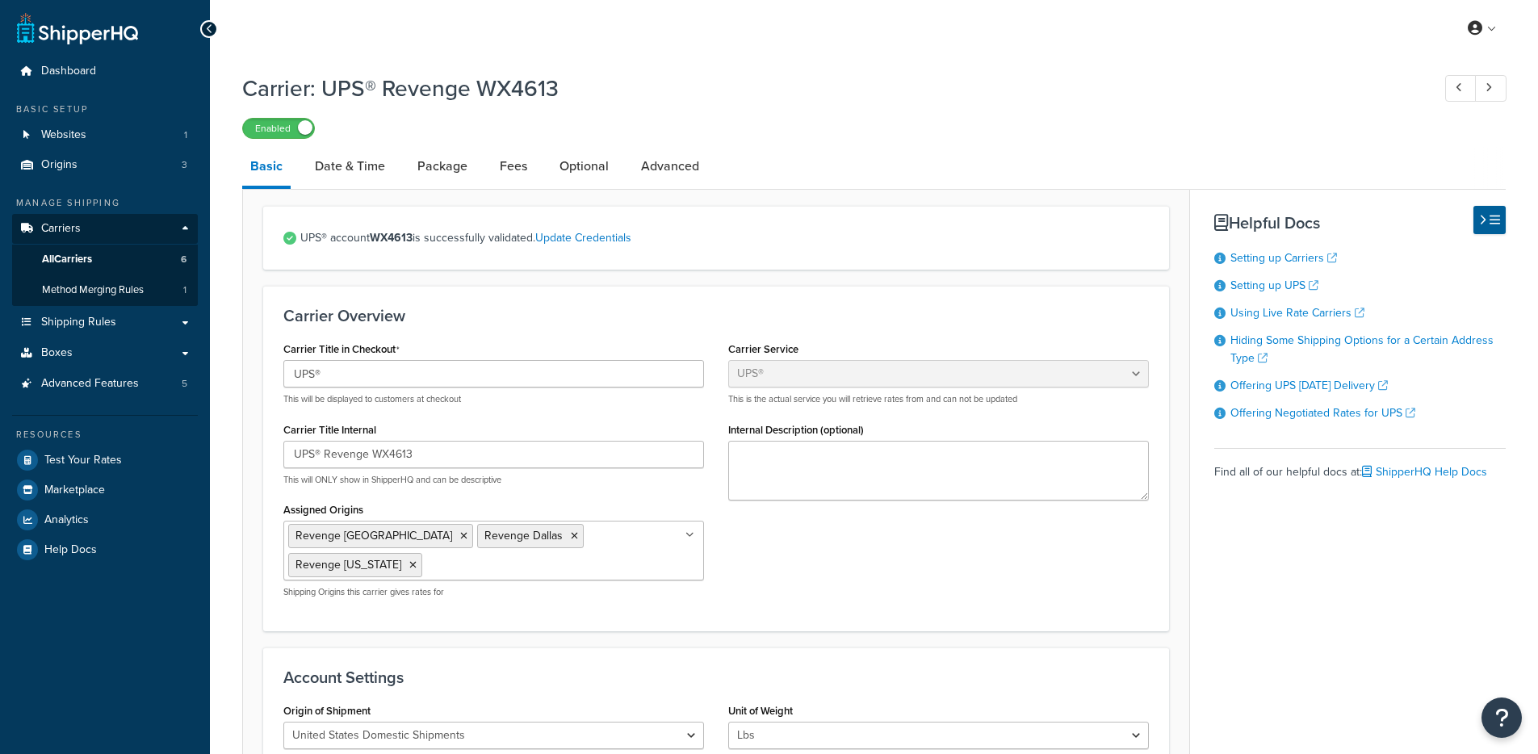
select select "ups"
click at [602, 153] on link "Optional" at bounding box center [583, 166] width 65 height 39
select select "business"
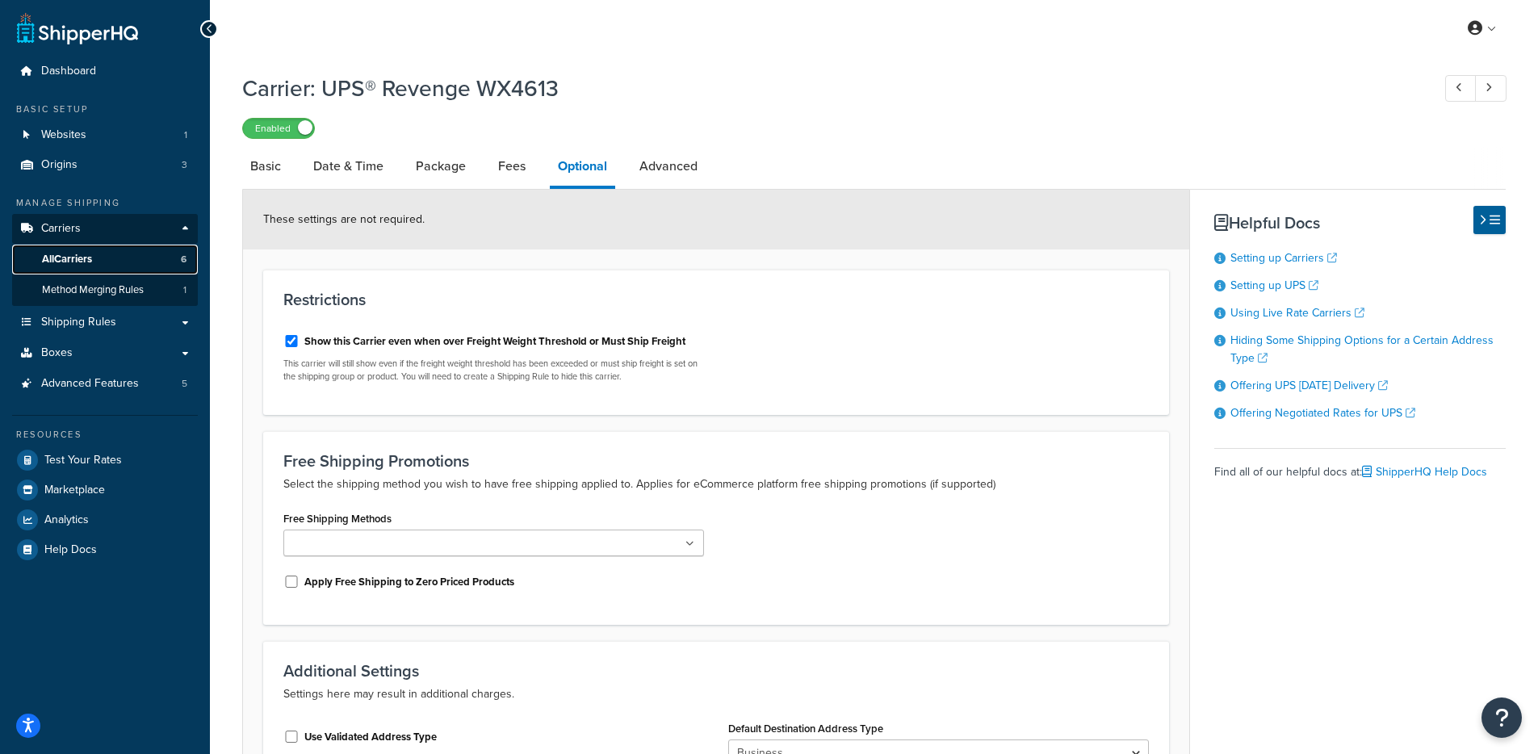
click at [127, 260] on link "All Carriers 6" at bounding box center [105, 260] width 186 height 30
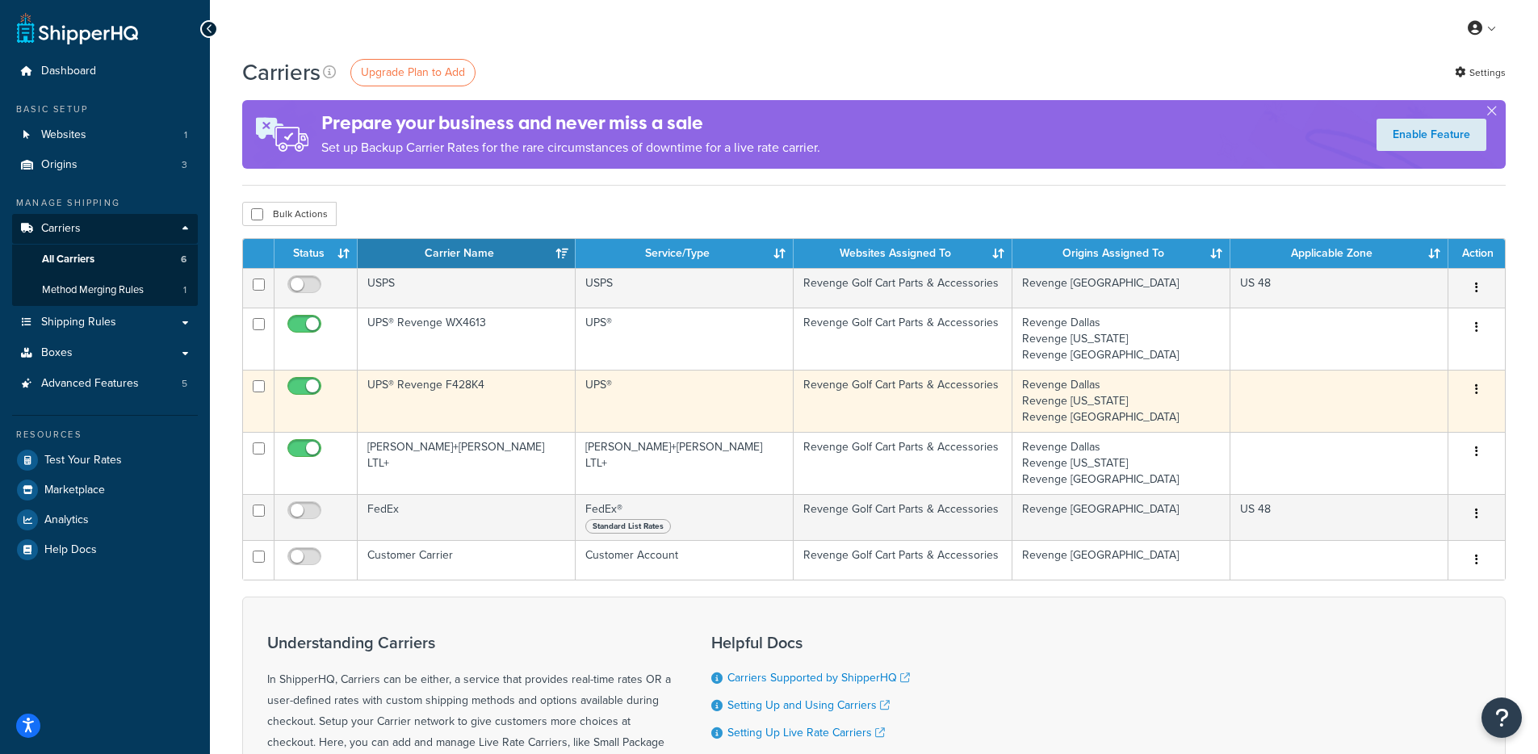
click at [567, 398] on td "UPS® Revenge F428K4" at bounding box center [467, 401] width 218 height 62
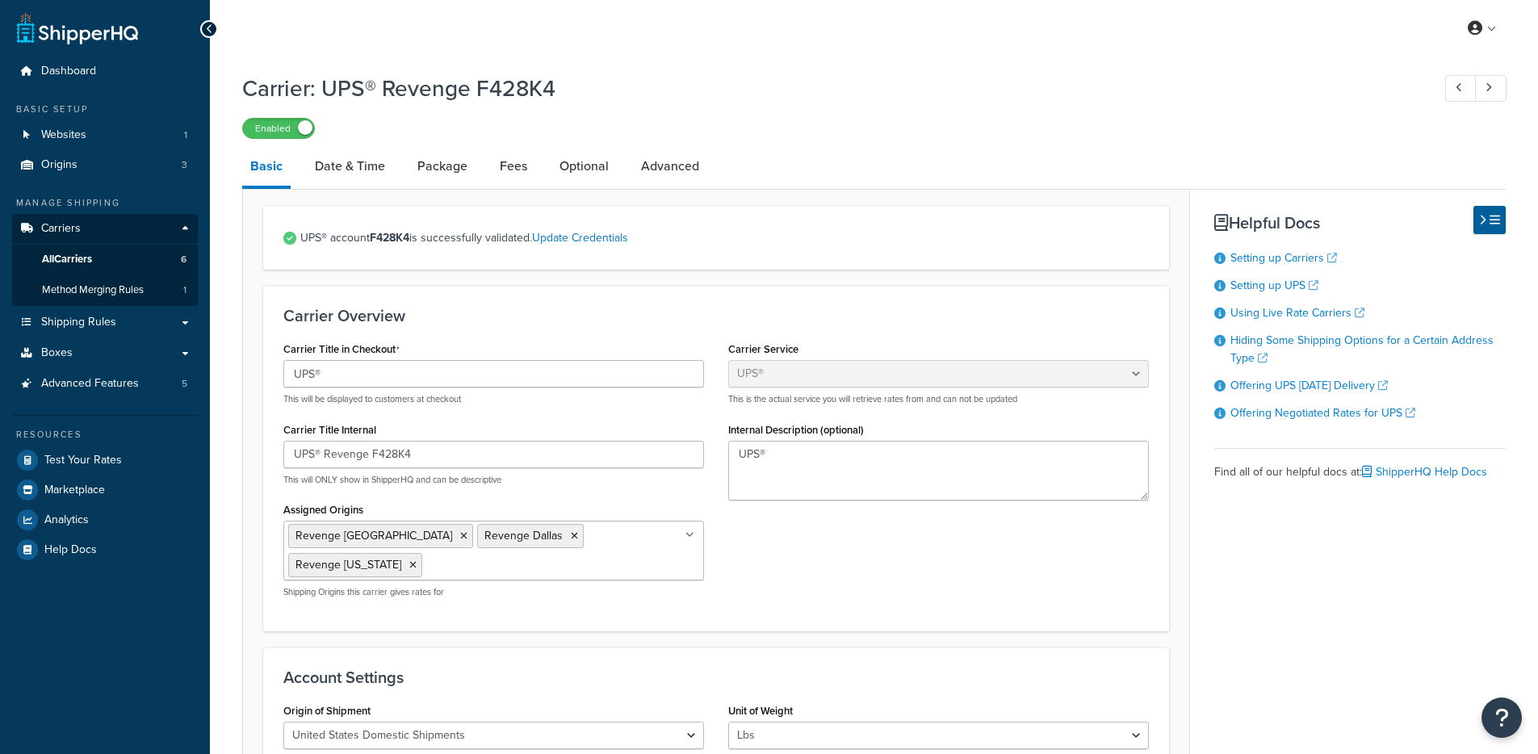
select select "ups"
click at [583, 165] on link "Optional" at bounding box center [583, 166] width 65 height 39
select select "business"
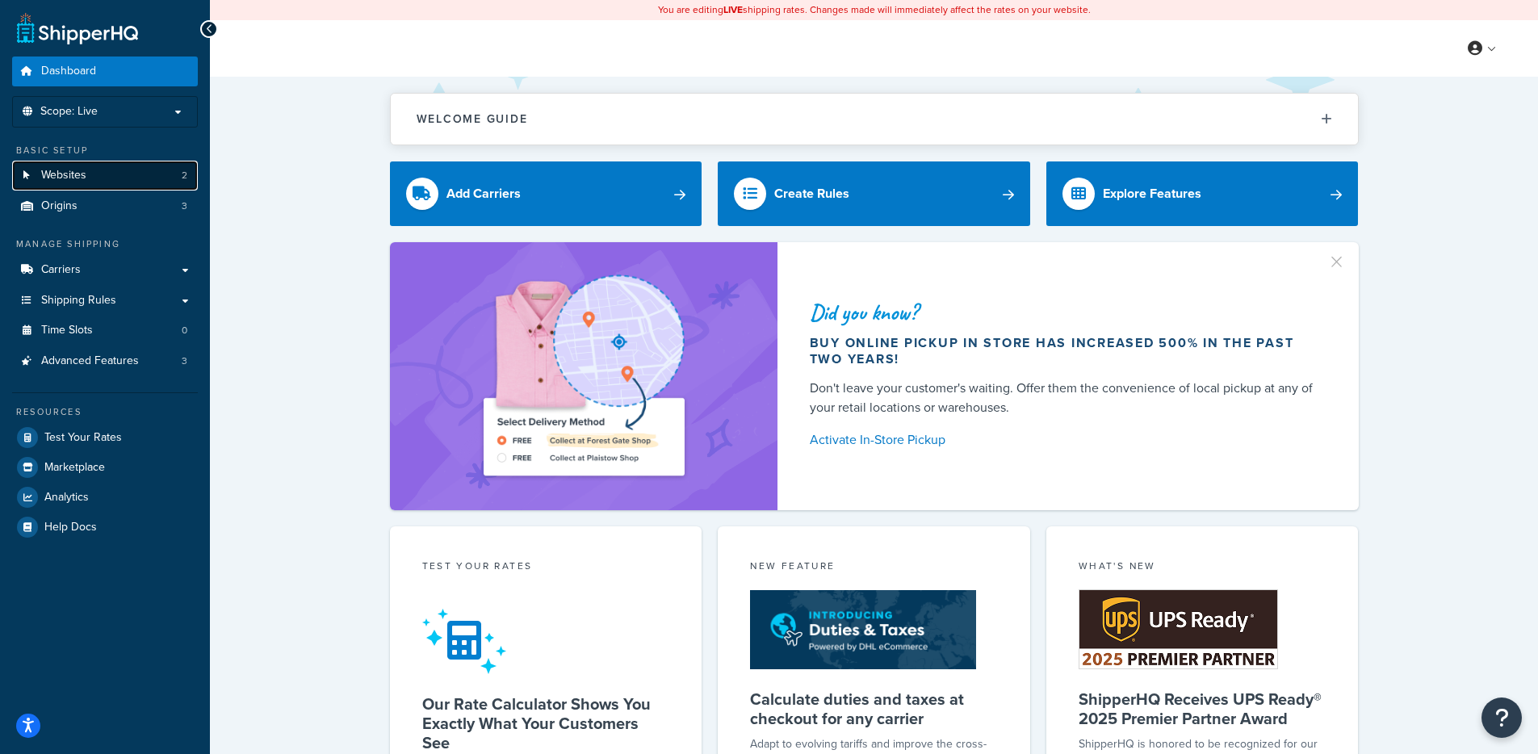
click at [132, 188] on link "Websites 2" at bounding box center [105, 176] width 186 height 30
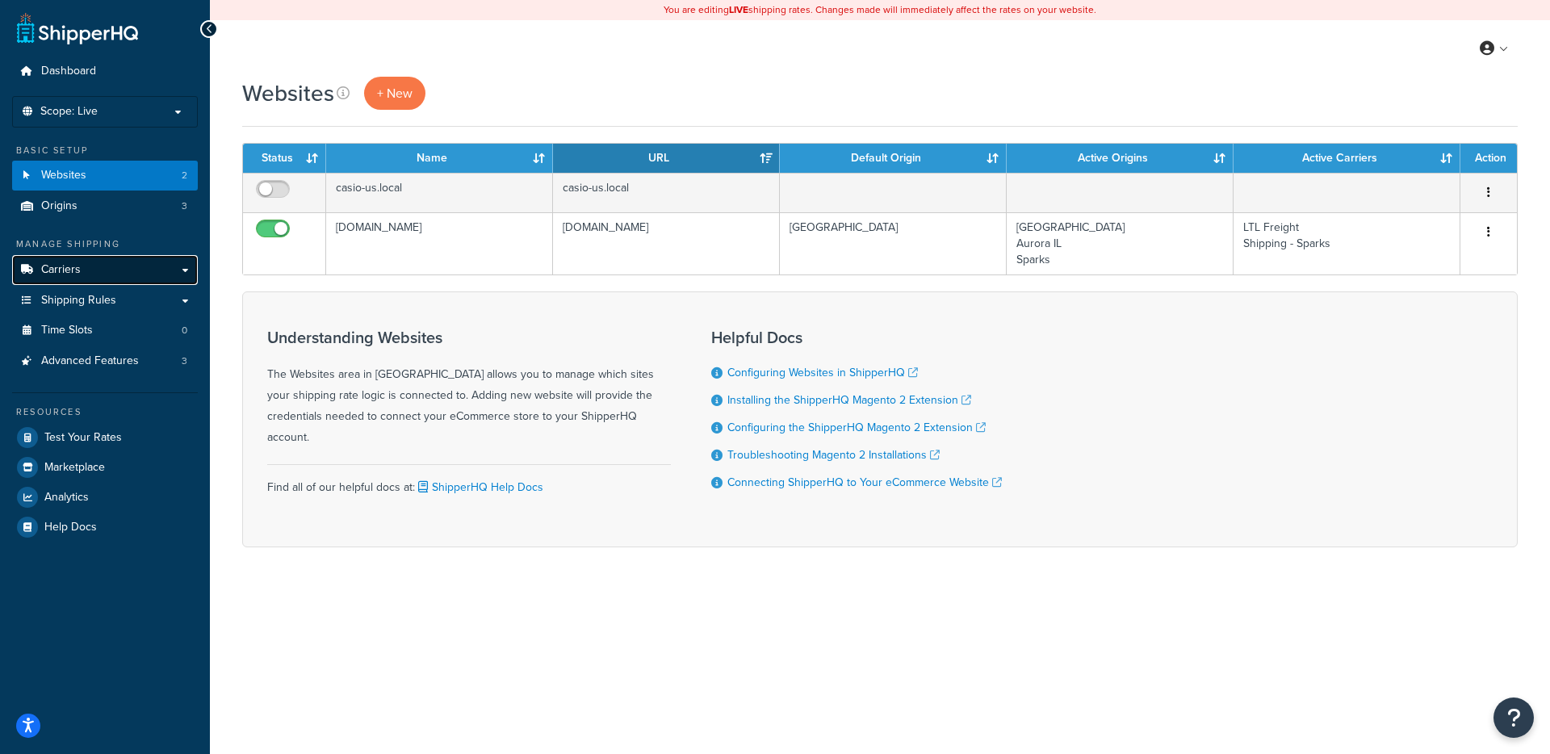
click at [145, 273] on link "Carriers" at bounding box center [105, 270] width 186 height 30
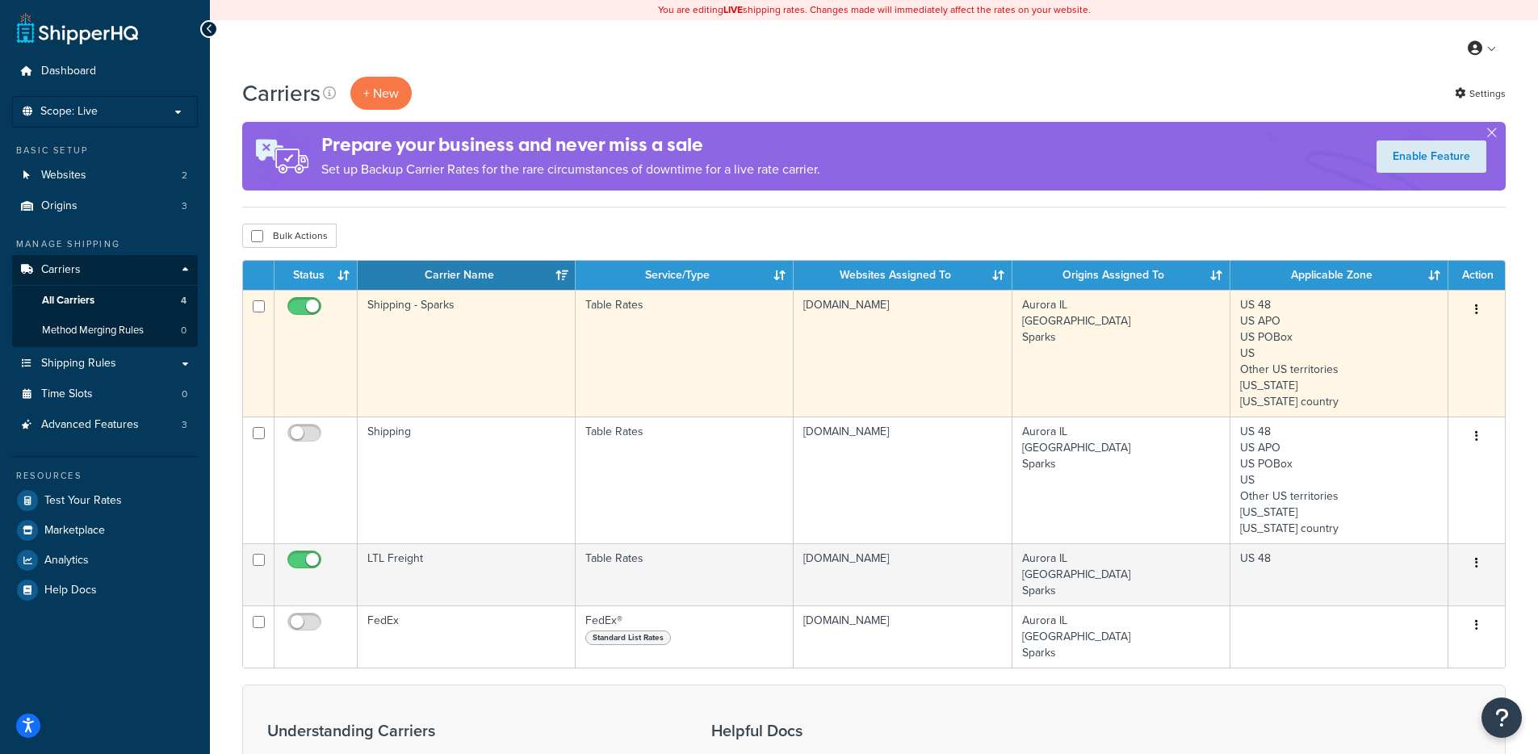
click at [667, 379] on td "Table Rates" at bounding box center [685, 353] width 218 height 127
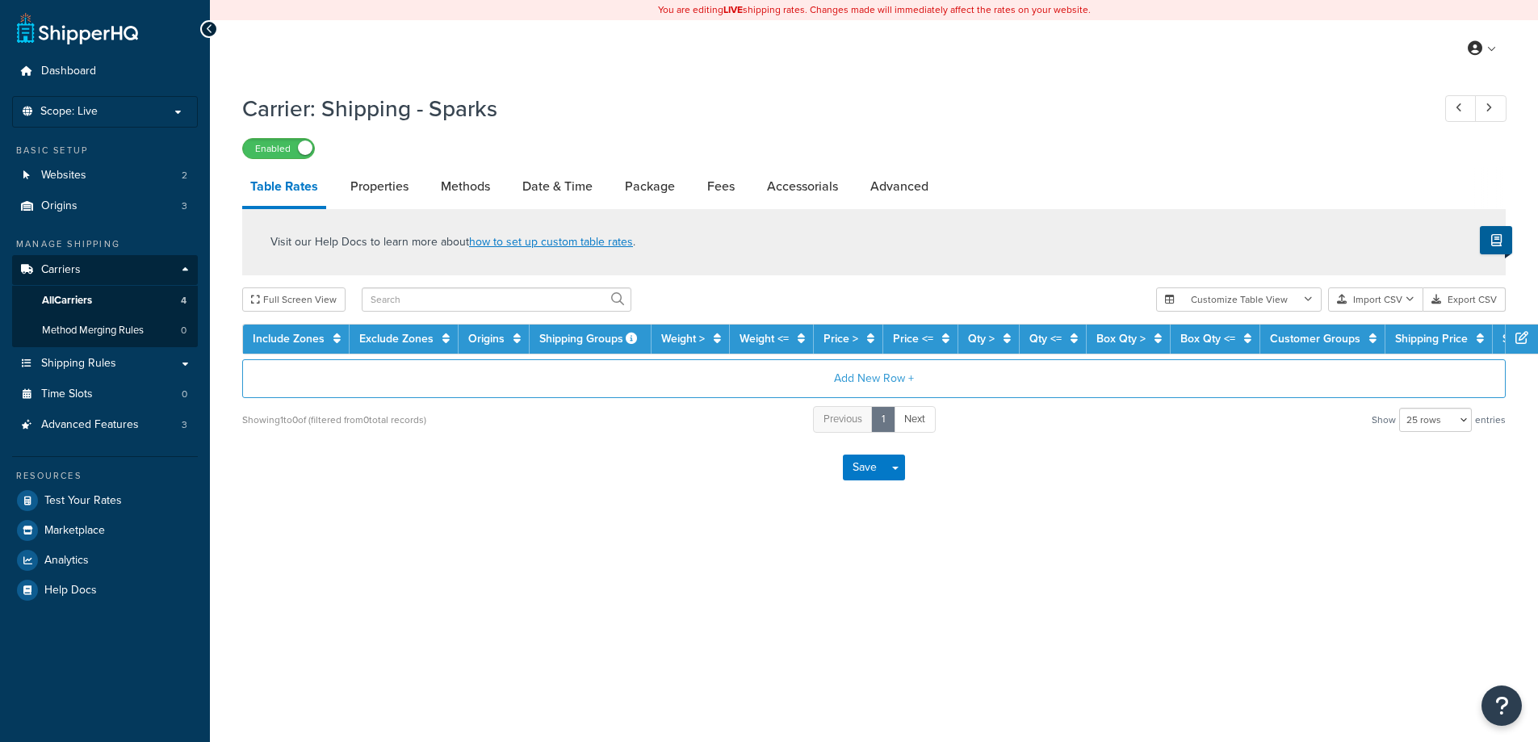
select select "25"
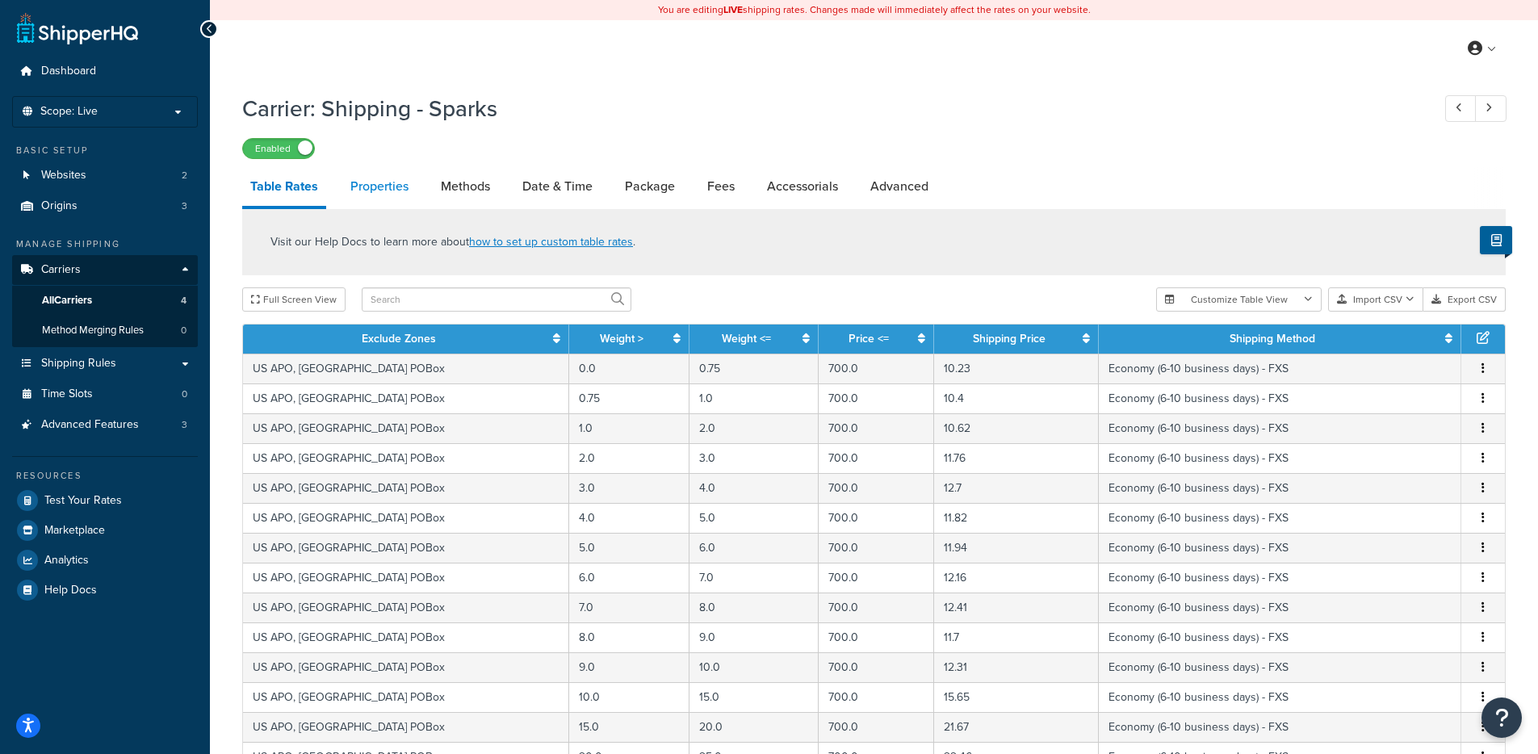
click at [362, 179] on link "Properties" at bounding box center [379, 186] width 74 height 39
select select "HIGHEST"
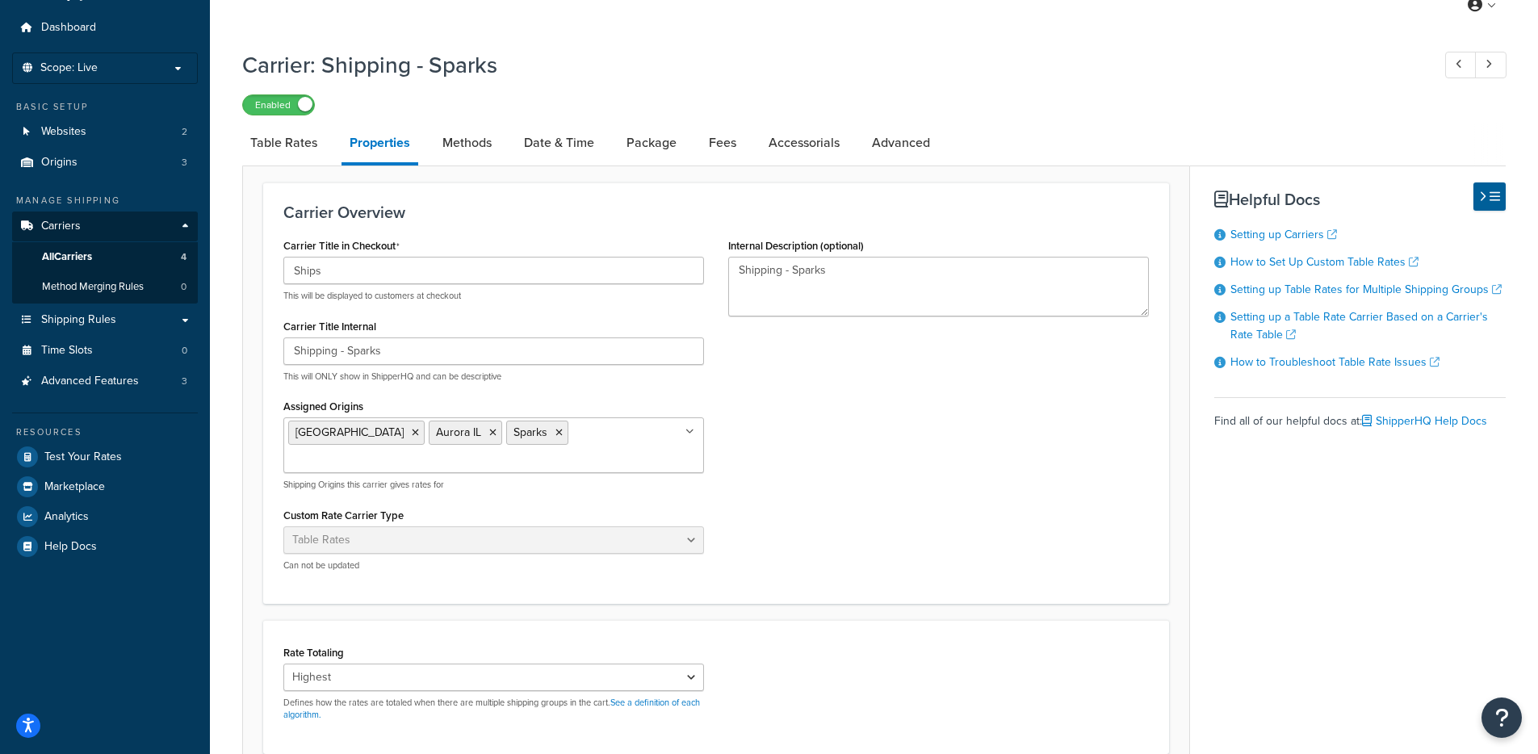
scroll to position [33, 0]
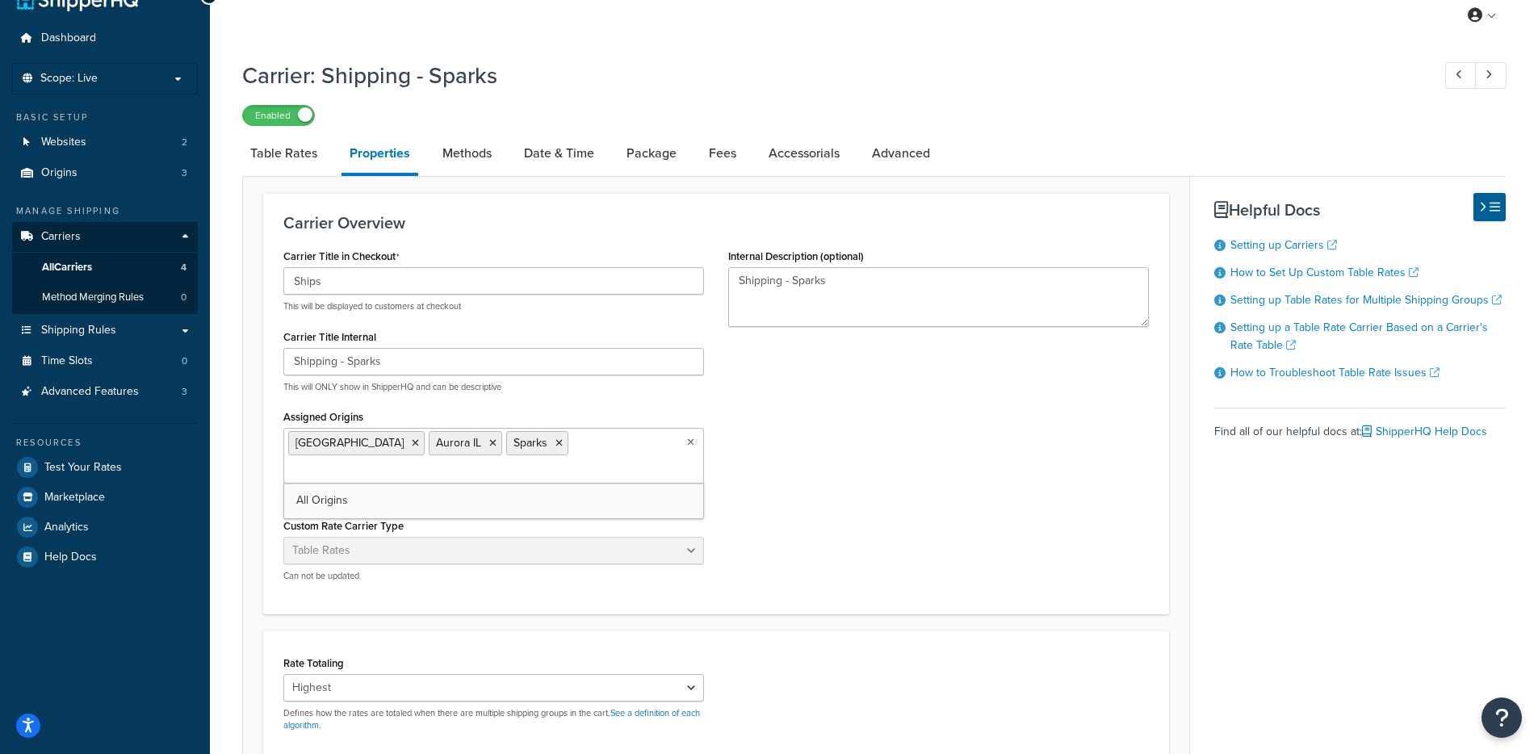
drag, startPoint x: 670, startPoint y: 438, endPoint x: 697, endPoint y: 438, distance: 26.7
click at [670, 438] on ul "Dover Aurora IL Sparks" at bounding box center [493, 456] width 421 height 56
click at [911, 433] on div "Carrier Title in Checkout Ships This will be displayed to customers at checkout…" at bounding box center [716, 420] width 890 height 350
click at [290, 161] on link "Table Rates" at bounding box center [283, 153] width 83 height 39
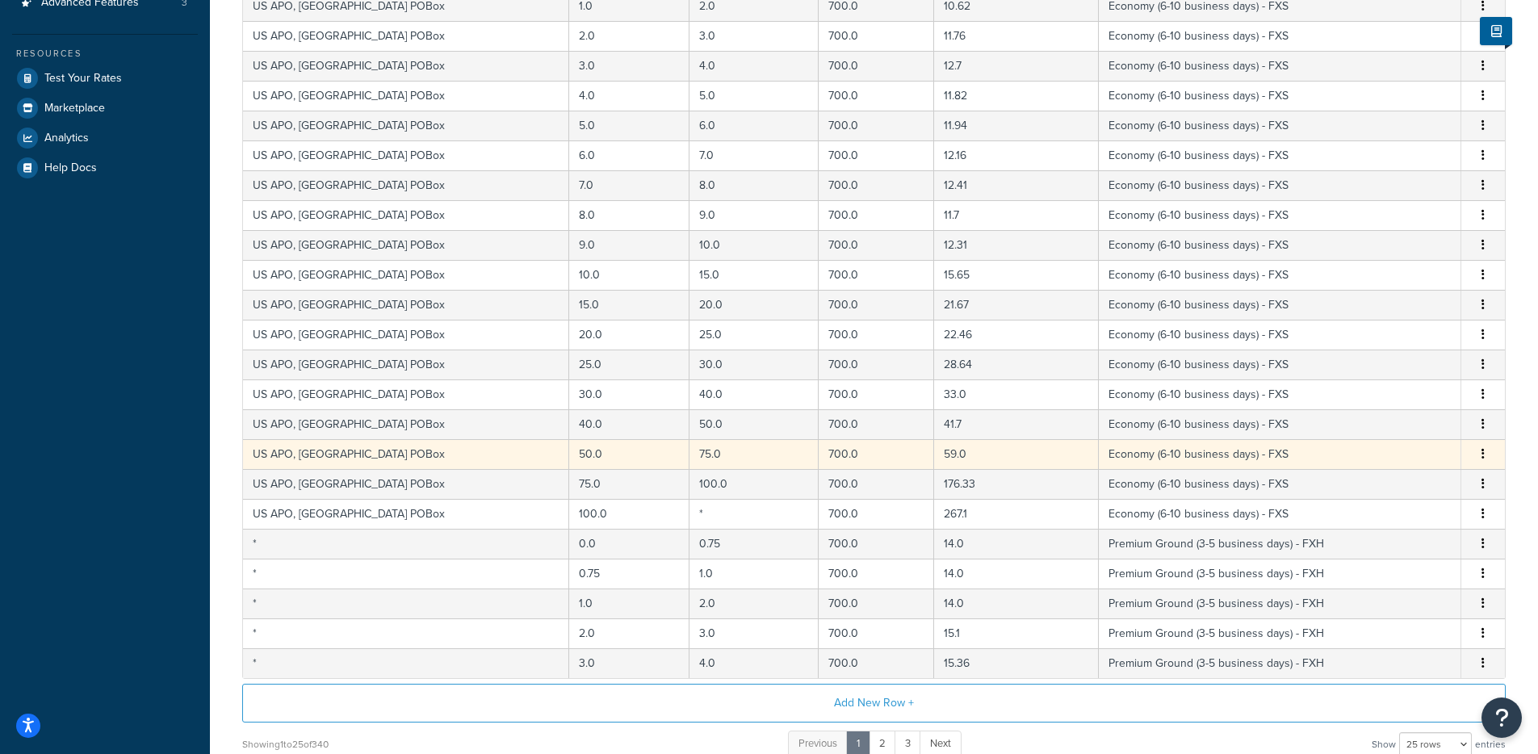
scroll to position [576, 0]
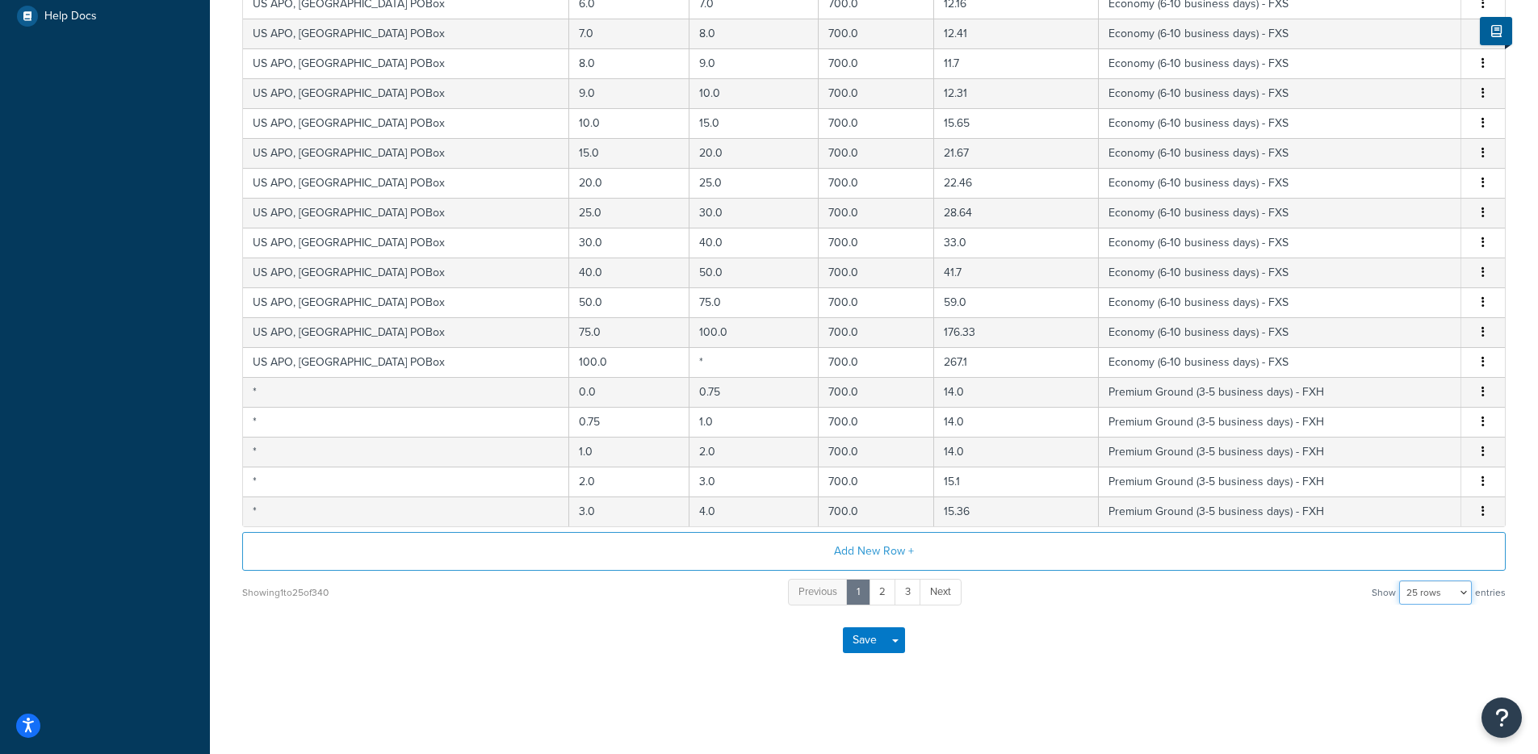
click at [1437, 582] on select "10 rows 15 rows 25 rows 50 rows 100 rows 1000 rows" at bounding box center [1435, 592] width 73 height 24
select select "1000"
click at [1401, 580] on select "10 rows 15 rows 25 rows 50 rows 100 rows 1000 rows" at bounding box center [1435, 592] width 73 height 24
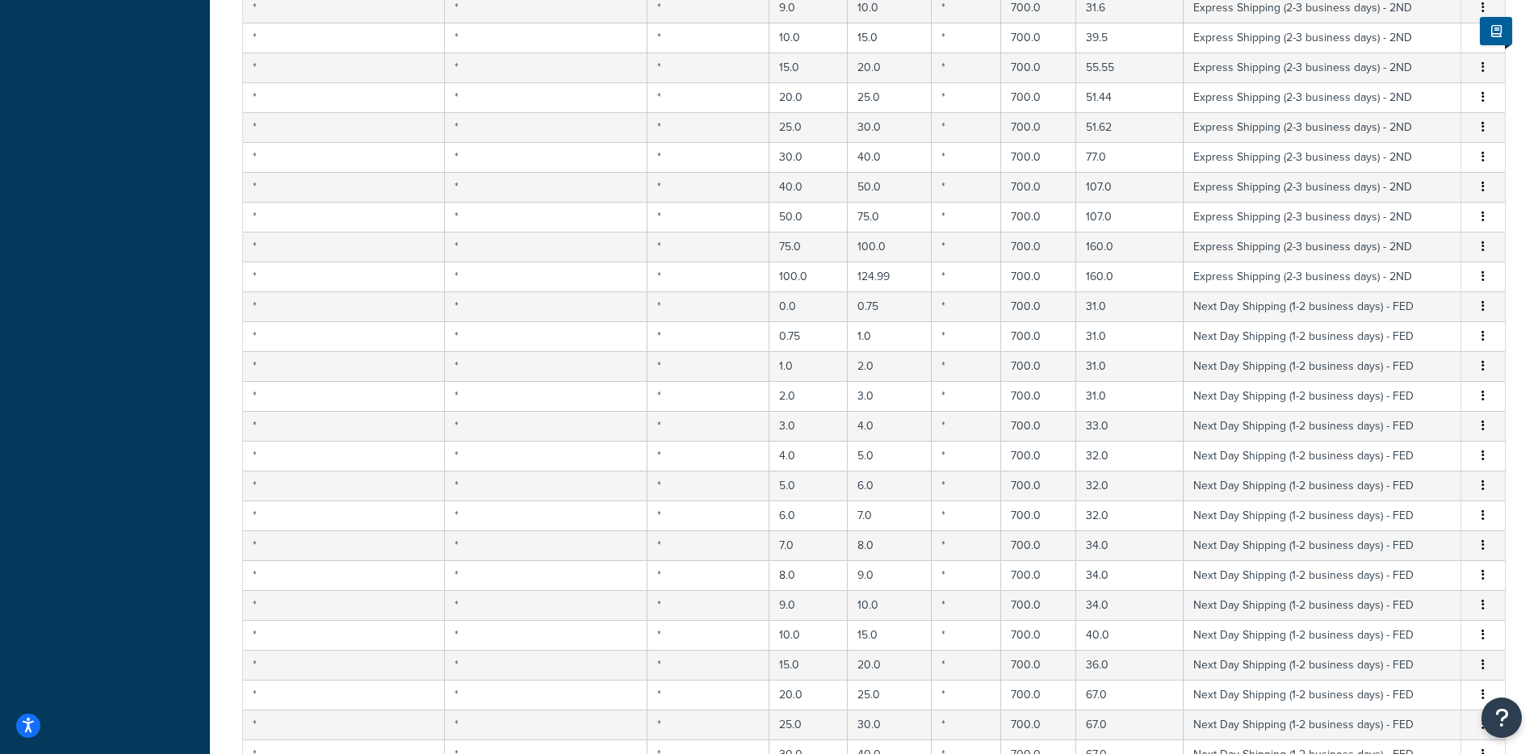
scroll to position [0, 0]
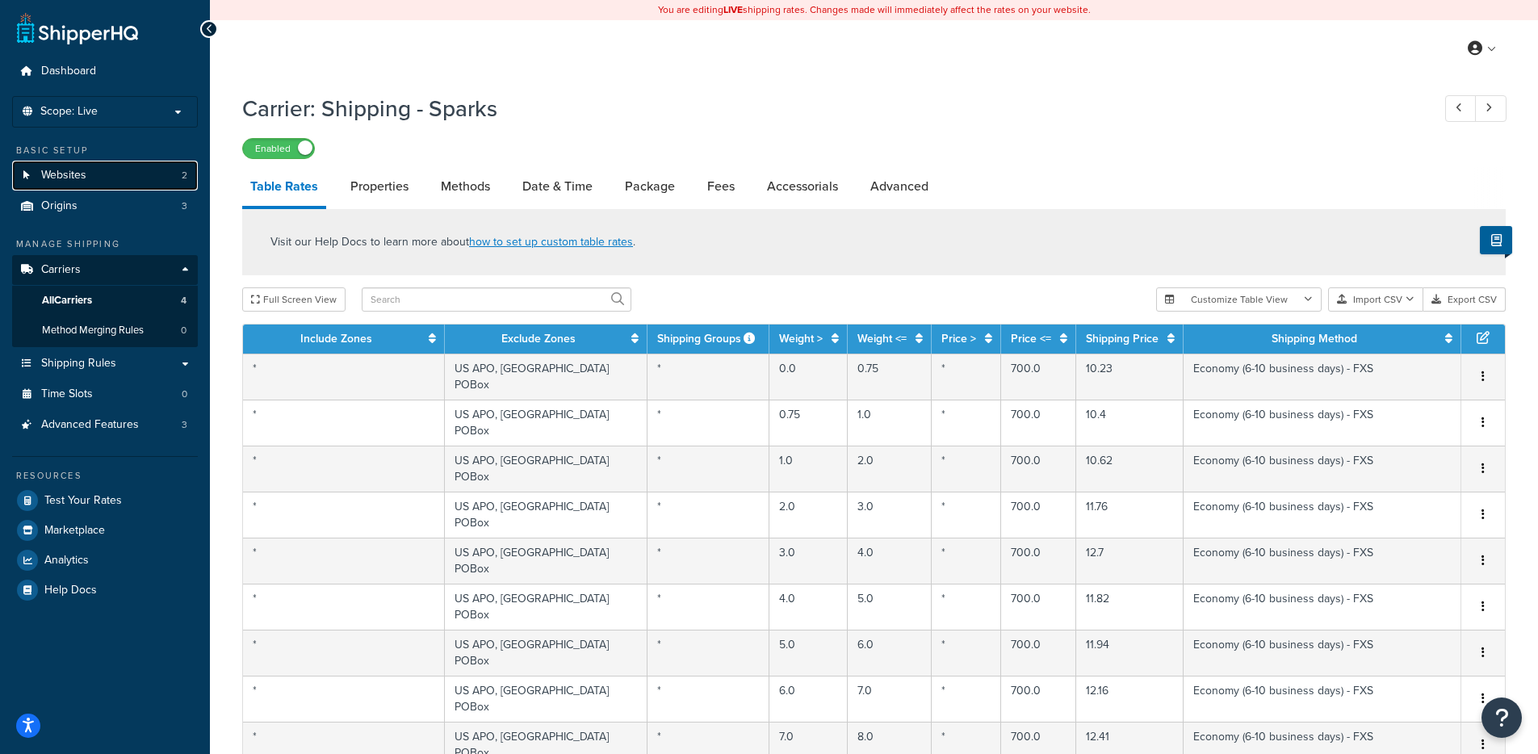
click at [73, 179] on span "Websites" at bounding box center [63, 176] width 45 height 14
click at [144, 437] on link "Advanced Features 3" at bounding box center [105, 425] width 186 height 30
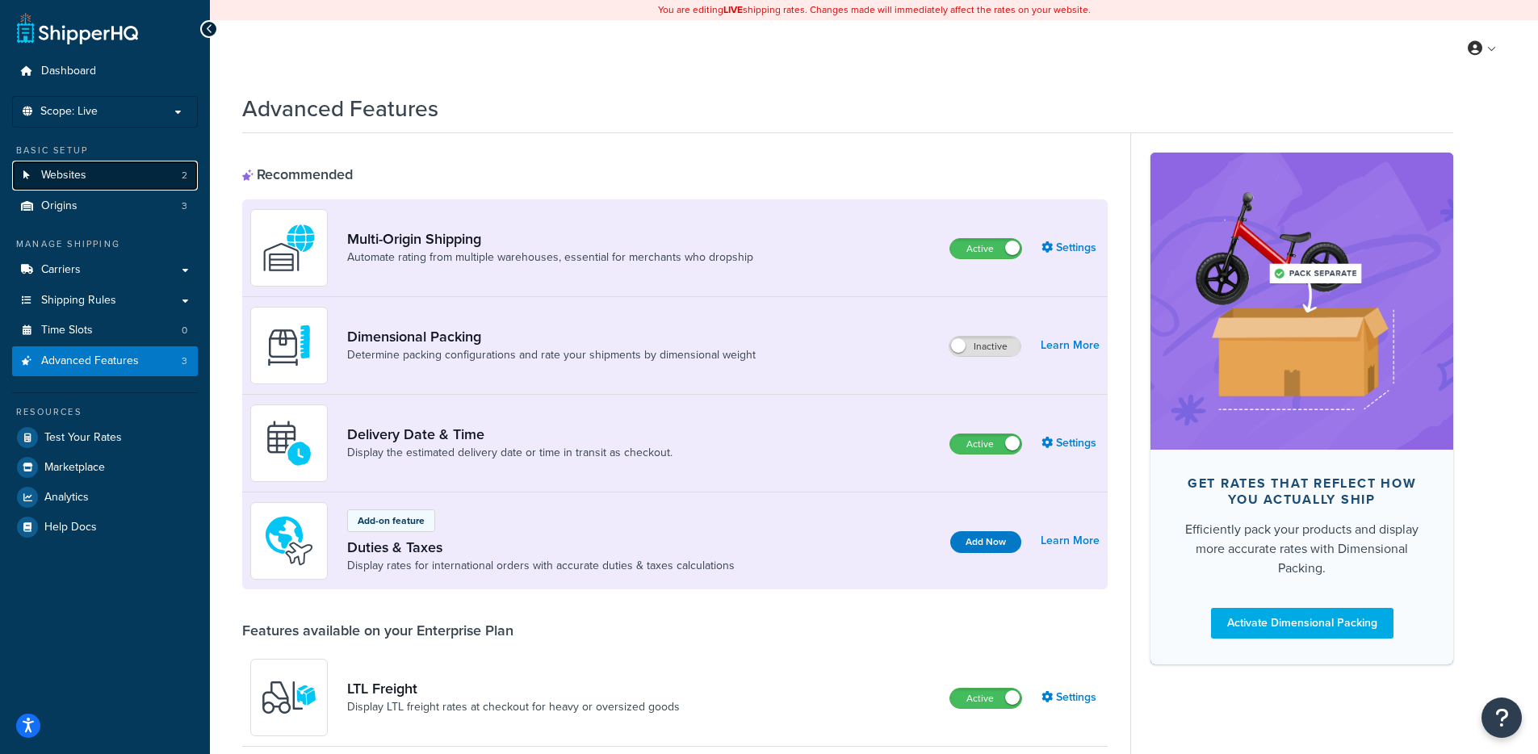
click at [140, 169] on link "Websites 2" at bounding box center [105, 176] width 186 height 30
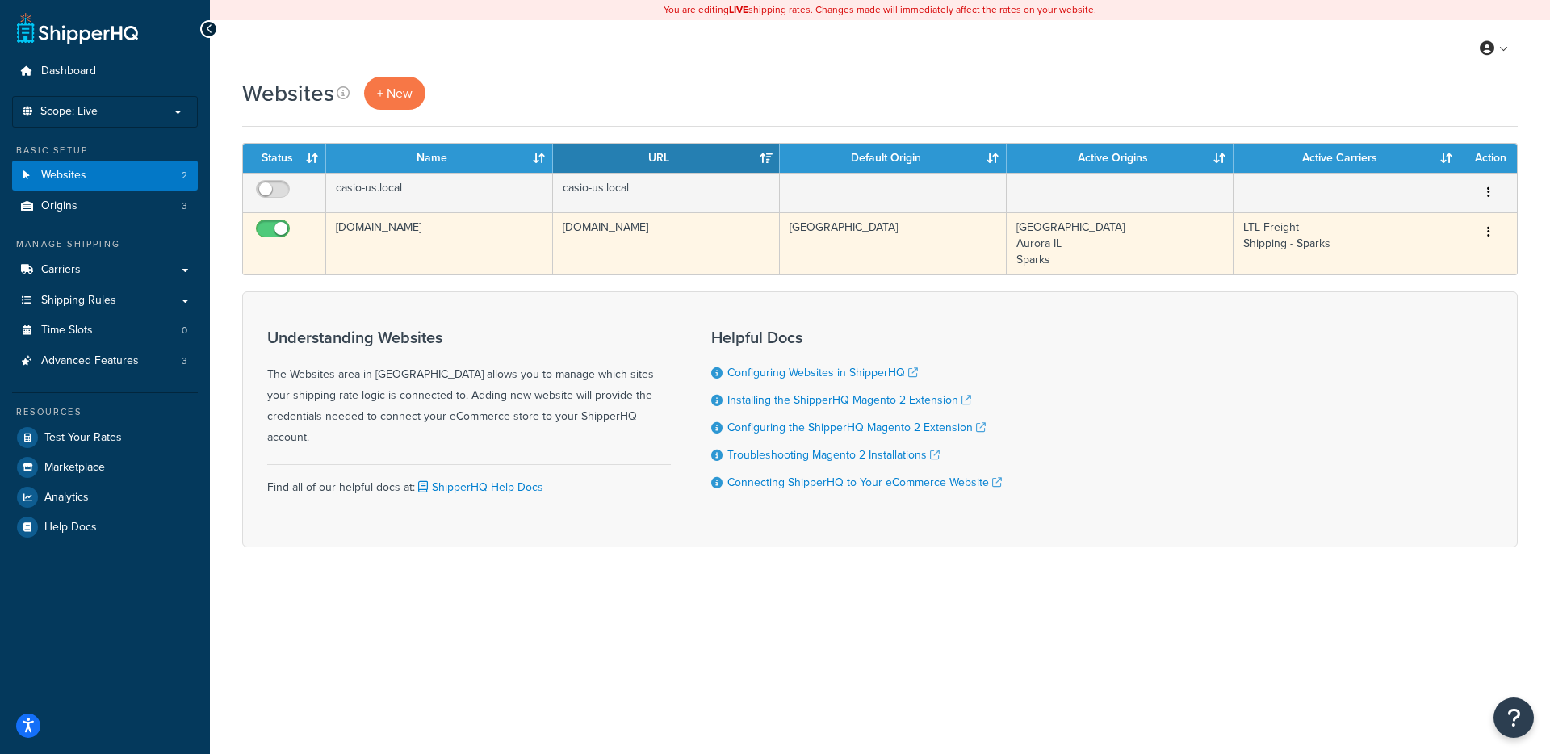
click at [465, 239] on td "[DOMAIN_NAME]" at bounding box center [439, 243] width 227 height 62
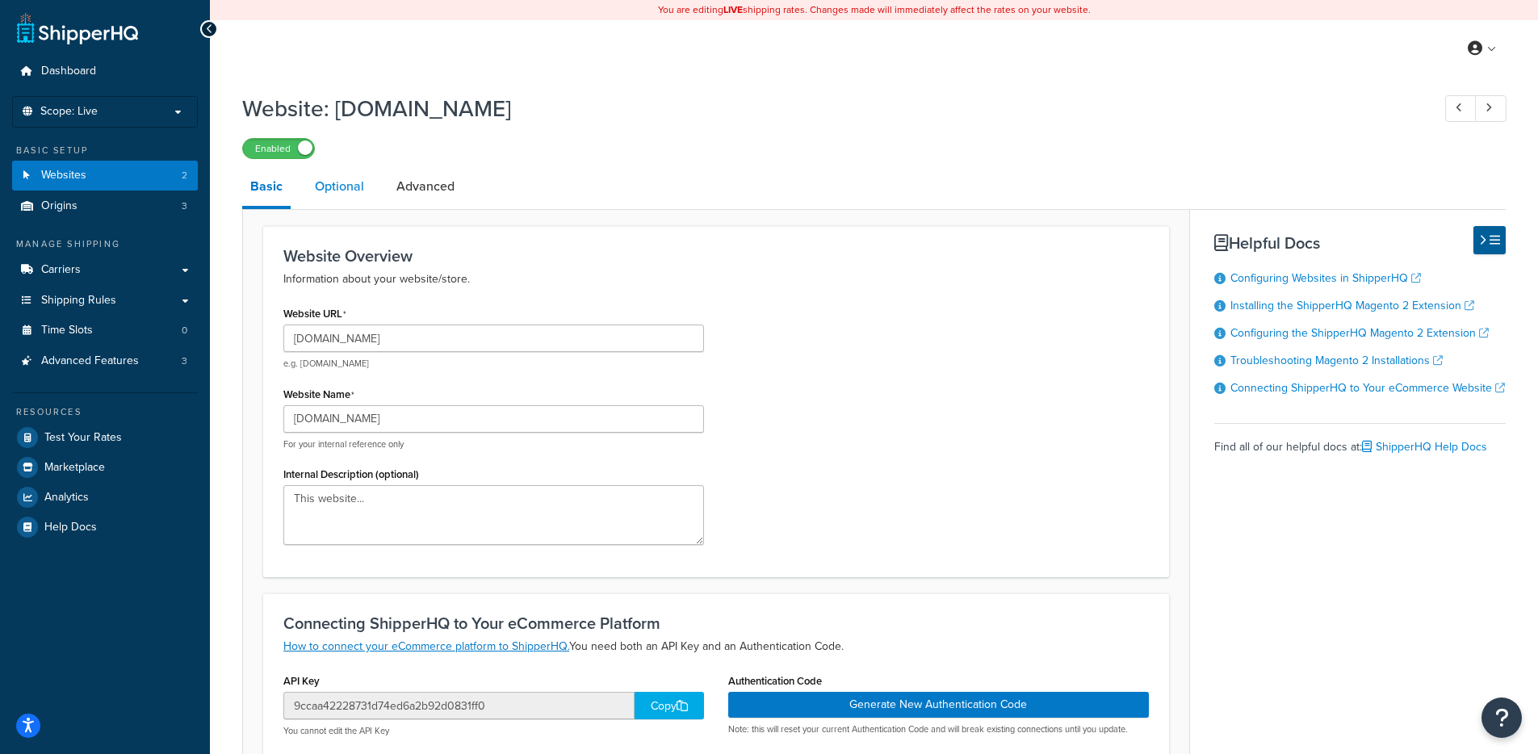
click at [333, 183] on link "Optional" at bounding box center [339, 186] width 65 height 39
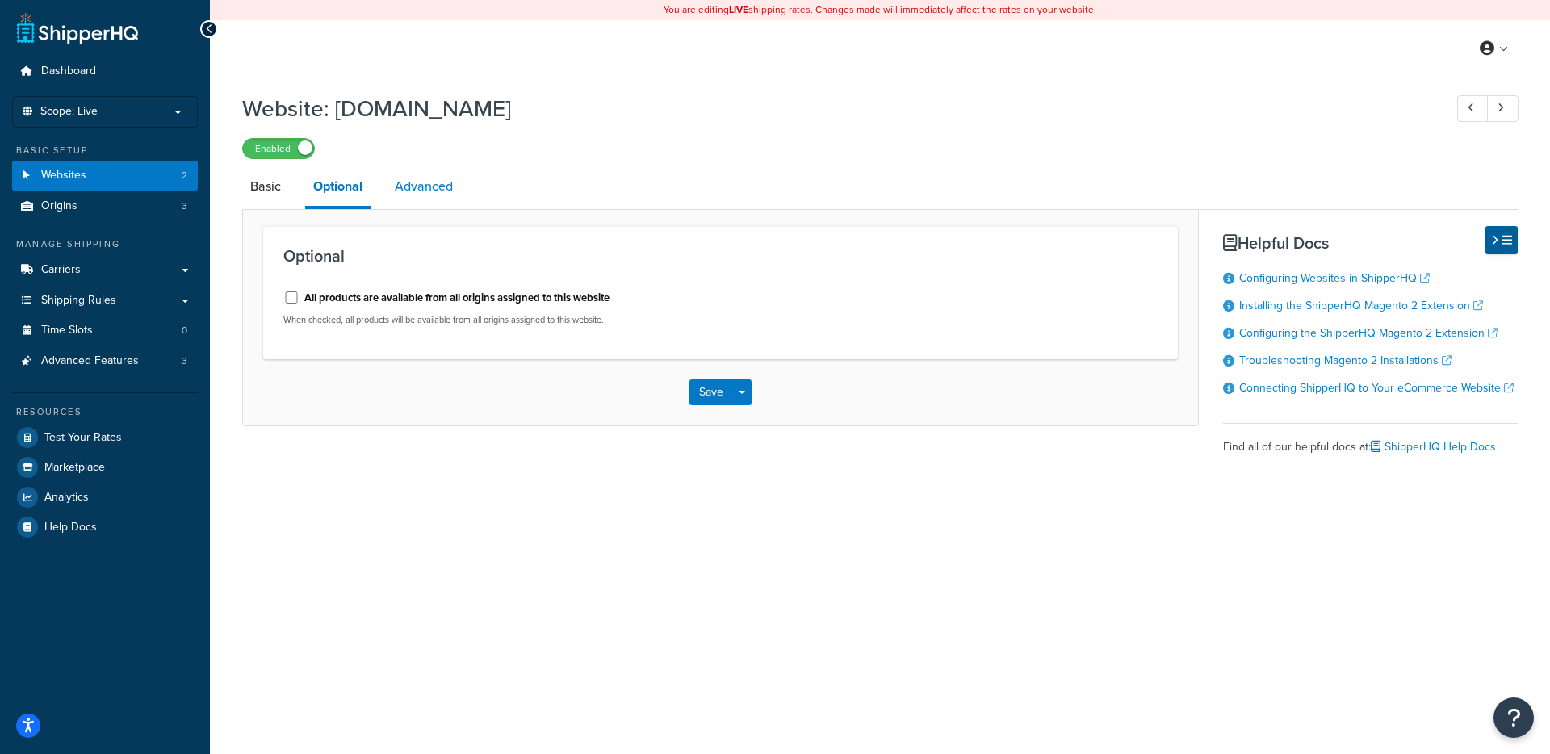
click at [404, 190] on link "Advanced" at bounding box center [424, 186] width 74 height 39
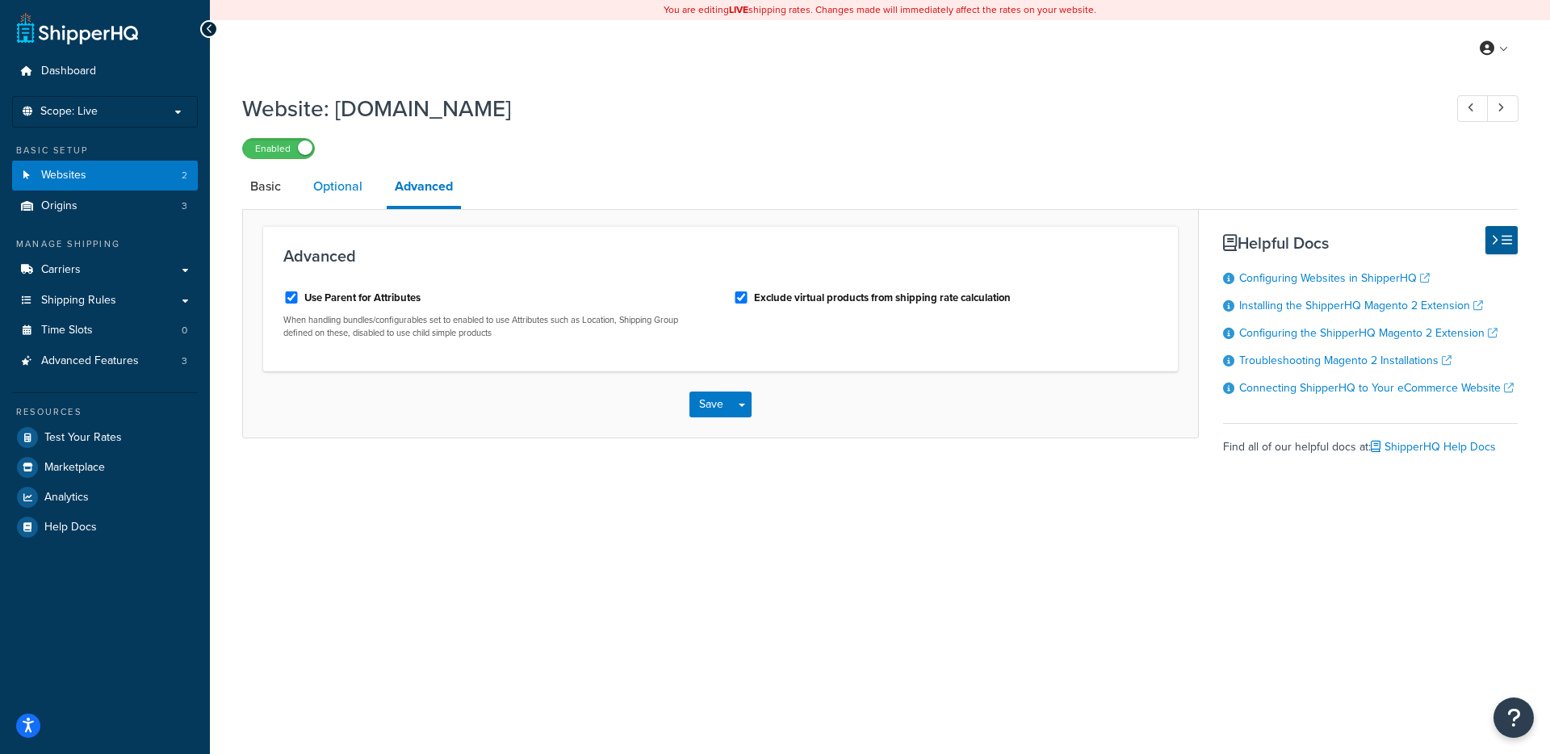
click at [326, 190] on link "Optional" at bounding box center [337, 186] width 65 height 39
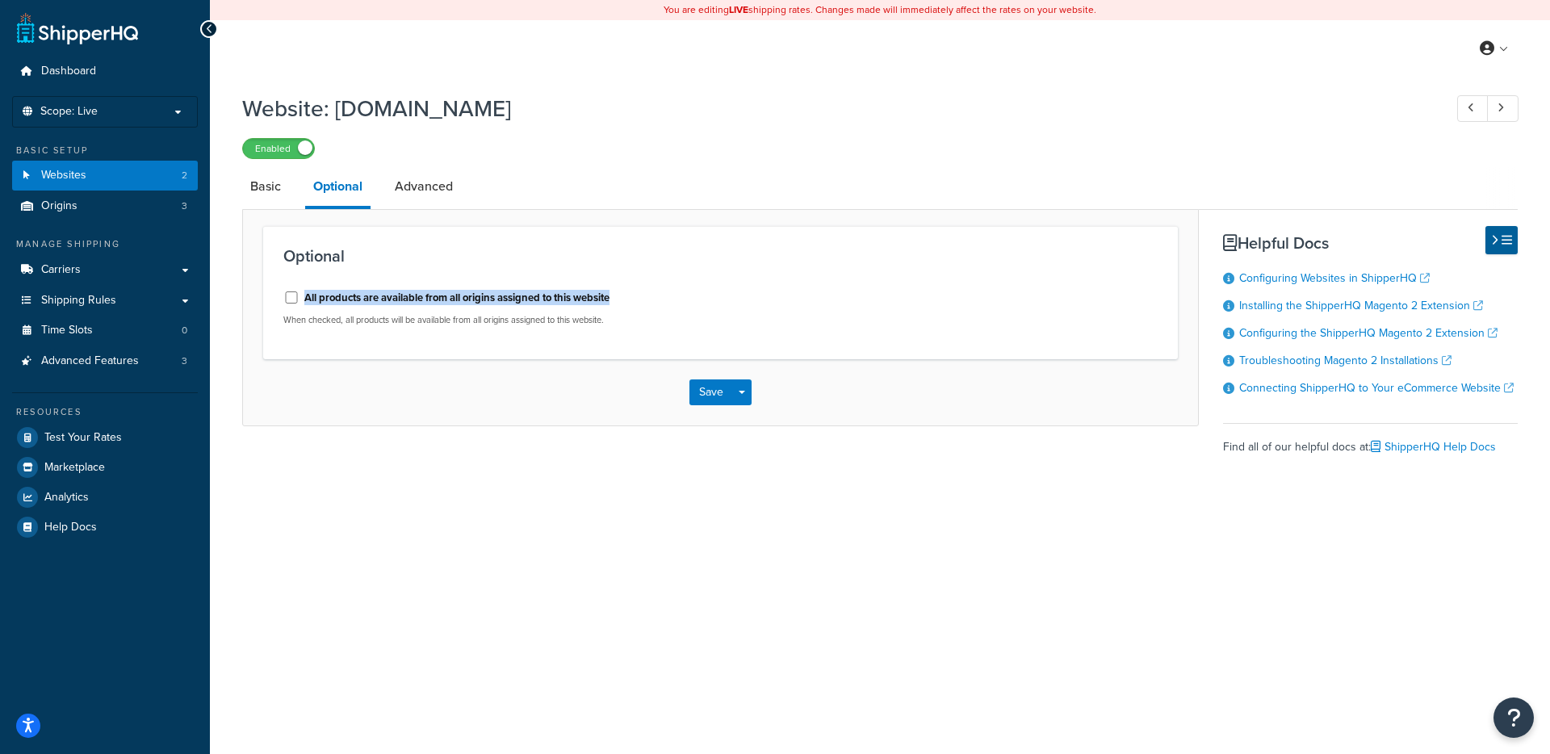
drag, startPoint x: 553, startPoint y: 306, endPoint x: 290, endPoint y: 302, distance: 263.2
click at [290, 302] on div "All products are available from all origins assigned to this website" at bounding box center [495, 296] width 425 height 24
copy div "All products are available from all origins assigned to this website"
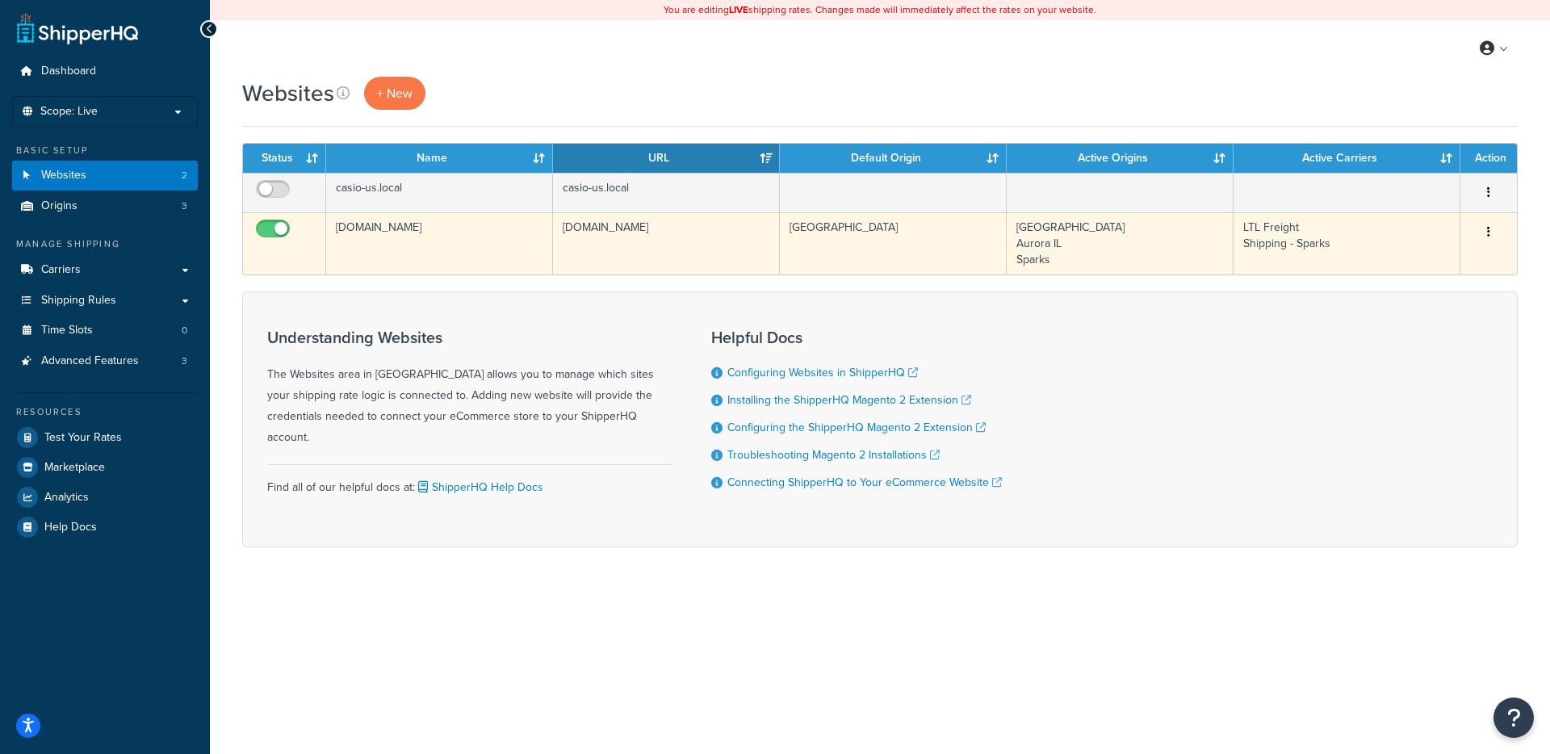
click at [506, 264] on td "[DOMAIN_NAME]" at bounding box center [439, 243] width 227 height 62
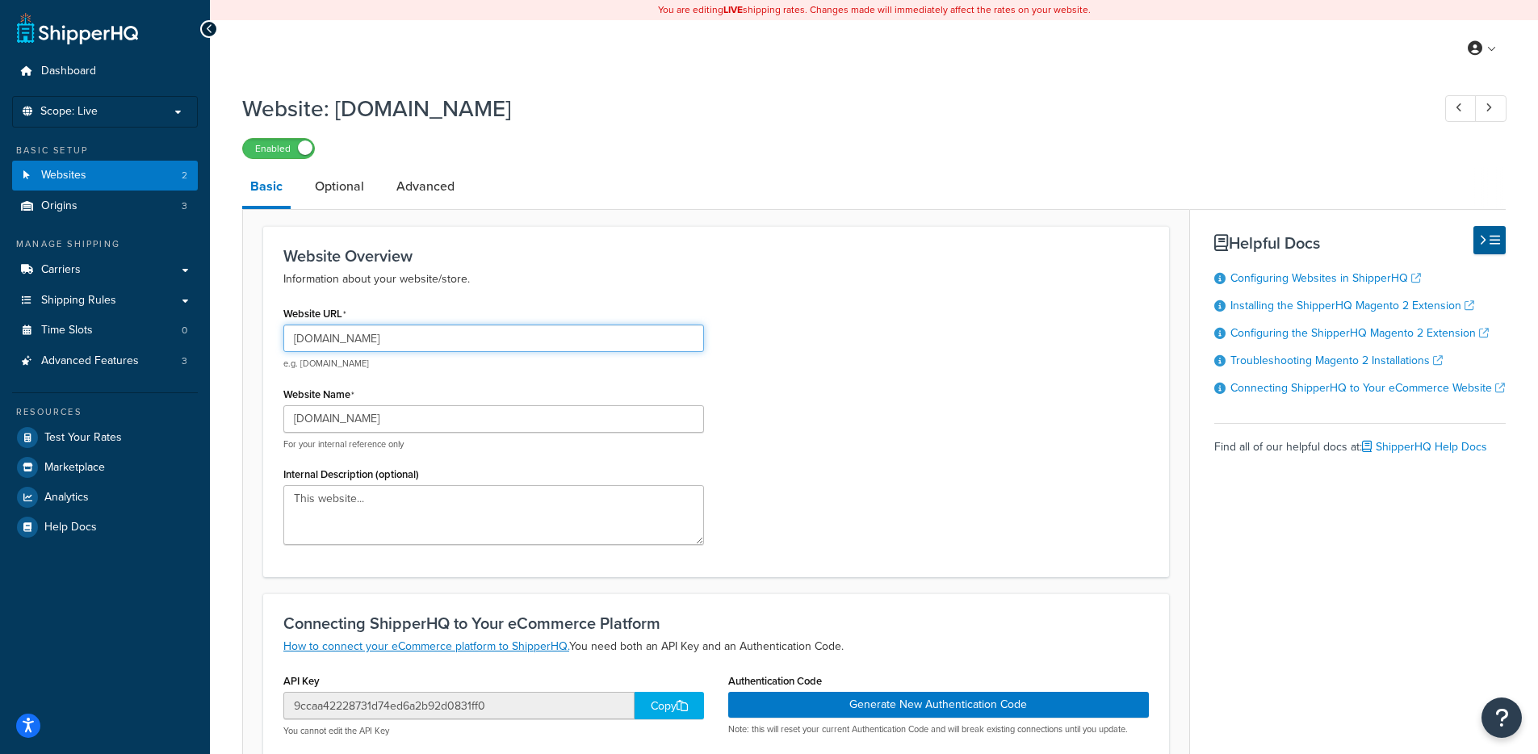
drag, startPoint x: 390, startPoint y: 329, endPoint x: 302, endPoint y: 328, distance: 88.0
click at [302, 328] on input "[DOMAIN_NAME]" at bounding box center [493, 338] width 421 height 27
click at [342, 190] on link "Optional" at bounding box center [339, 186] width 65 height 39
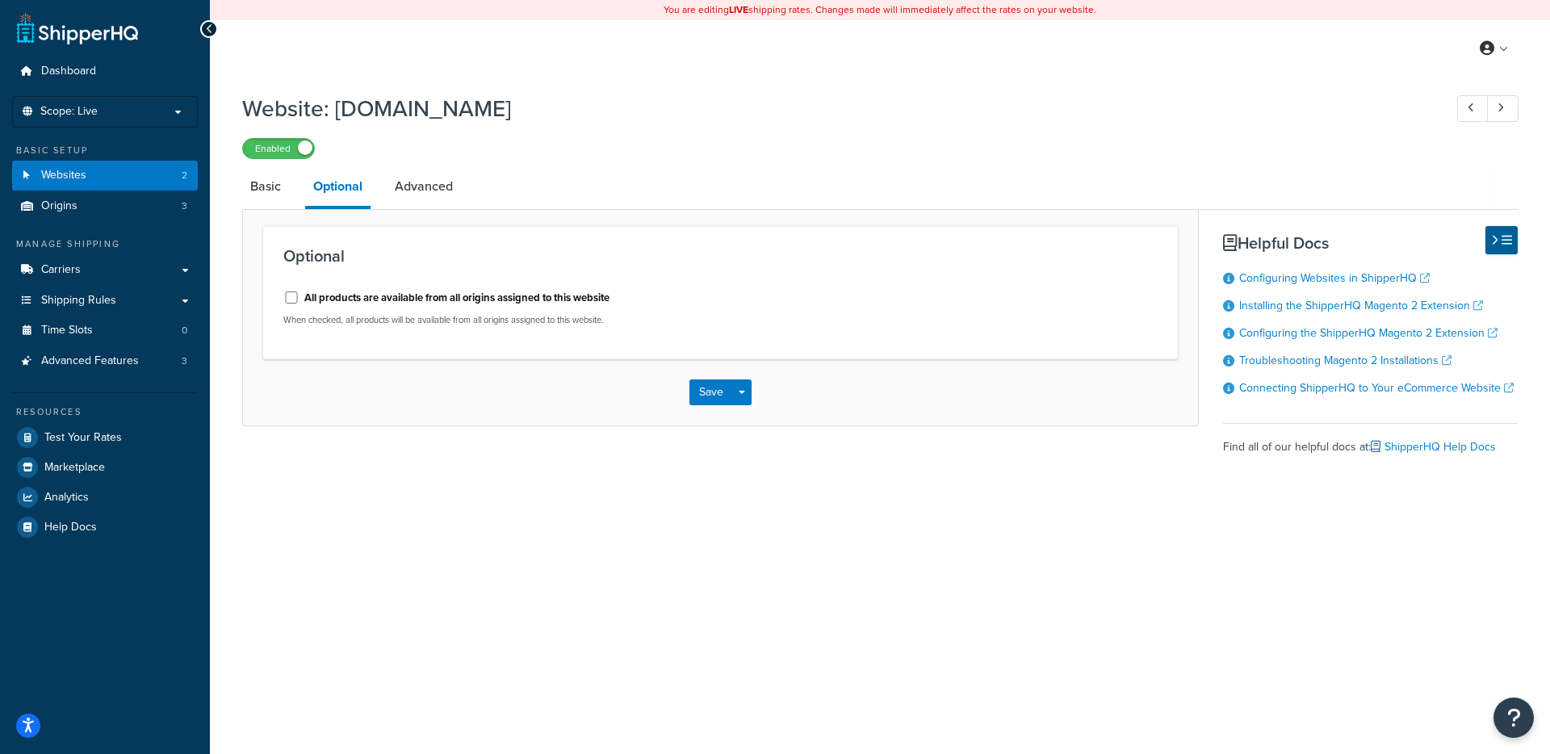
click at [153, 421] on div "Resources Test Your Rates Marketplace Analytics Help Docs" at bounding box center [105, 466] width 186 height 149
click at [135, 446] on link "Test Your Rates" at bounding box center [105, 437] width 186 height 29
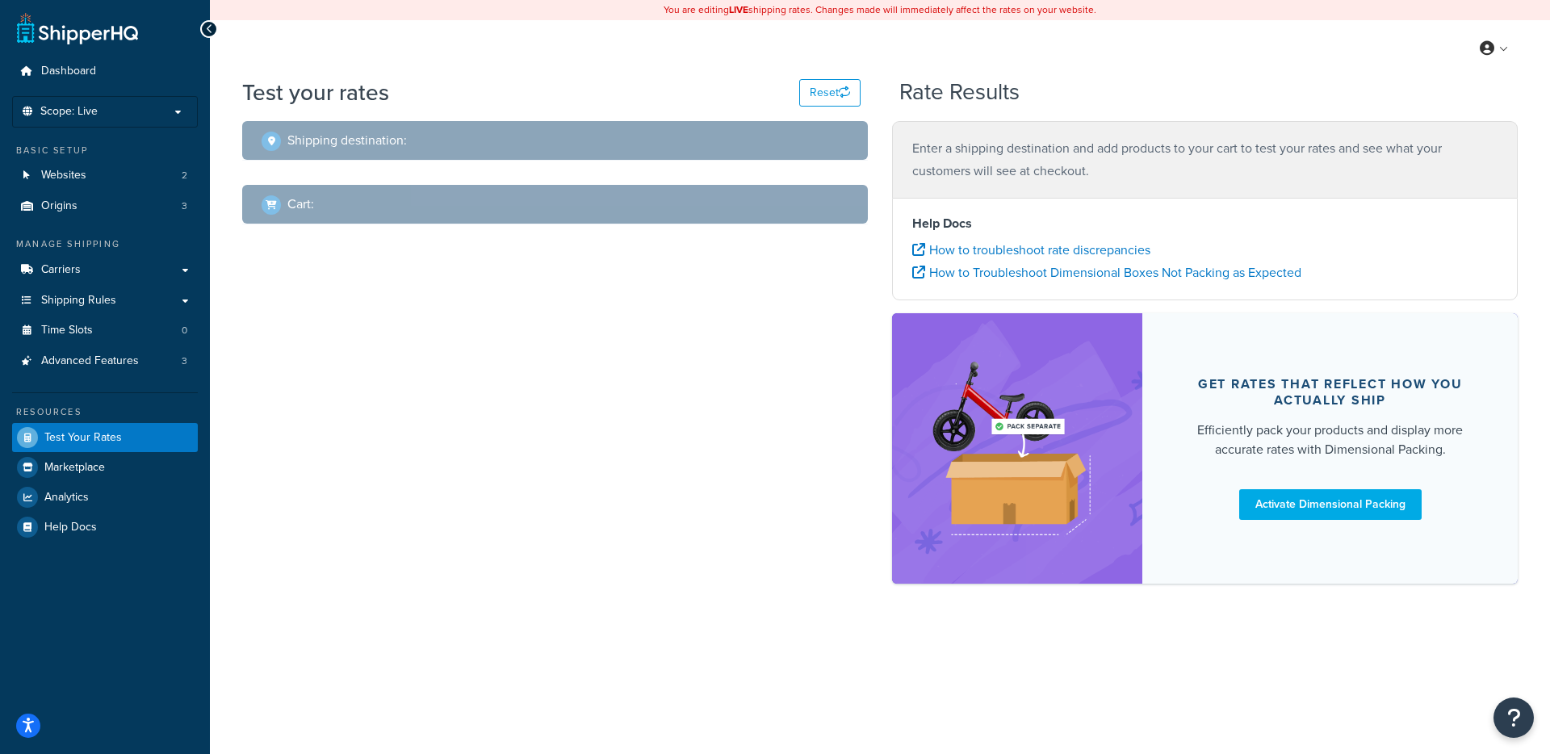
select select "[GEOGRAPHIC_DATA]"
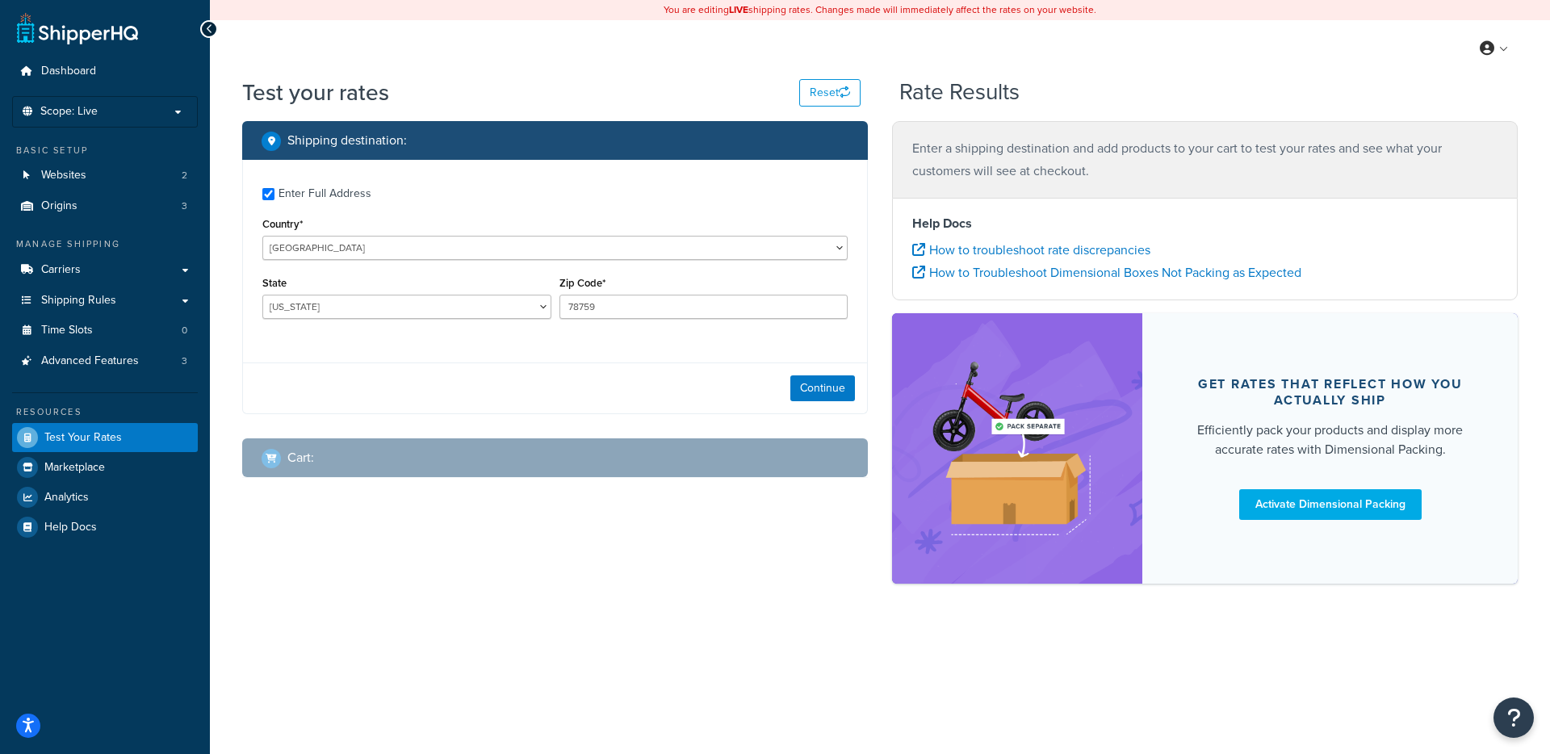
checkbox input "true"
type input "02215"
select select "MA"
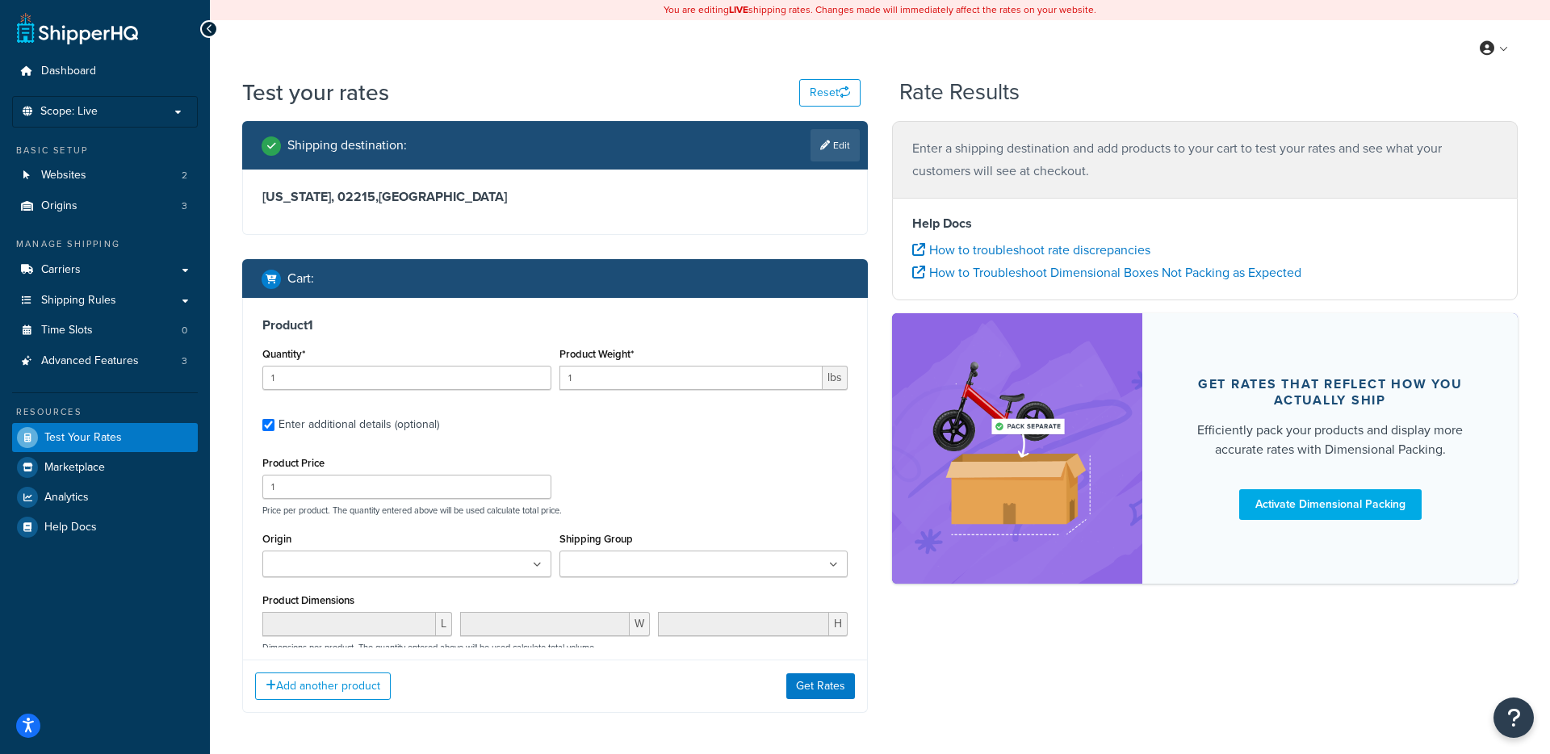
type input "2"
type input "5000"
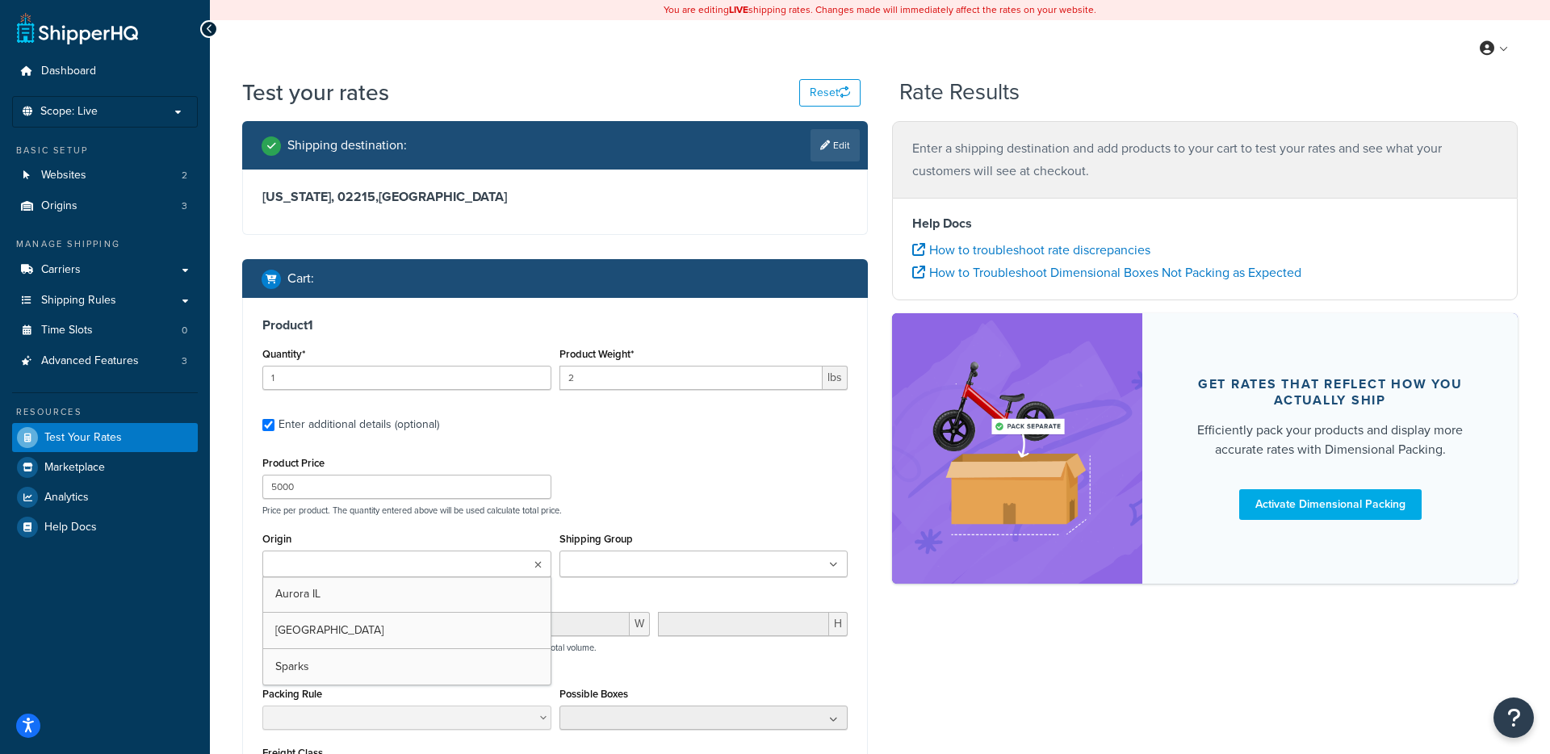
scroll to position [145, 0]
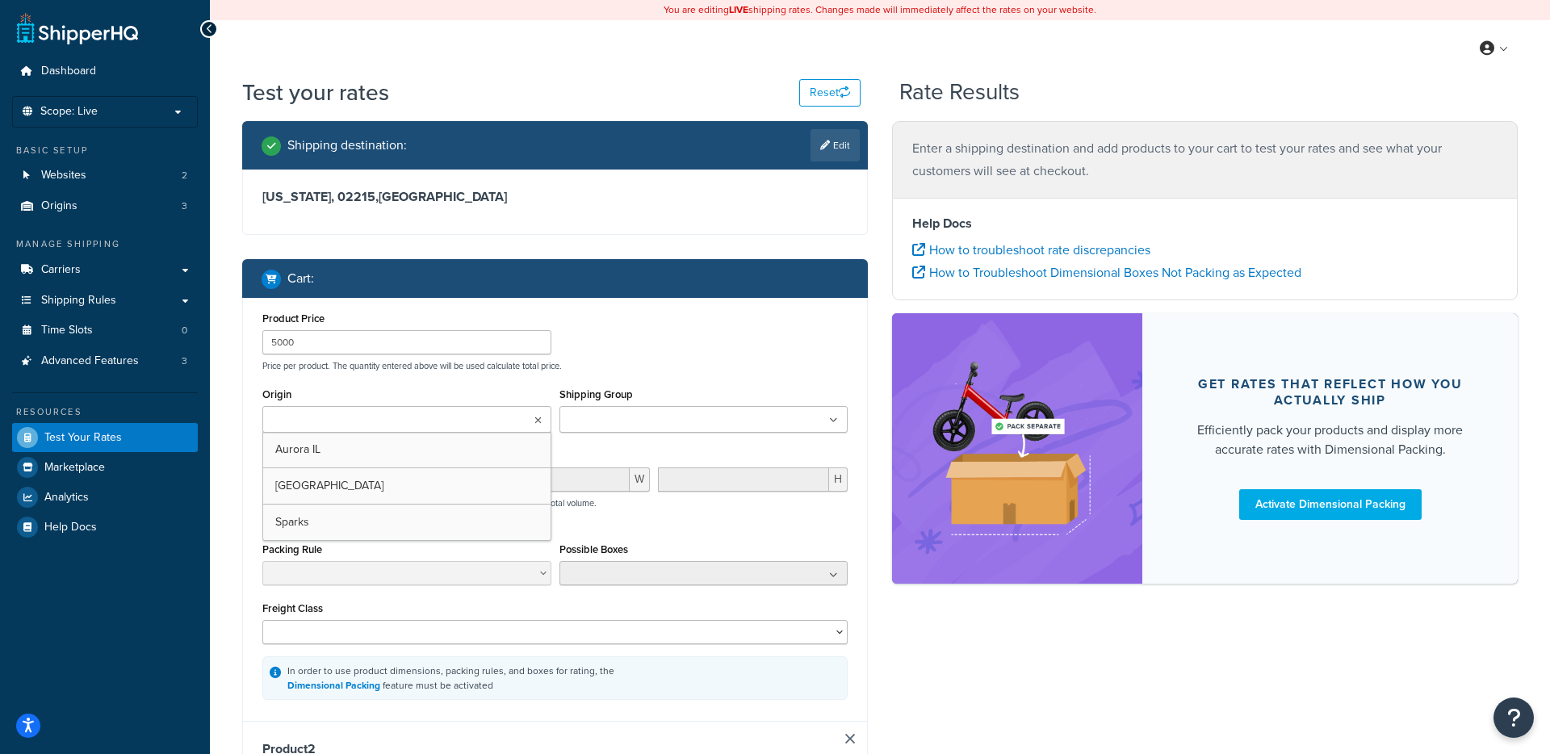
type input "3"
type input "420"
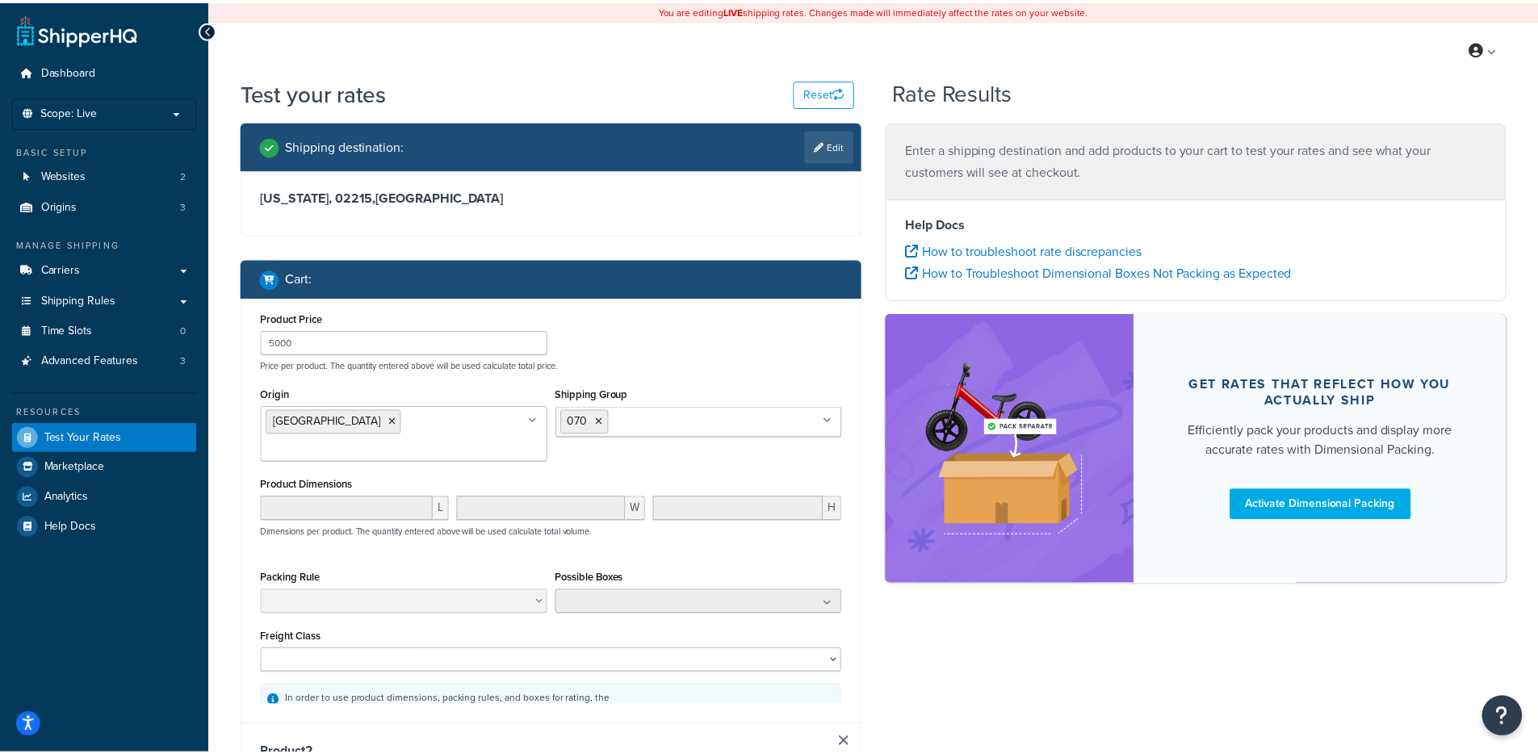
scroll to position [321, 0]
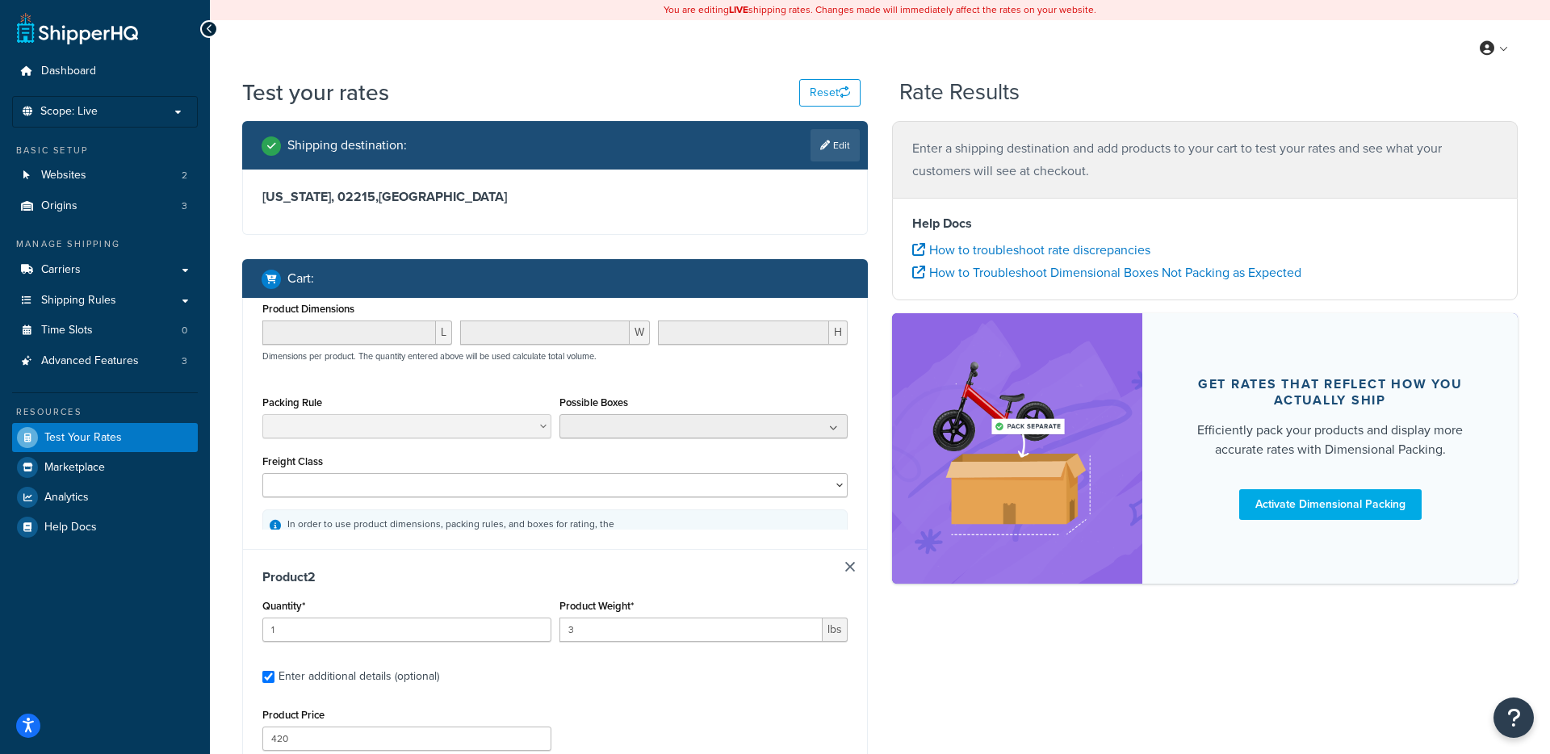
type input "2"
type input "550"
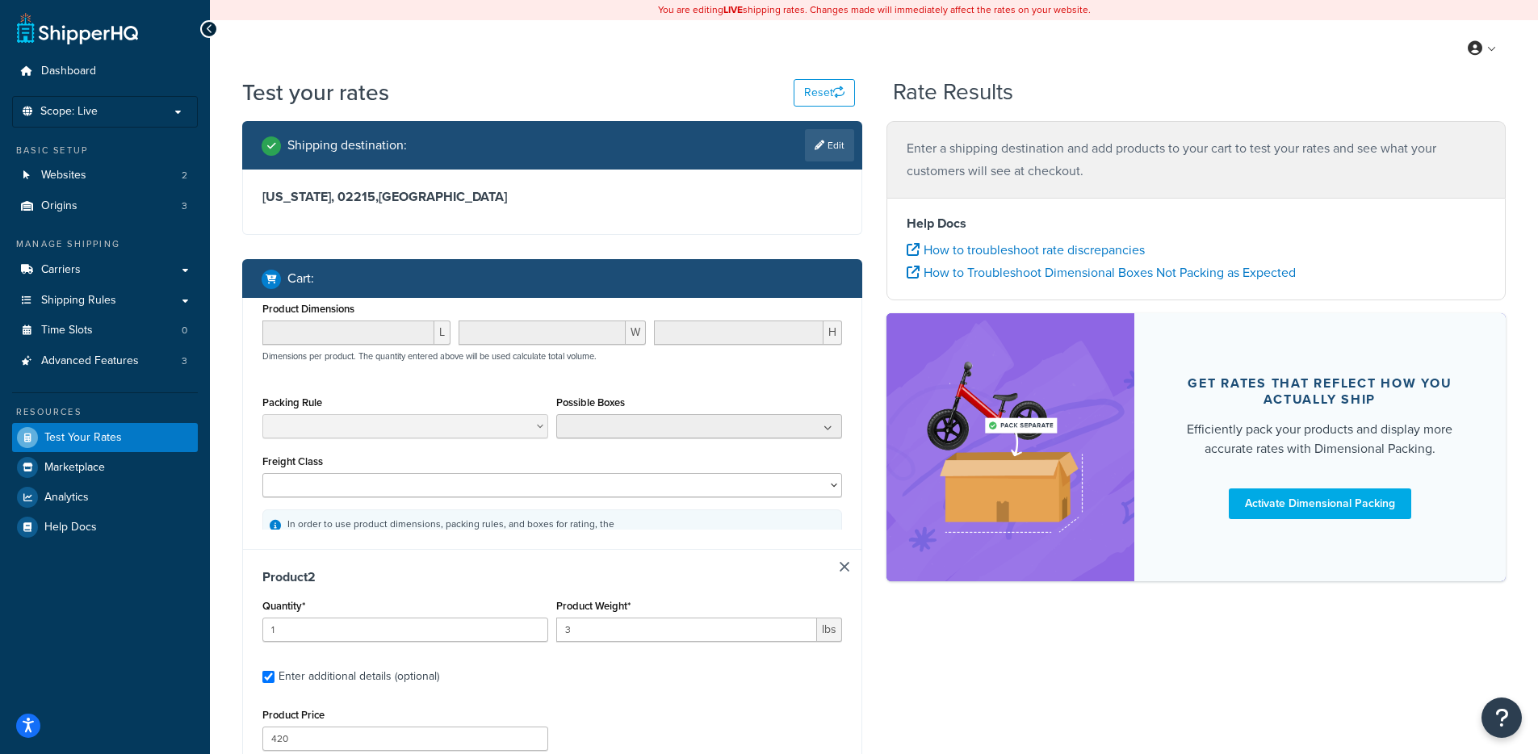
scroll to position [437, 0]
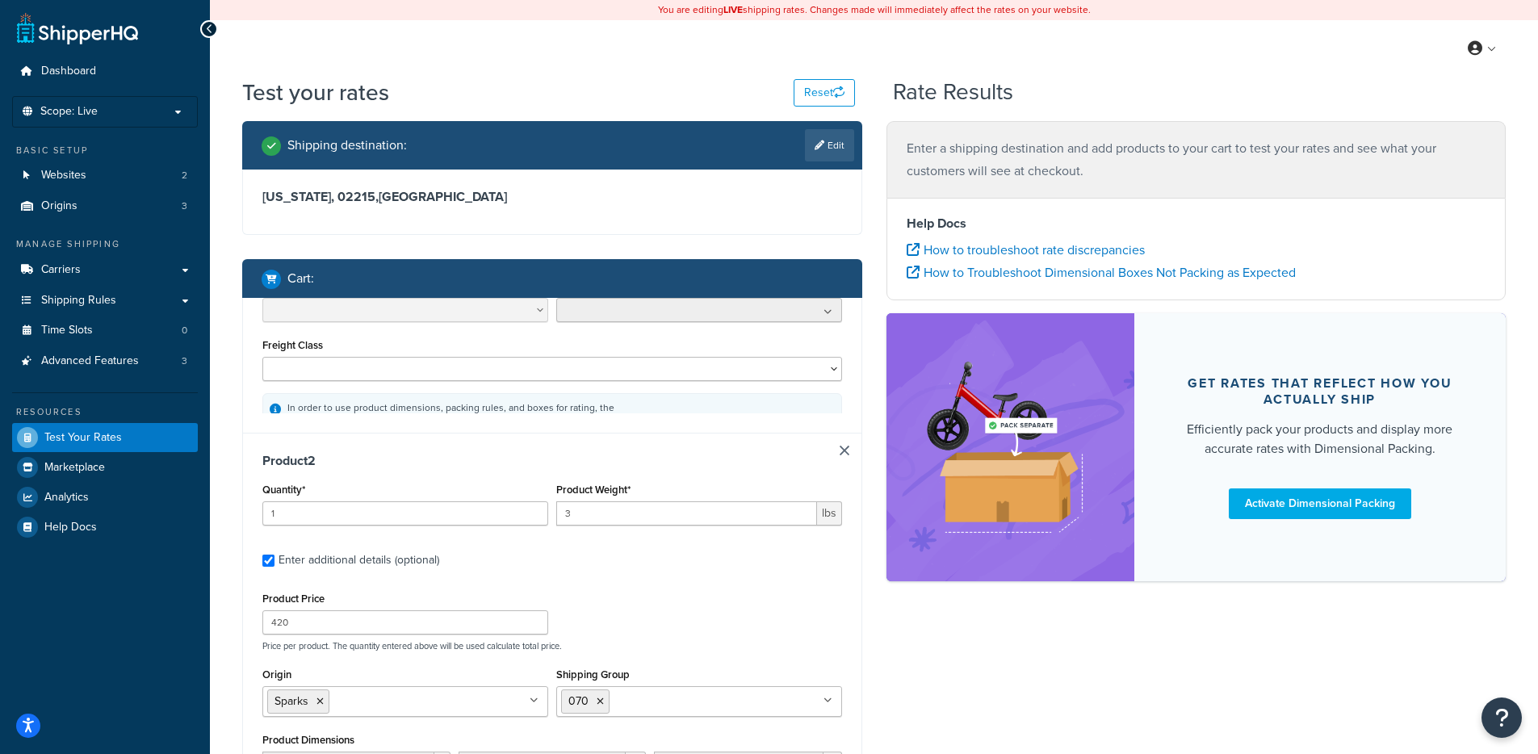
type input "2"
type input "3300"
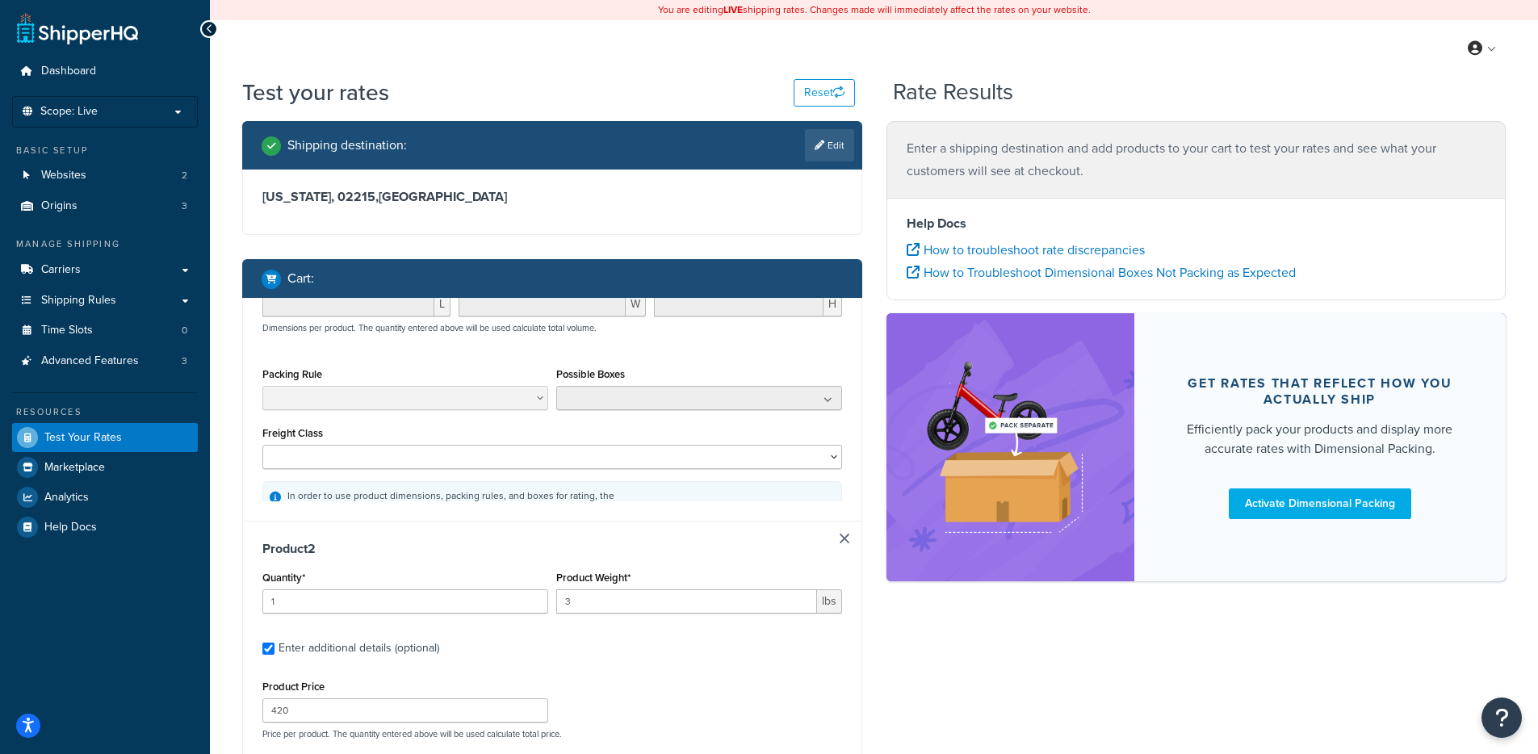
type input "110"
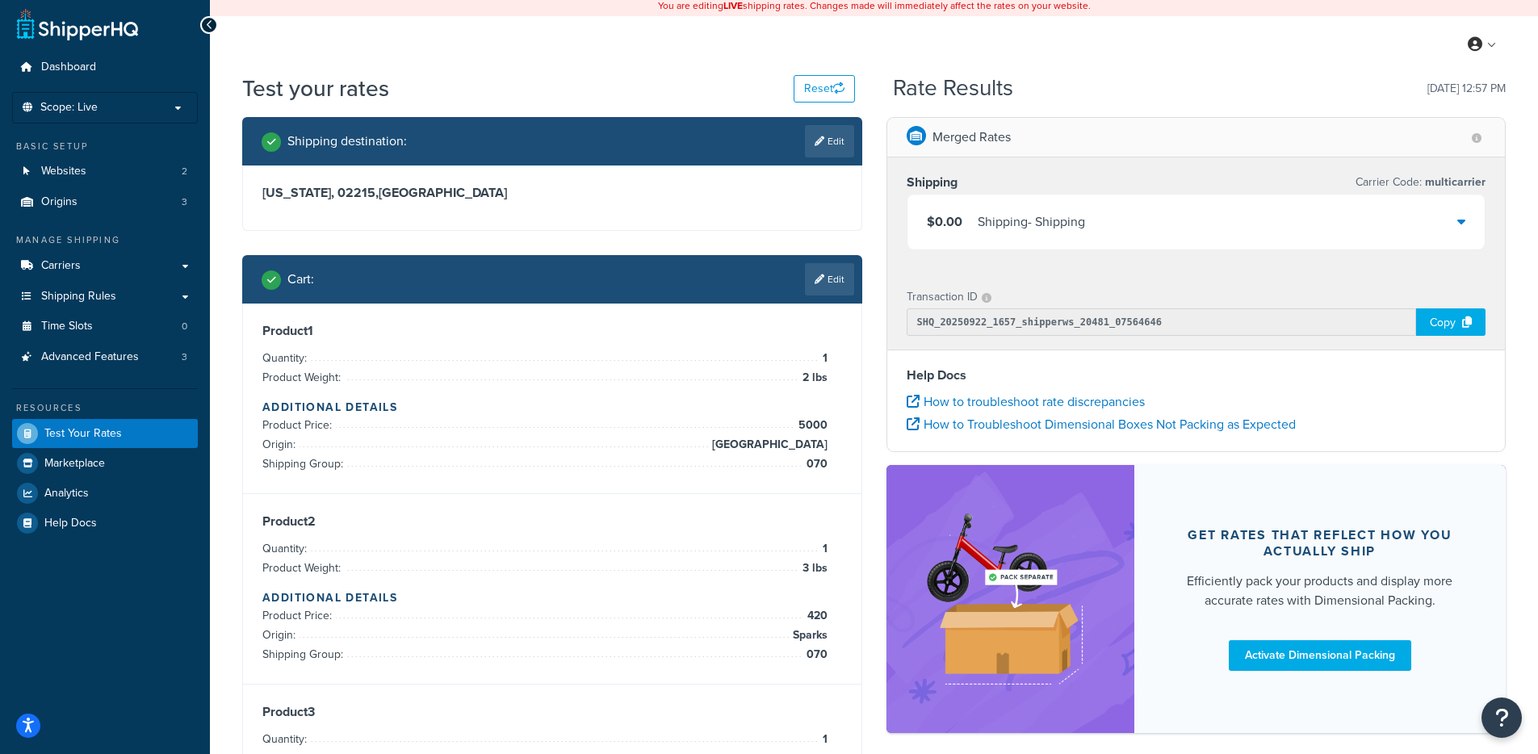
scroll to position [0, 0]
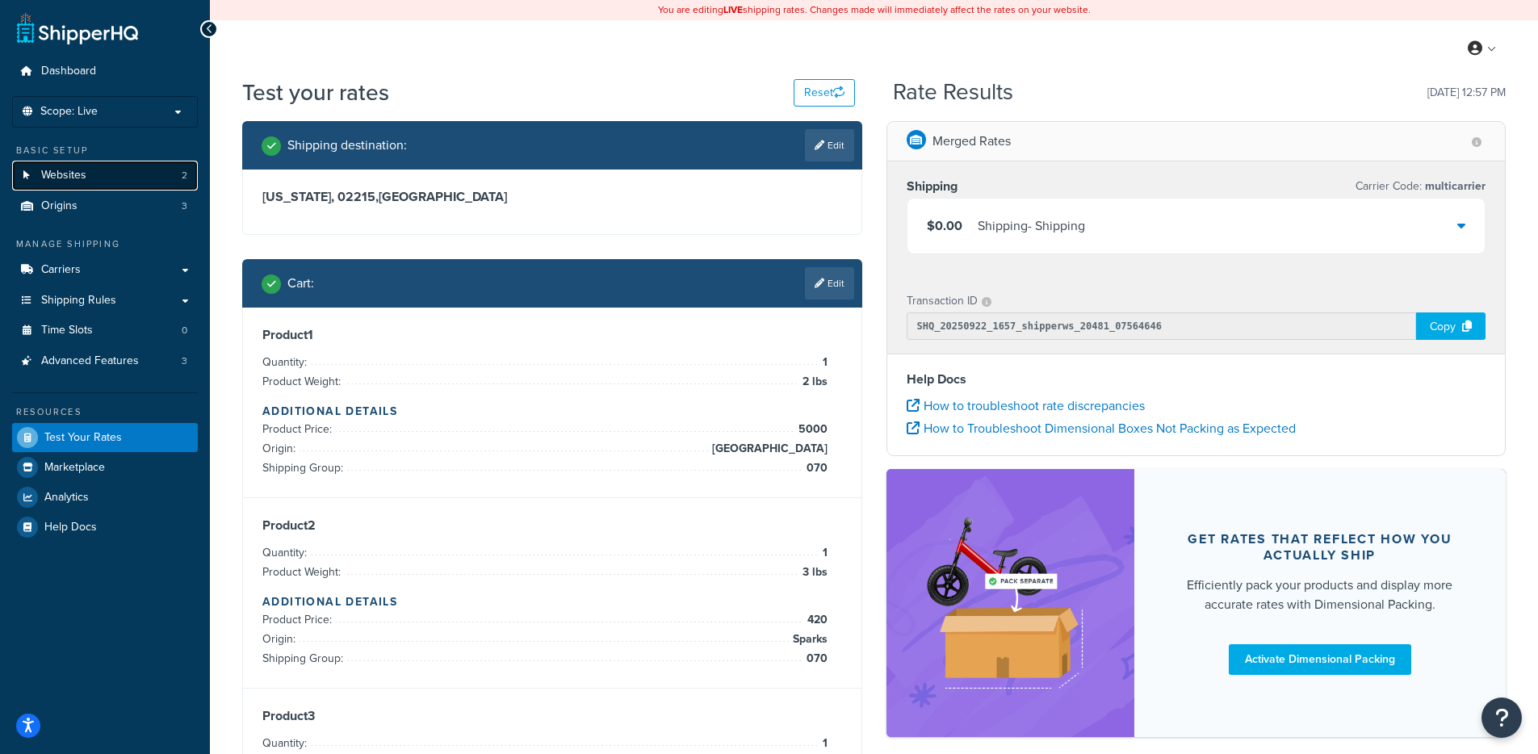
click at [82, 189] on link "Websites 2" at bounding box center [105, 176] width 186 height 30
click at [1083, 241] on div "$0.00 Shipping - Shipping" at bounding box center [1196, 226] width 578 height 55
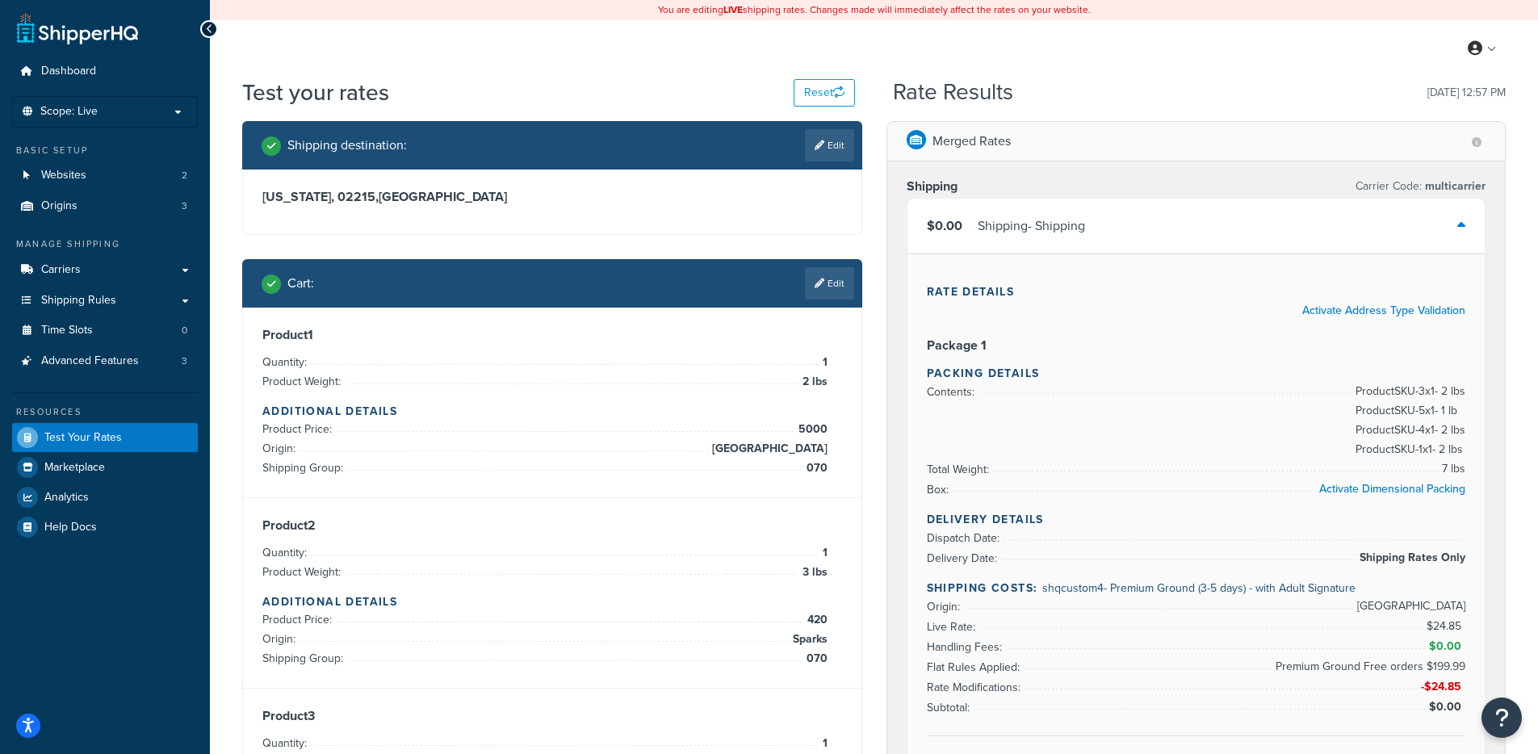
click at [1083, 240] on div "$0.00 Shipping - Shipping" at bounding box center [1196, 226] width 578 height 55
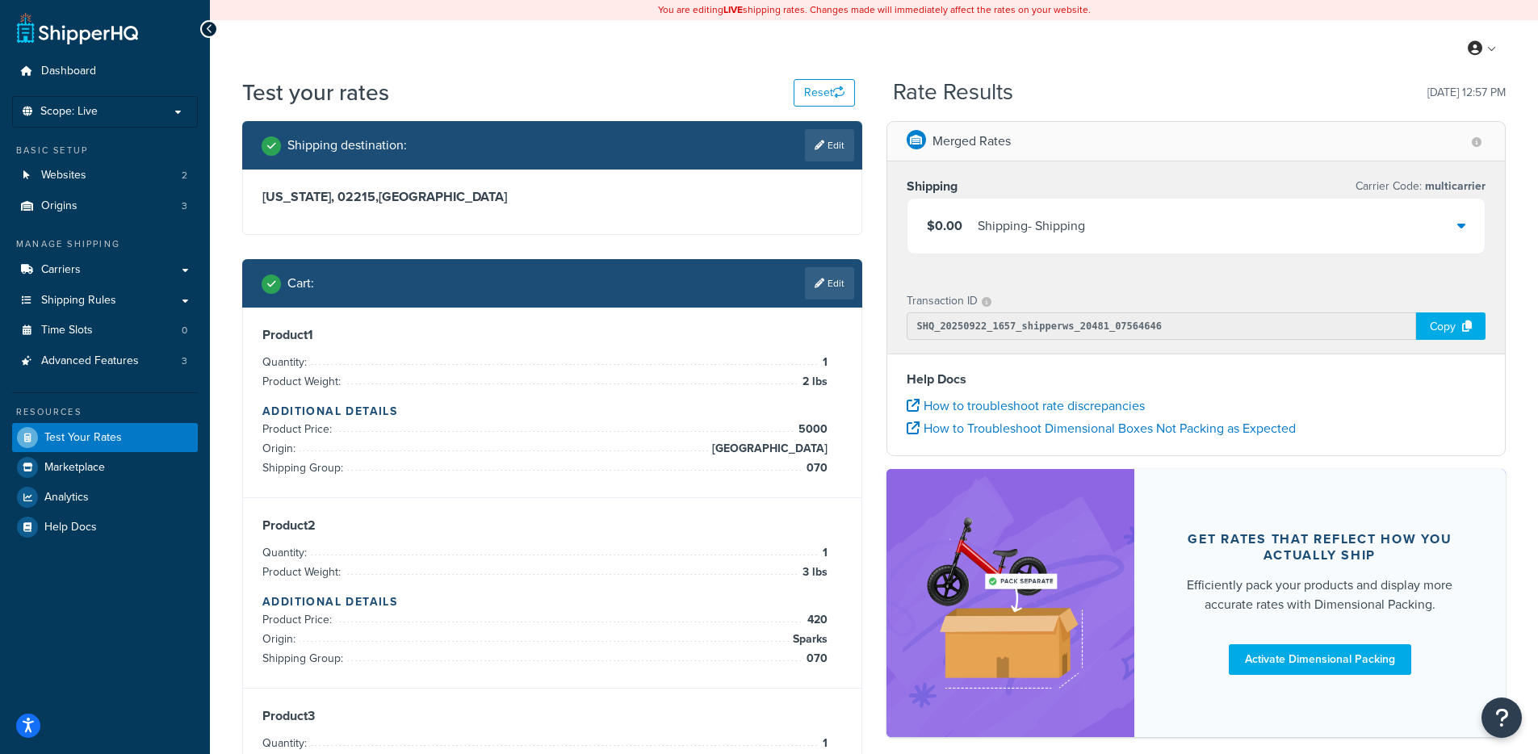
click at [1083, 240] on div "$0.00 Shipping - Shipping" at bounding box center [1196, 226] width 578 height 55
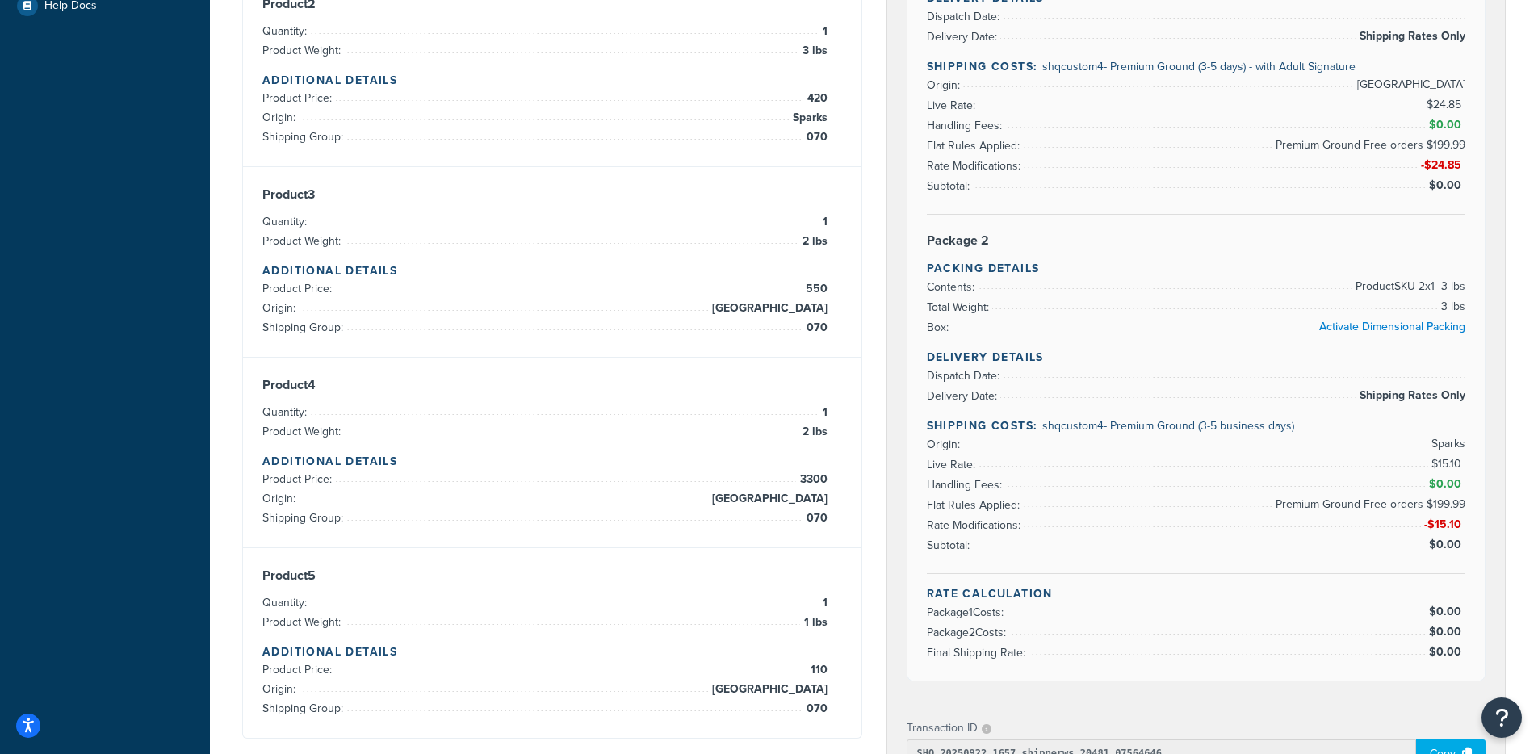
drag, startPoint x: 1048, startPoint y: 434, endPoint x: 1209, endPoint y: 427, distance: 160.8
click at [1207, 427] on div "Delivery Details Dispatch Date: Delivery Date: Shipping Rates Only Shipping Cos…" at bounding box center [1196, 461] width 539 height 225
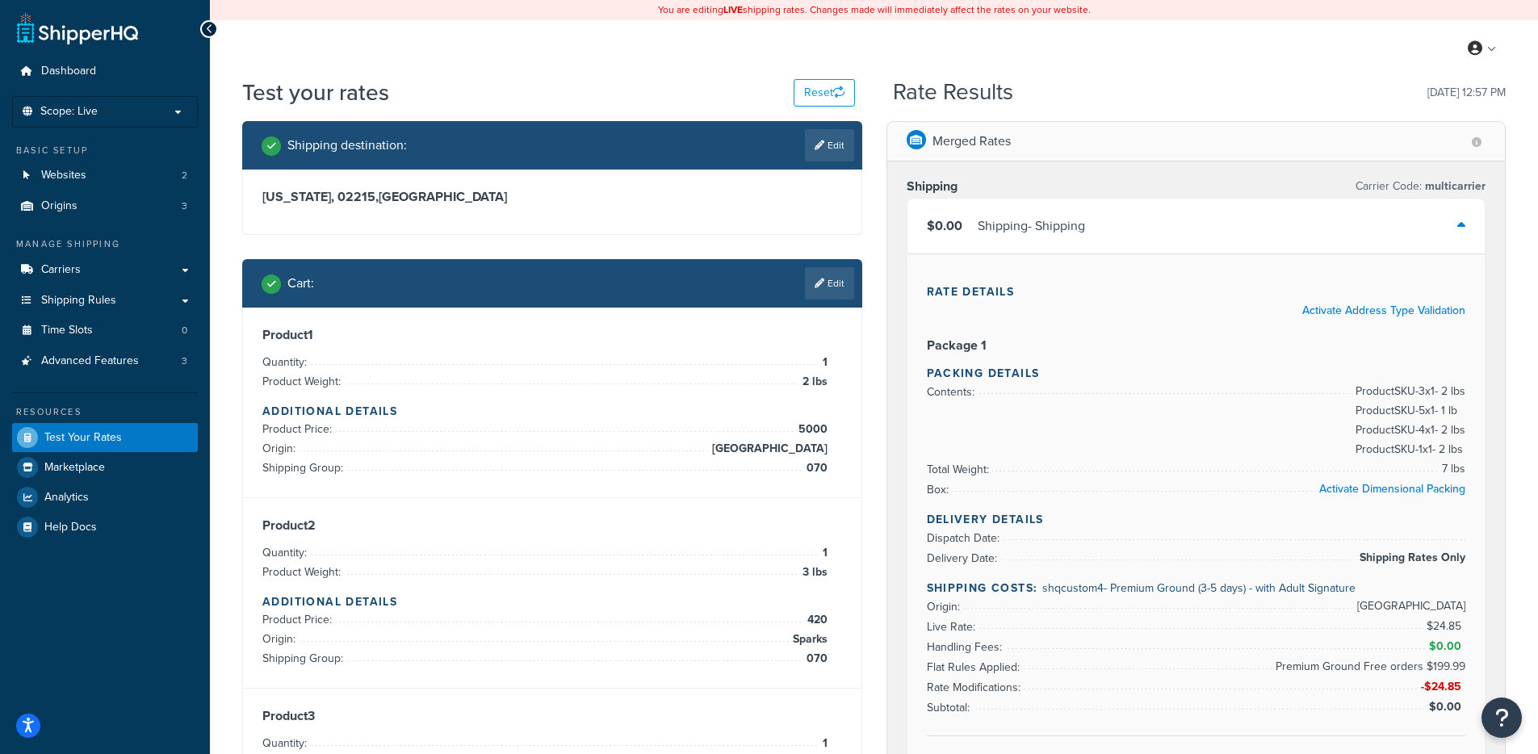
click at [1145, 203] on div "$0.00 Shipping - Shipping" at bounding box center [1196, 226] width 578 height 55
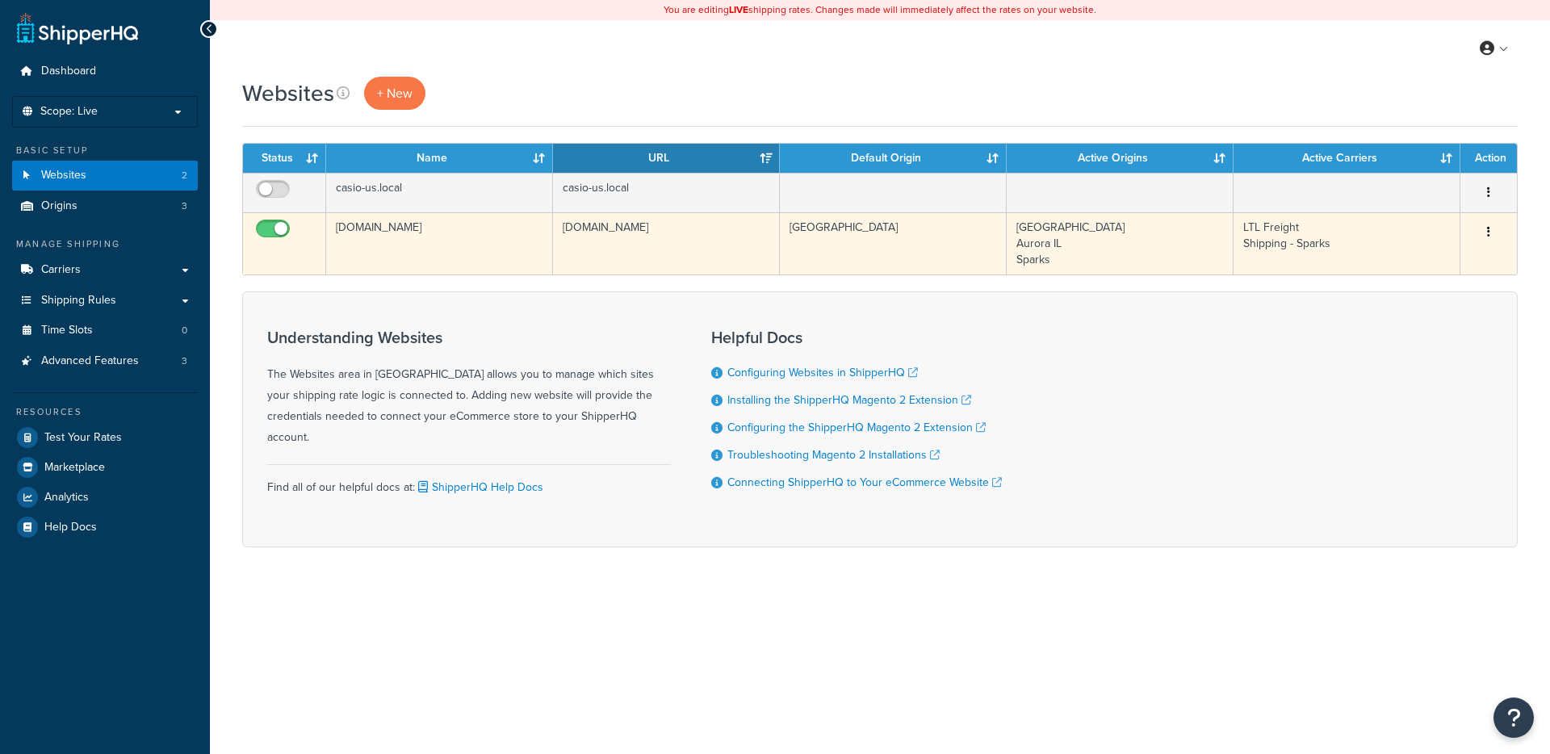
click at [519, 257] on td "[DOMAIN_NAME]" at bounding box center [439, 243] width 227 height 62
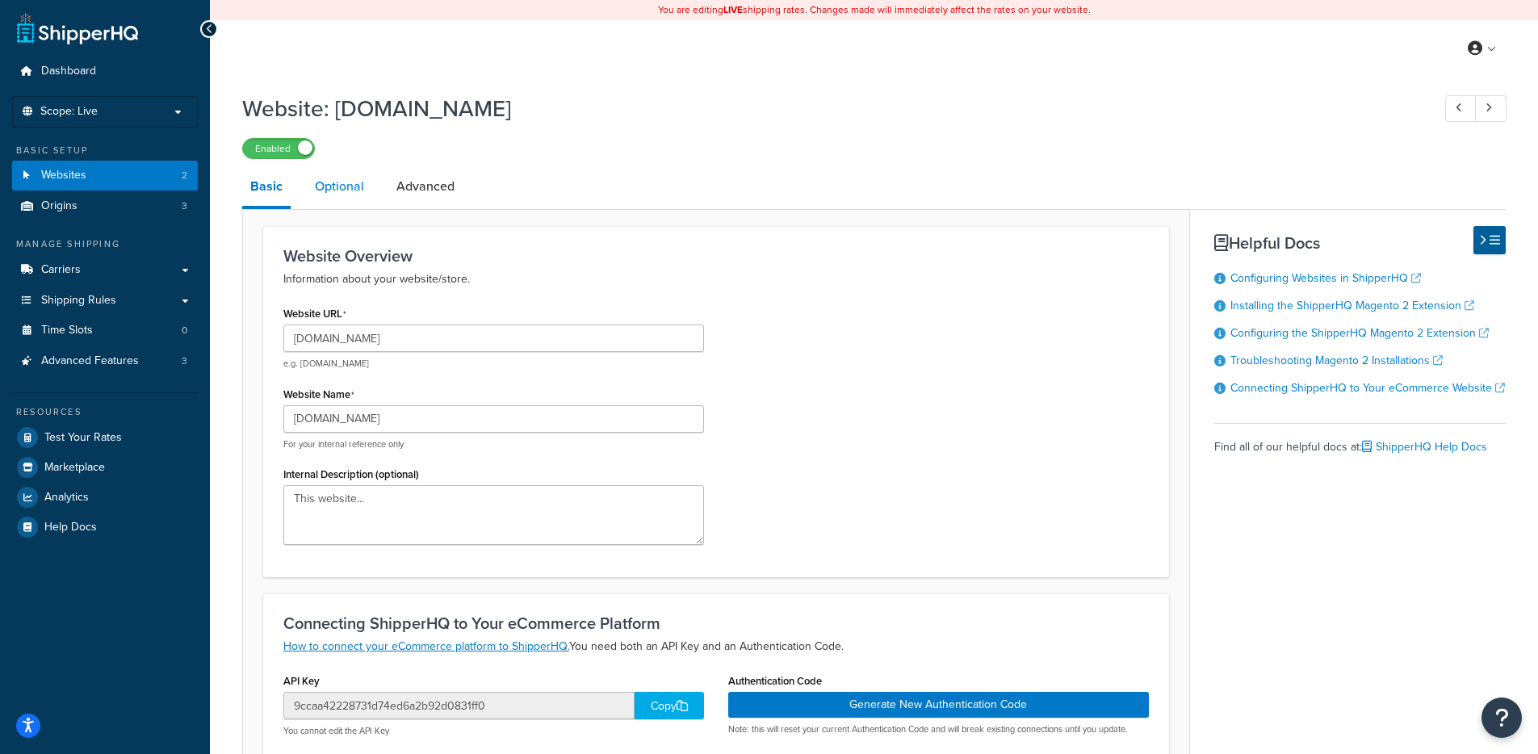
click at [330, 179] on link "Optional" at bounding box center [339, 186] width 65 height 39
